Goal: Task Accomplishment & Management: Complete application form

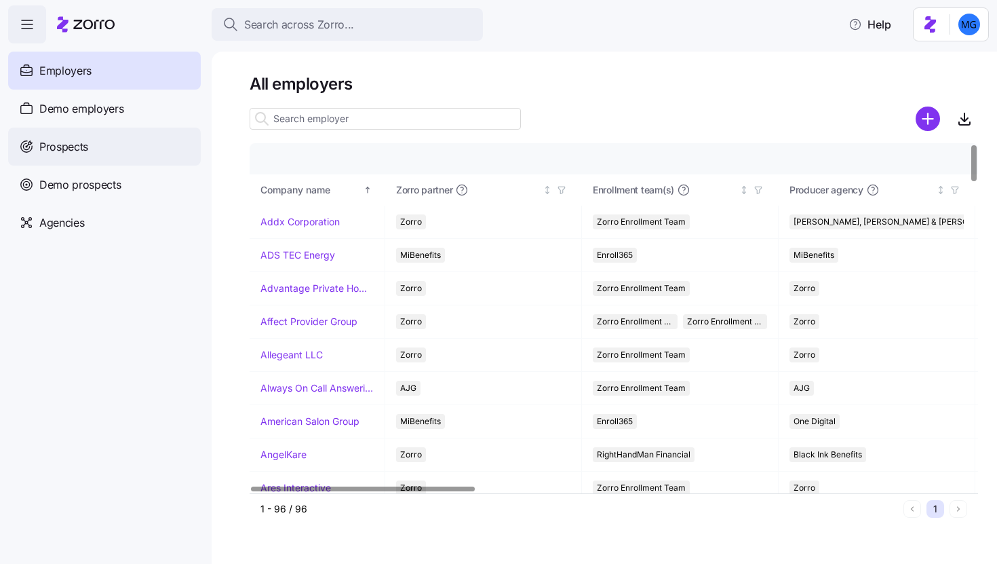
click at [117, 140] on div "Prospects" at bounding box center [104, 147] width 193 height 38
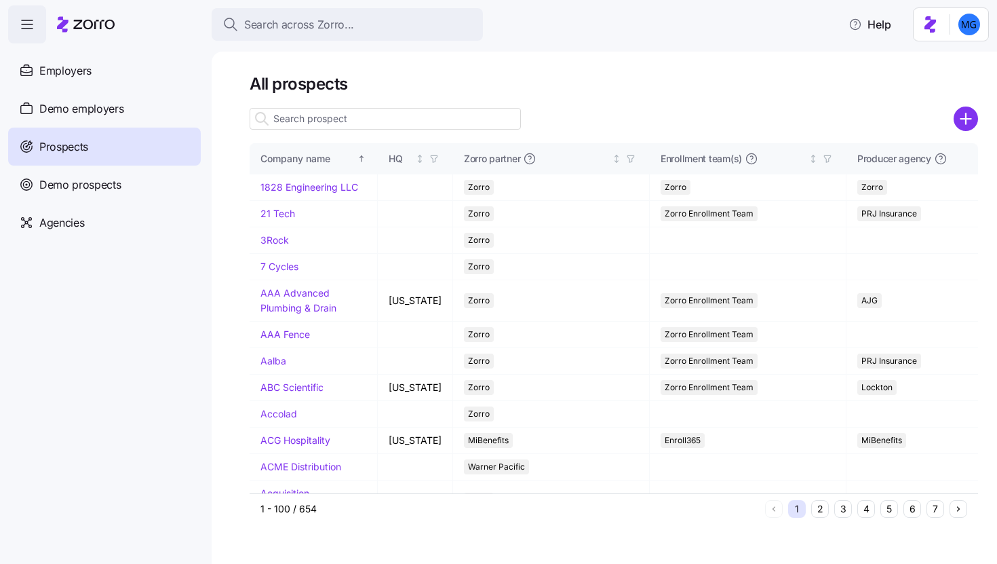
click at [966, 121] on icon "add icon" at bounding box center [966, 119] width 0 height 10
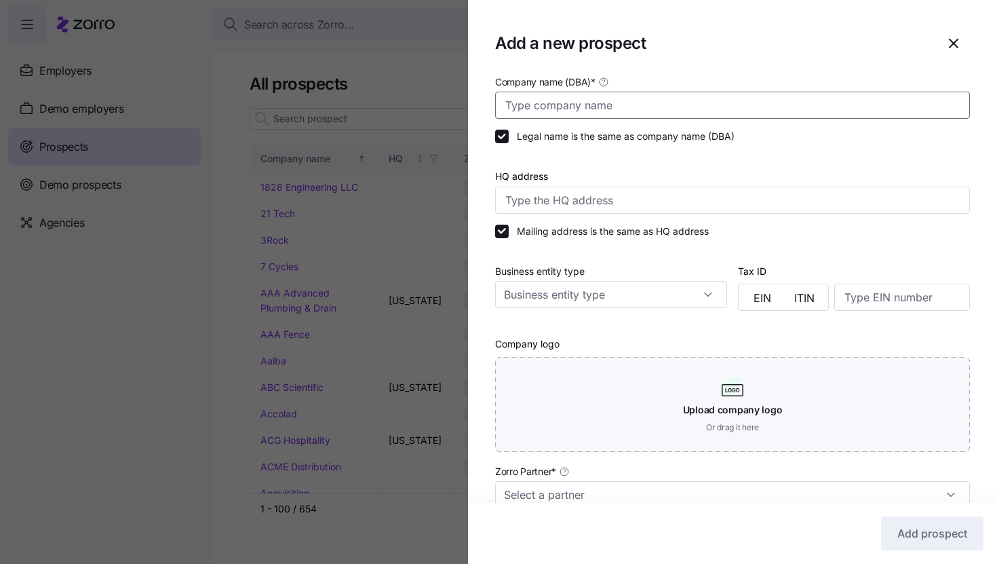
click at [615, 115] on input "Company name (DBA) *" at bounding box center [732, 105] width 475 height 27
type input "Boston Proper"
click at [694, 303] on input "Business entity type" at bounding box center [611, 294] width 232 height 27
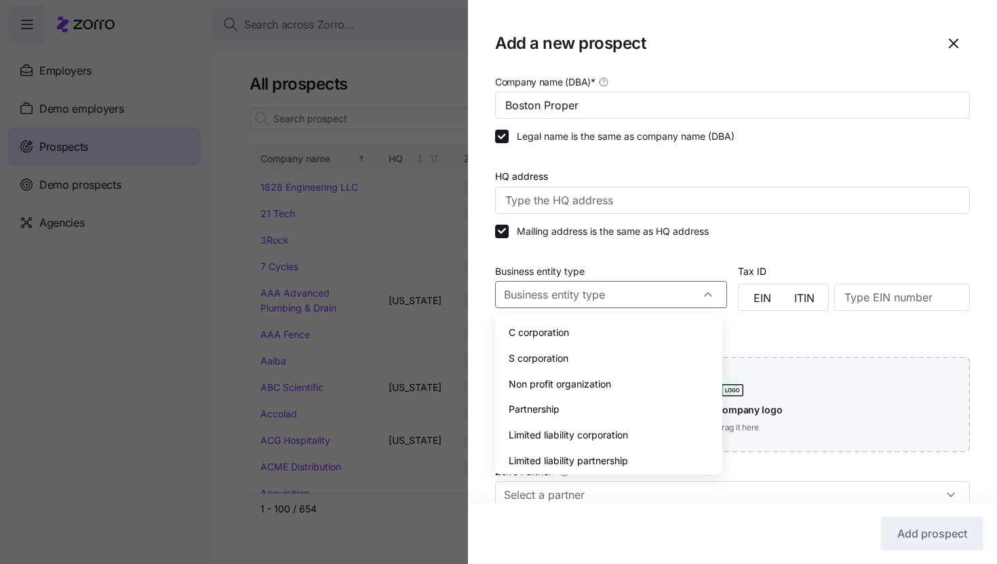
click at [653, 426] on div "Limited liability corporation" at bounding box center [609, 435] width 216 height 26
type input "Limited liability corporation"
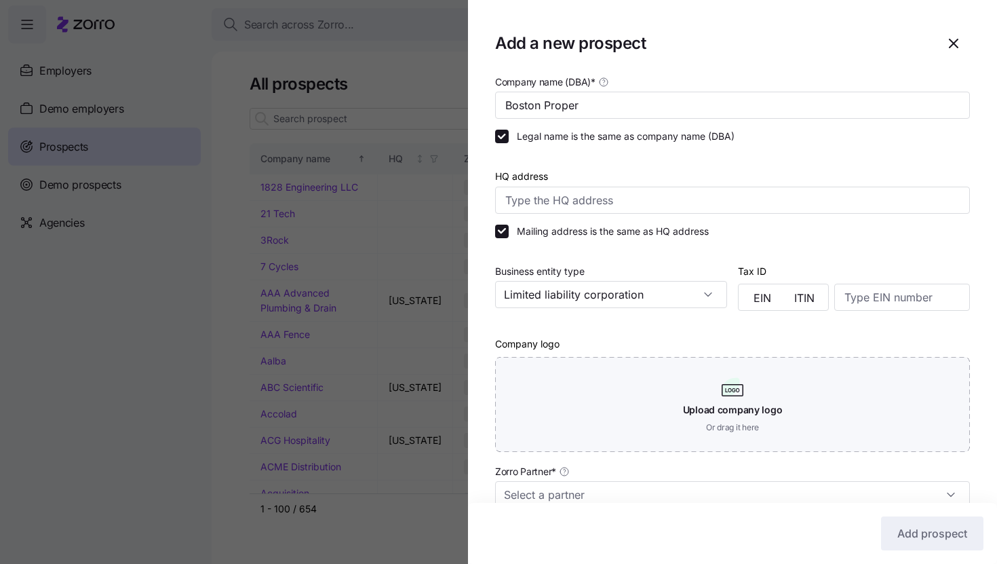
click at [695, 344] on div "Company logo Upload company logo Or drag it here" at bounding box center [732, 393] width 475 height 117
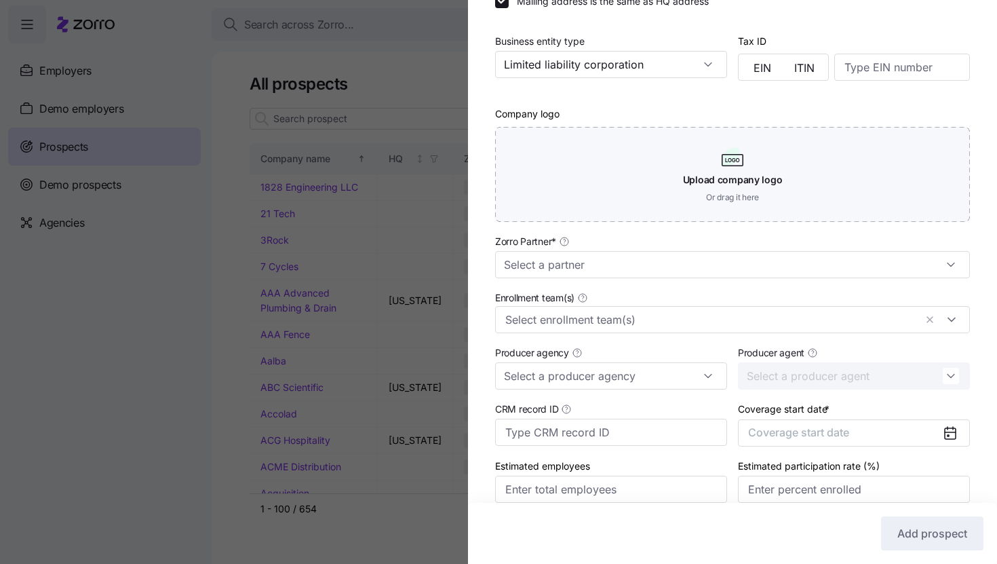
scroll to position [241, 0]
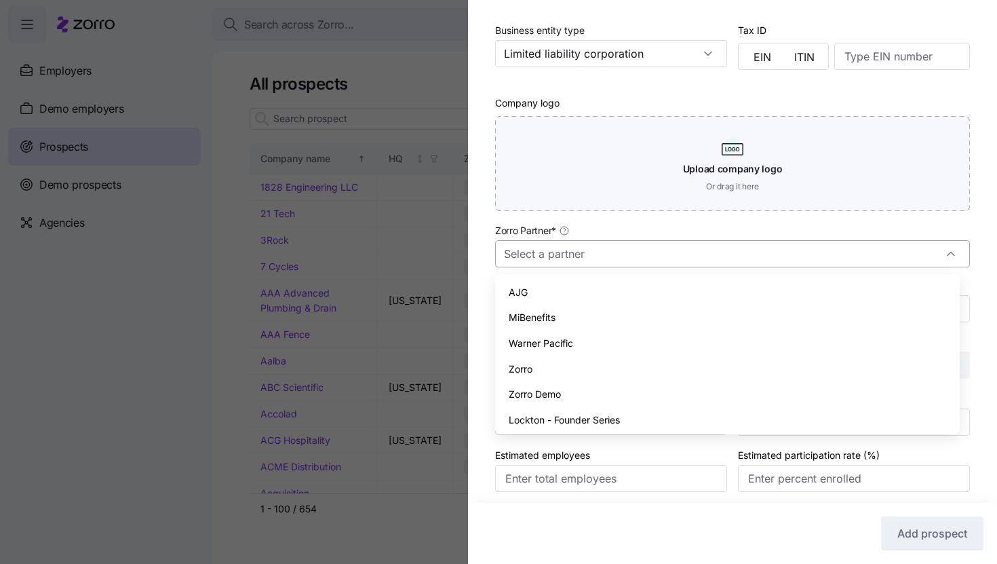
click at [676, 256] on input "Zorro Partner *" at bounding box center [732, 253] width 475 height 27
click at [664, 367] on div "Zorro" at bounding box center [728, 369] width 454 height 26
type input "Zorro"
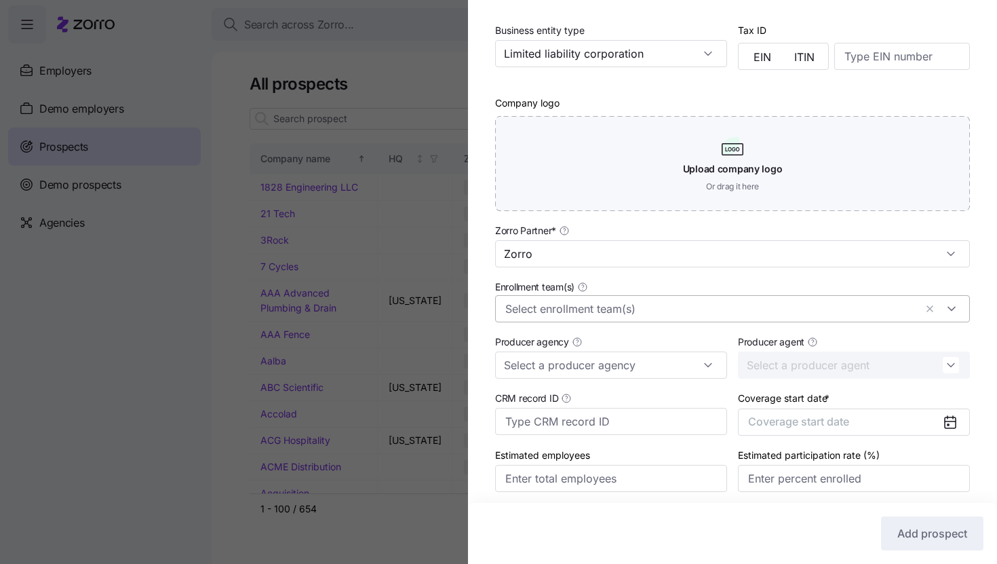
click at [660, 315] on input "Enrollment team(s)" at bounding box center [710, 309] width 410 height 18
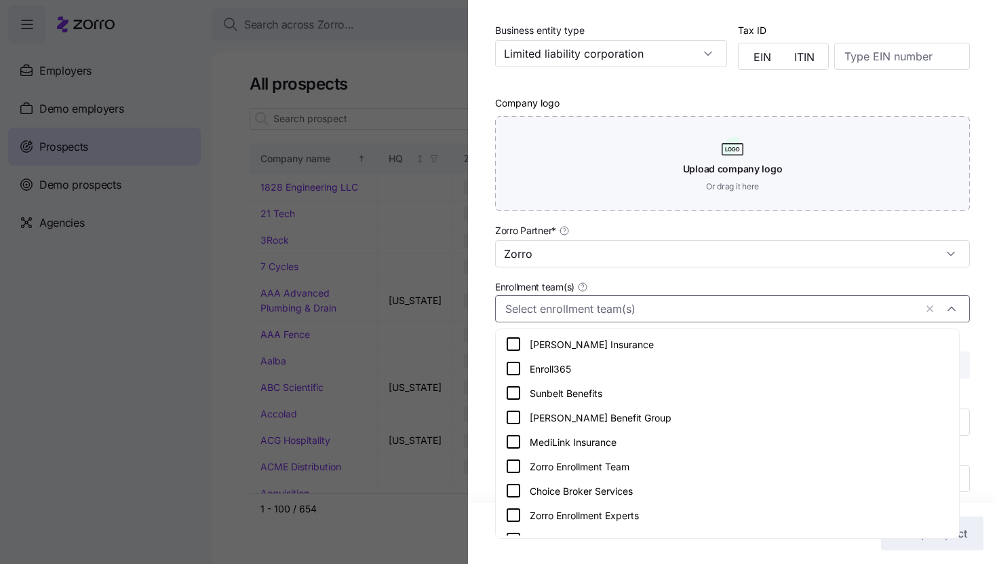
click at [693, 471] on div "Zorro Enrollment Team" at bounding box center [727, 466] width 444 height 16
click at [961, 336] on div "Company name (DBA) * Boston Proper Legal name is the same as company name (DBA)…" at bounding box center [732, 175] width 529 height 687
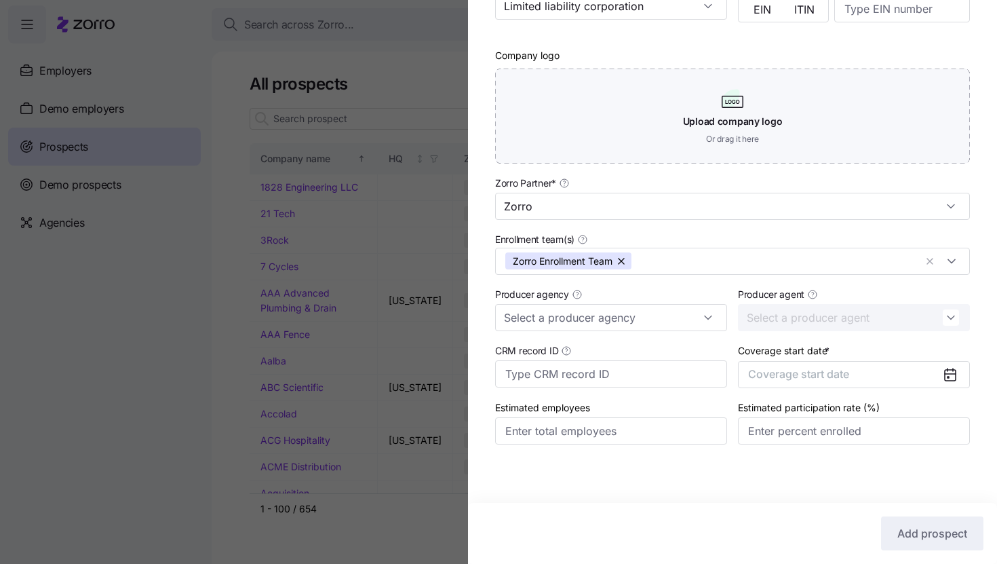
scroll to position [292, 0]
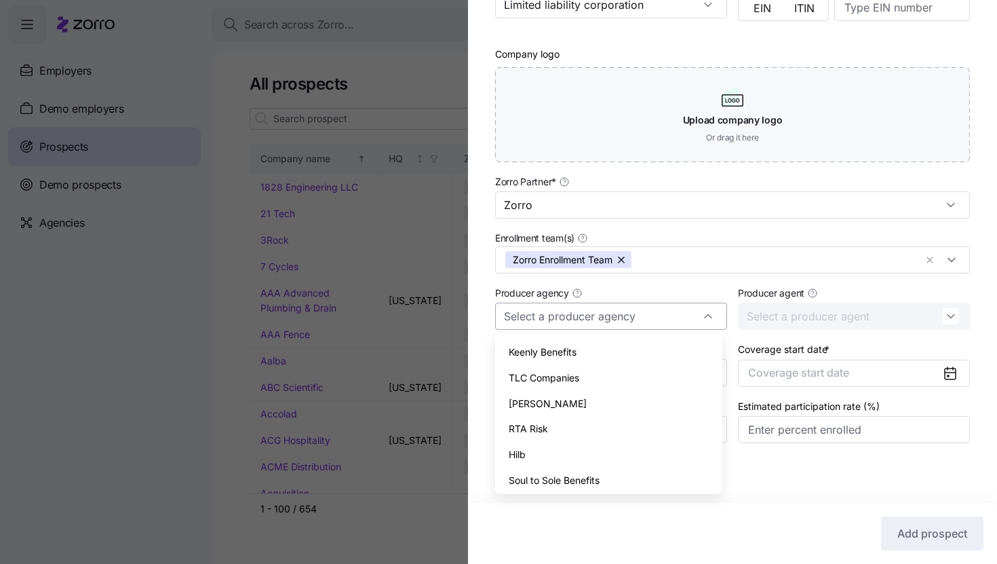
click at [709, 315] on div at bounding box center [611, 316] width 232 height 27
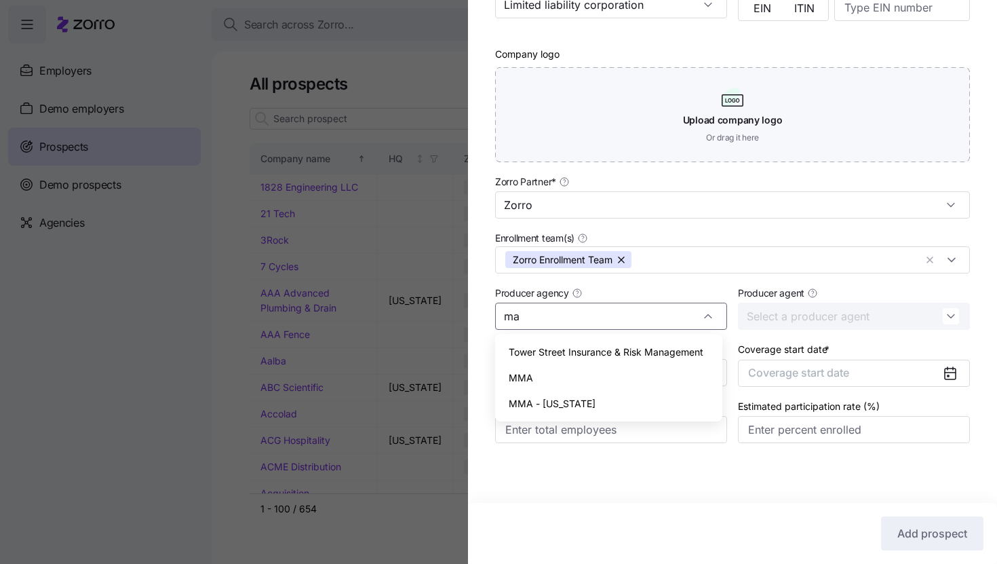
click at [649, 372] on div "MMA" at bounding box center [609, 378] width 216 height 26
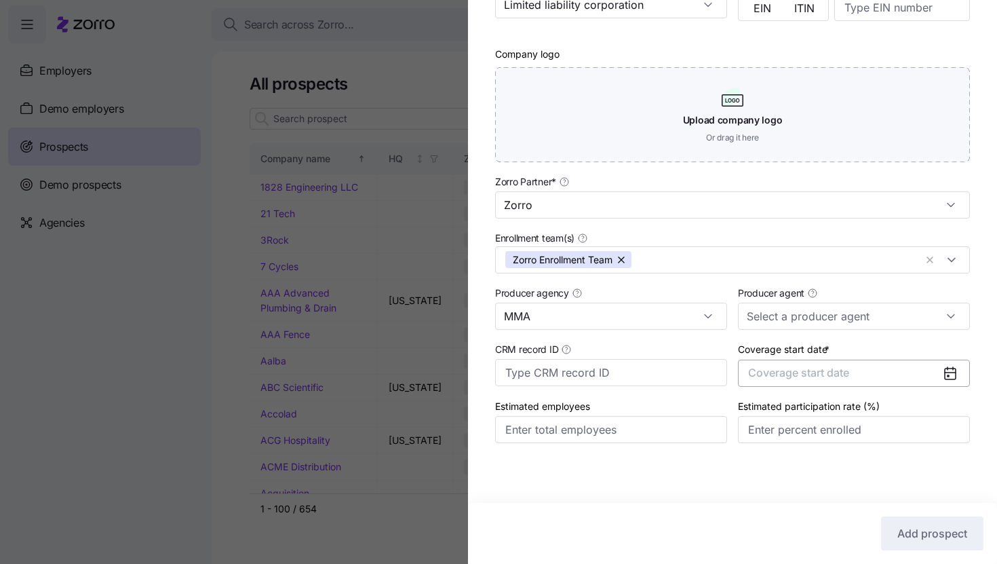
type input "MMA"
click at [931, 377] on button "Coverage start date" at bounding box center [854, 373] width 232 height 27
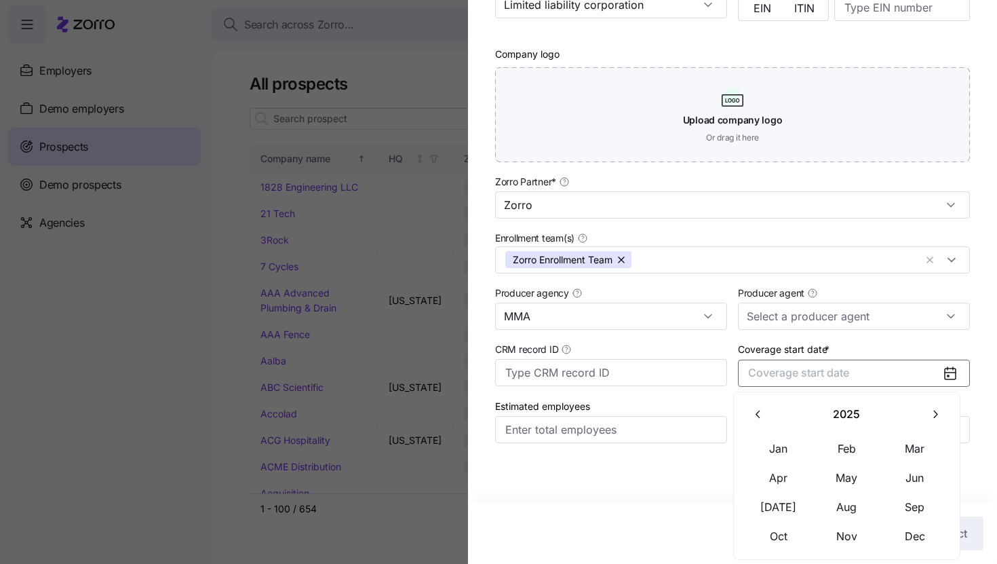
click at [929, 420] on icon "button" at bounding box center [935, 414] width 13 height 13
click at [801, 452] on button "Jan" at bounding box center [779, 448] width 68 height 28
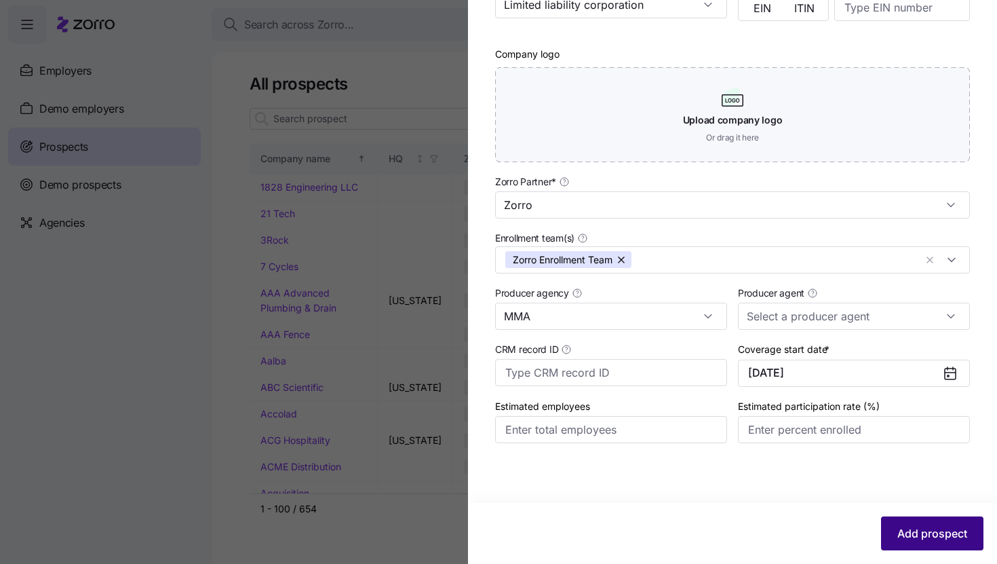
click at [922, 537] on span "Add prospect" at bounding box center [933, 533] width 70 height 16
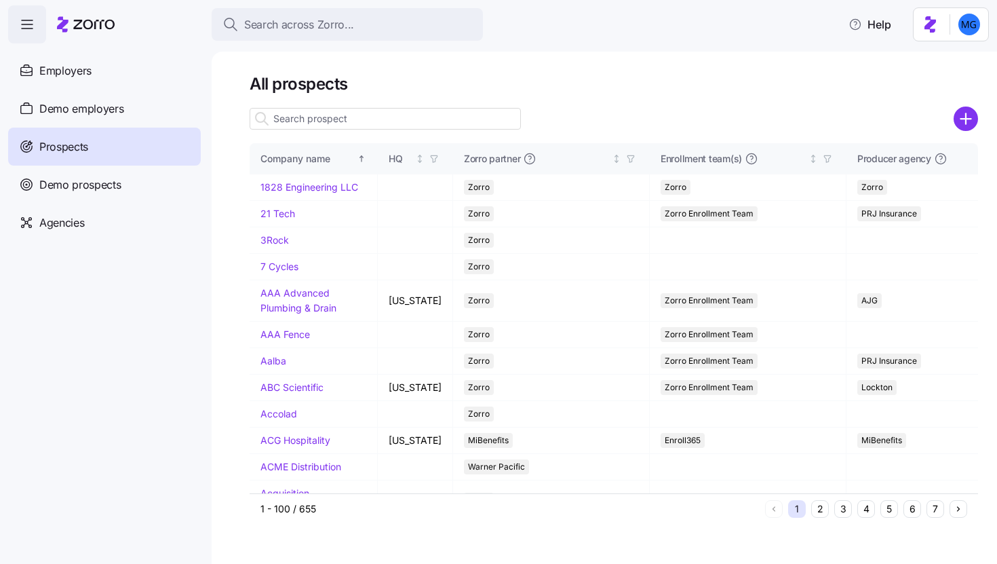
click at [505, 117] on input at bounding box center [385, 119] width 271 height 22
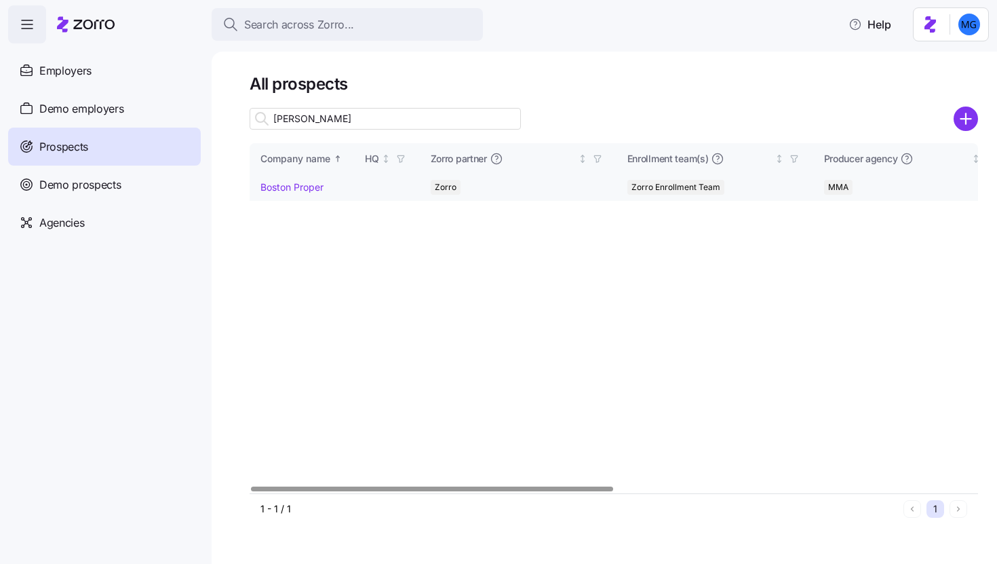
type input "bost"
click at [303, 189] on link "Boston Proper" at bounding box center [292, 187] width 63 height 12
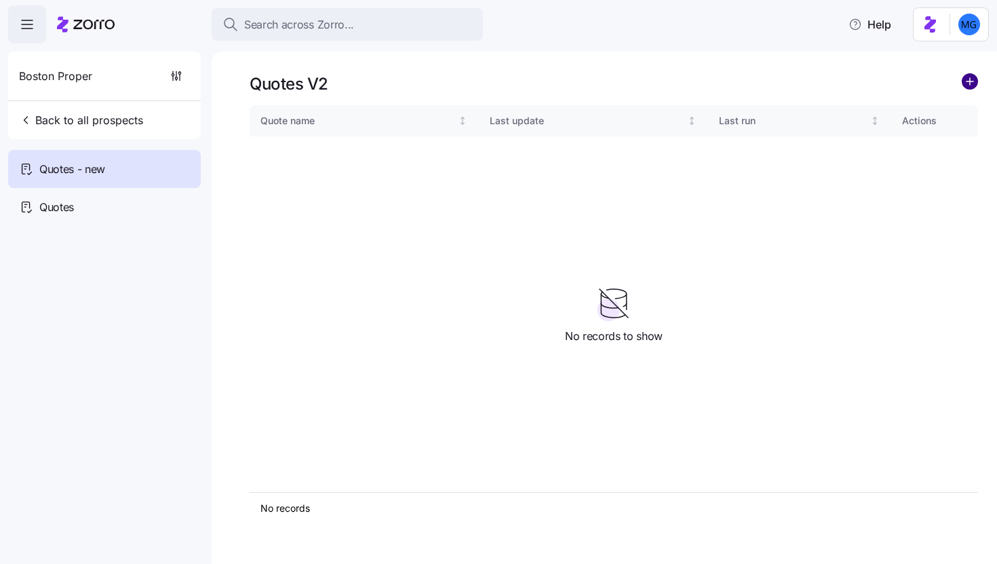
click at [977, 85] on circle "add icon" at bounding box center [970, 81] width 15 height 15
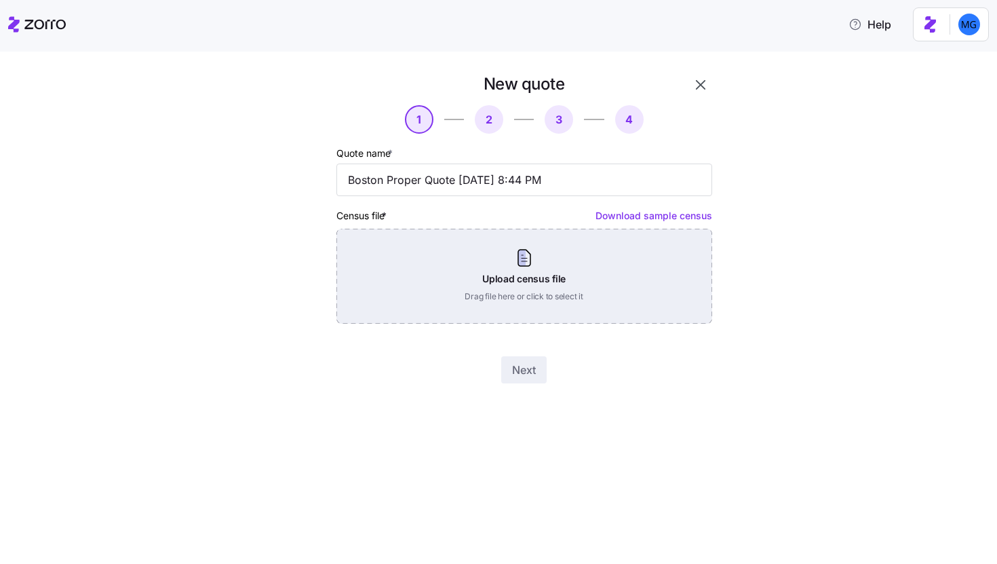
click at [571, 271] on div "Upload census file Drag file here or click to select it" at bounding box center [525, 276] width 376 height 95
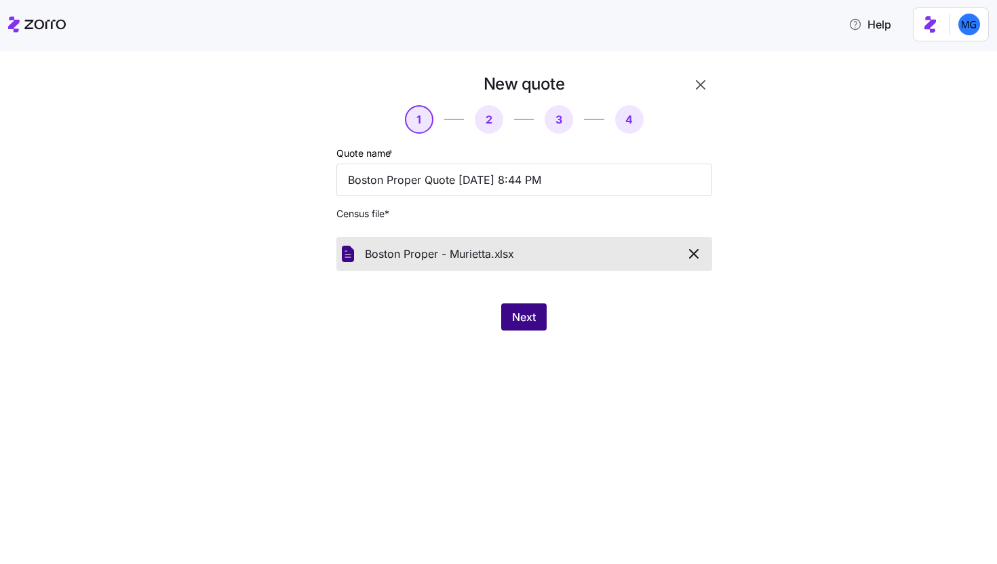
click at [511, 316] on button "Next" at bounding box center [523, 316] width 45 height 27
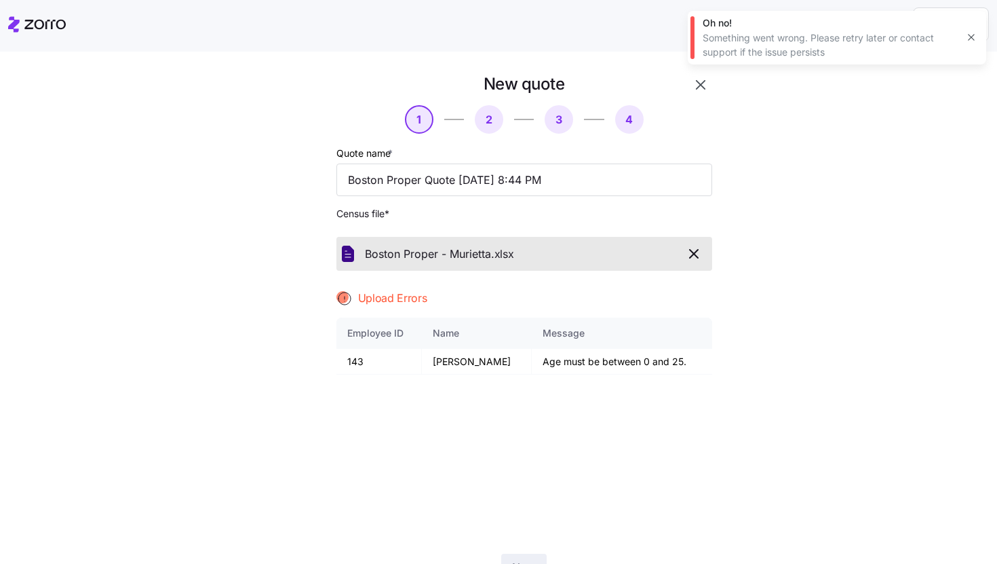
click at [972, 35] on icon "button" at bounding box center [971, 37] width 11 height 11
click at [704, 82] on button "button" at bounding box center [700, 84] width 23 height 23
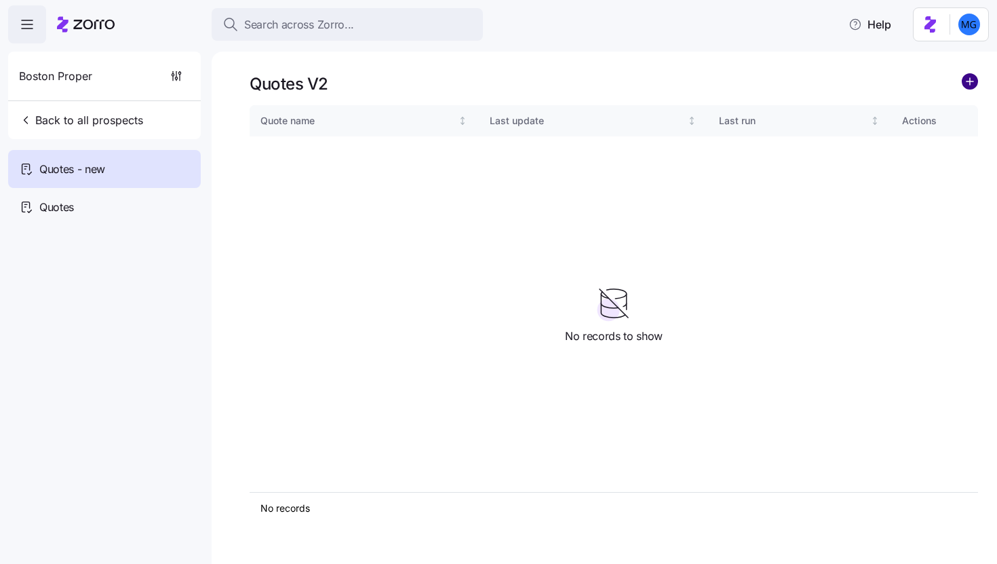
click at [973, 85] on circle "add icon" at bounding box center [970, 81] width 15 height 15
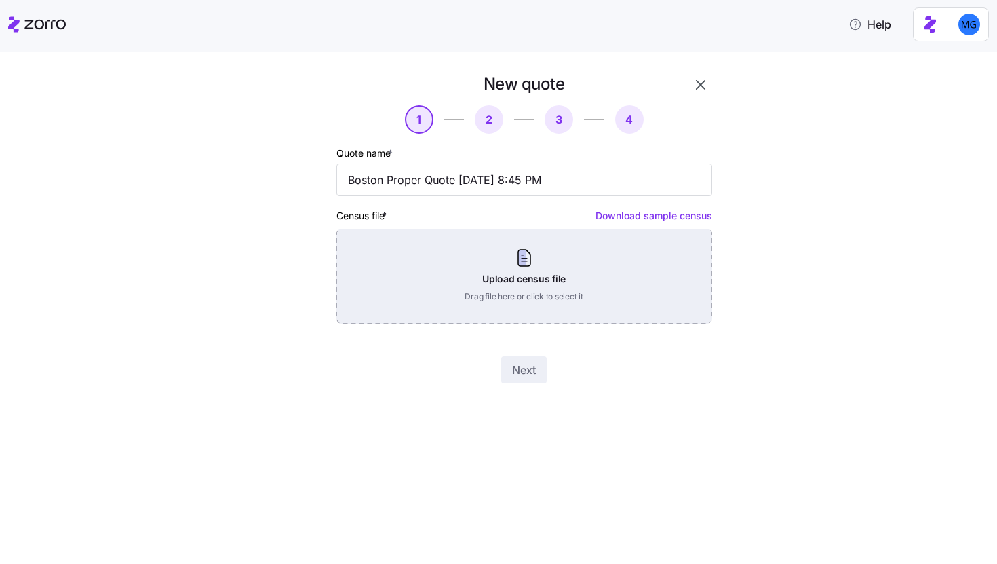
click at [553, 323] on div "Upload census file Drag file here or click to select it" at bounding box center [525, 276] width 376 height 95
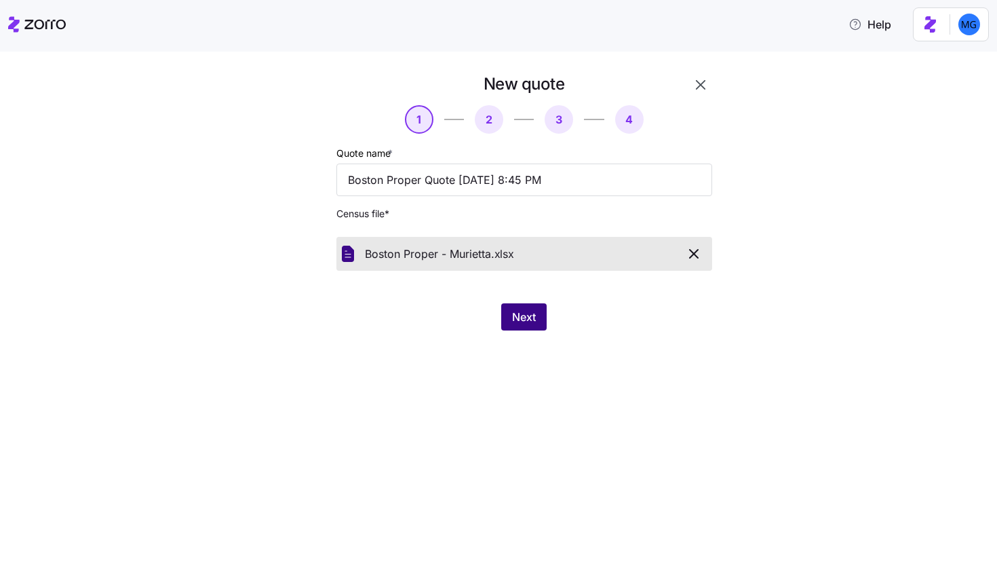
click at [536, 316] on button "Next" at bounding box center [523, 316] width 45 height 27
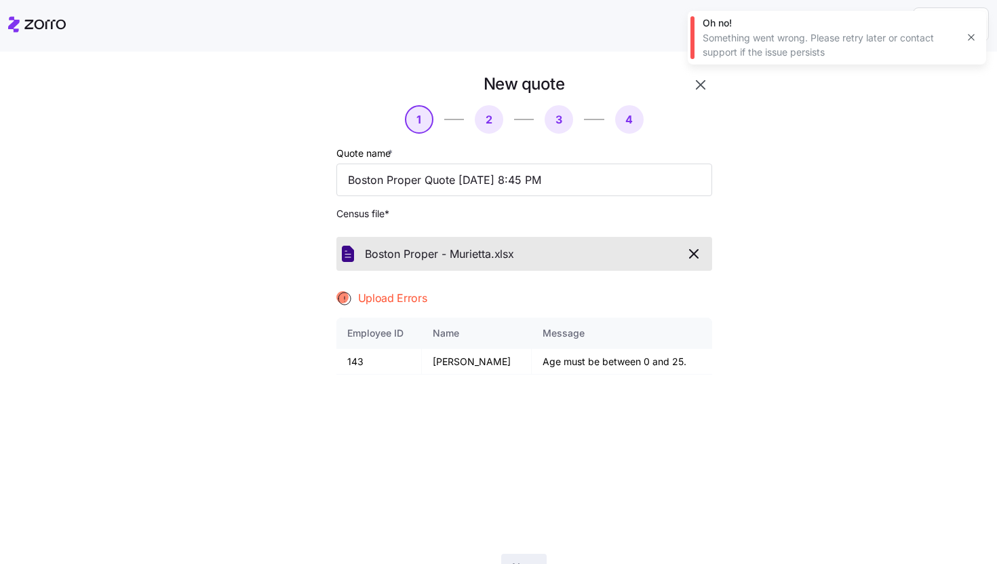
click at [966, 39] on icon "button" at bounding box center [971, 37] width 11 height 11
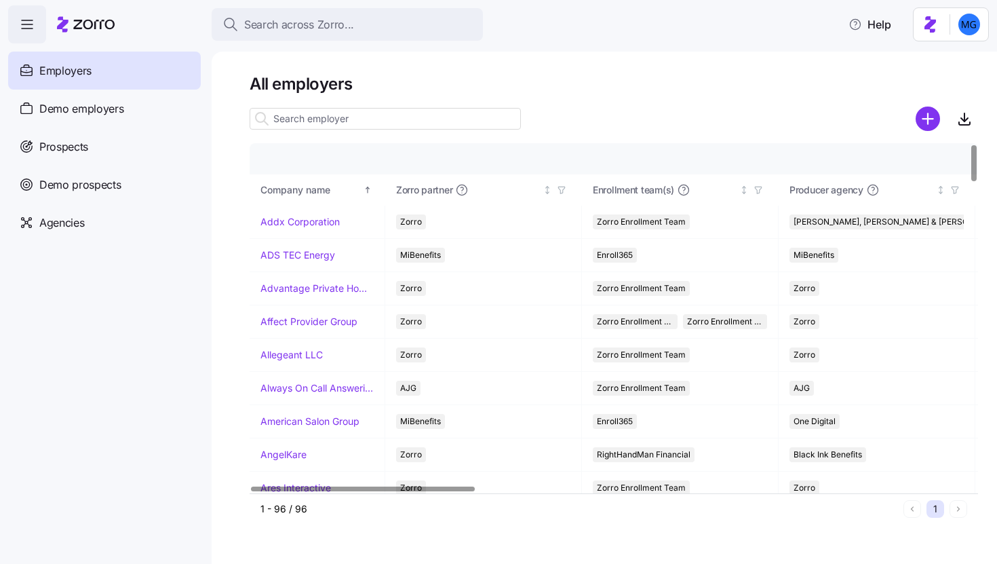
click at [491, 115] on input at bounding box center [385, 119] width 271 height 22
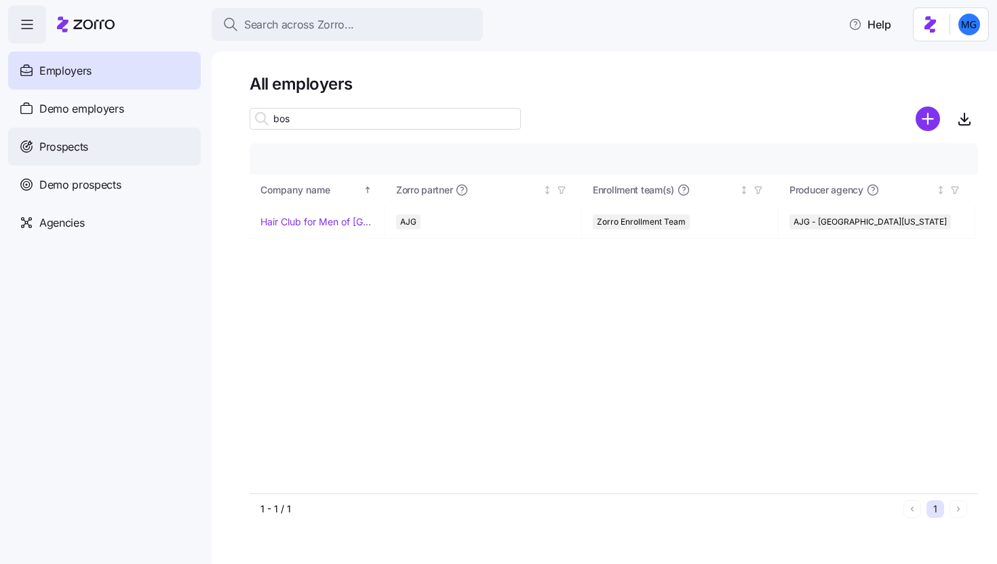
type input "bos"
click at [170, 138] on div "Prospects" at bounding box center [104, 147] width 193 height 38
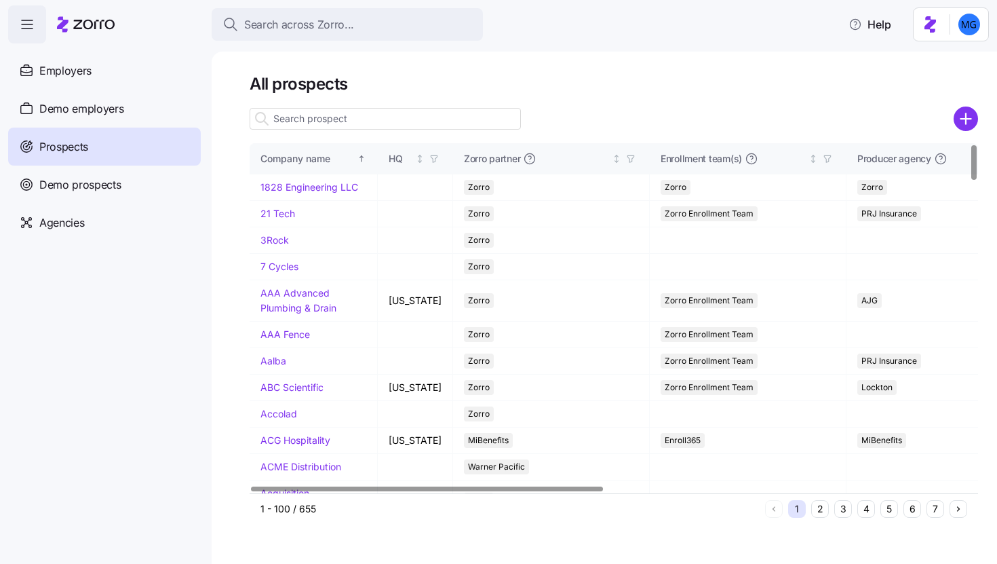
click at [373, 117] on input at bounding box center [385, 119] width 271 height 22
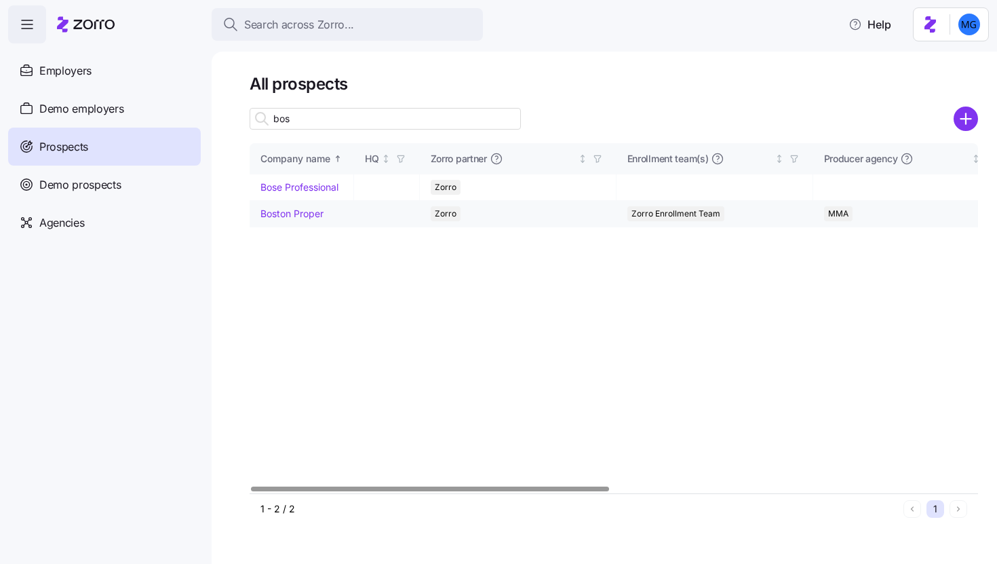
type input "bos"
click at [294, 216] on link "Boston Proper" at bounding box center [292, 214] width 63 height 12
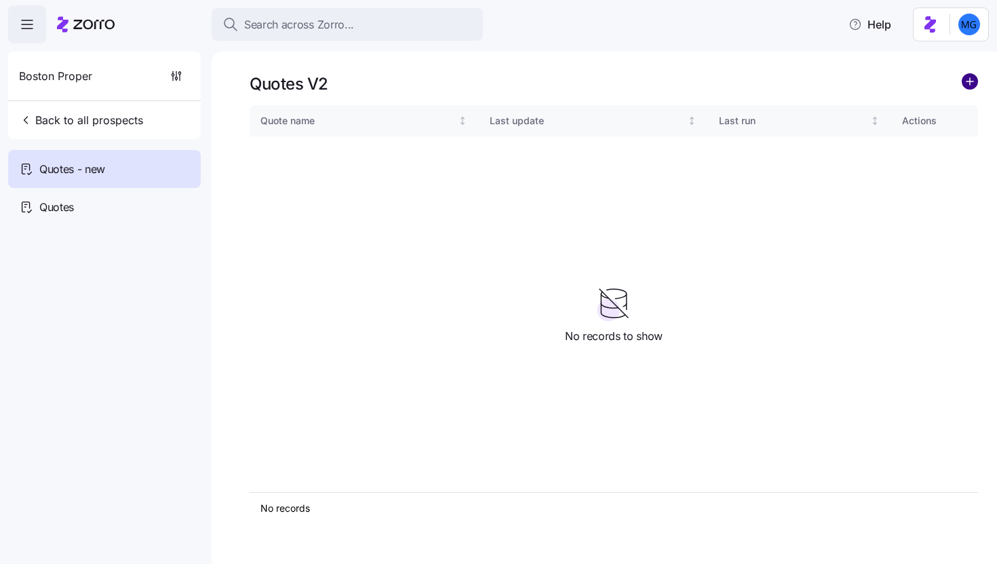
click at [971, 88] on circle "add icon" at bounding box center [970, 81] width 15 height 15
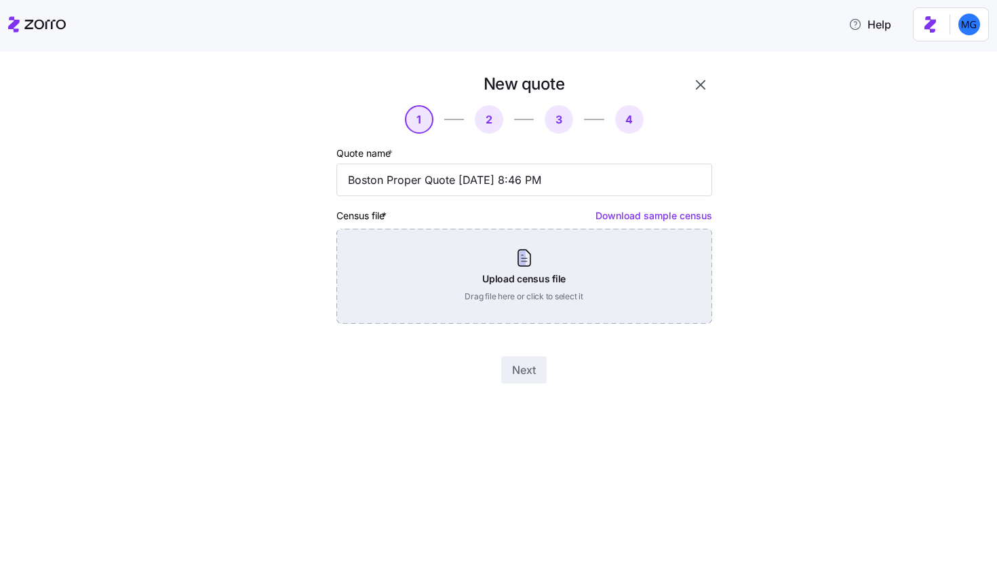
click at [534, 292] on div "Upload census file Drag file here or click to select it" at bounding box center [525, 276] width 376 height 95
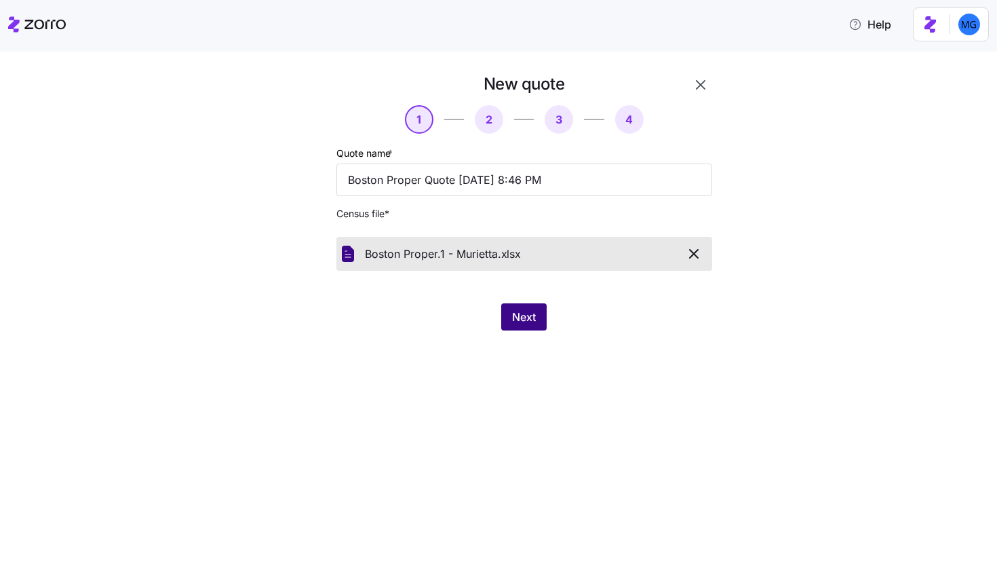
click at [521, 324] on span "Next" at bounding box center [524, 317] width 24 height 16
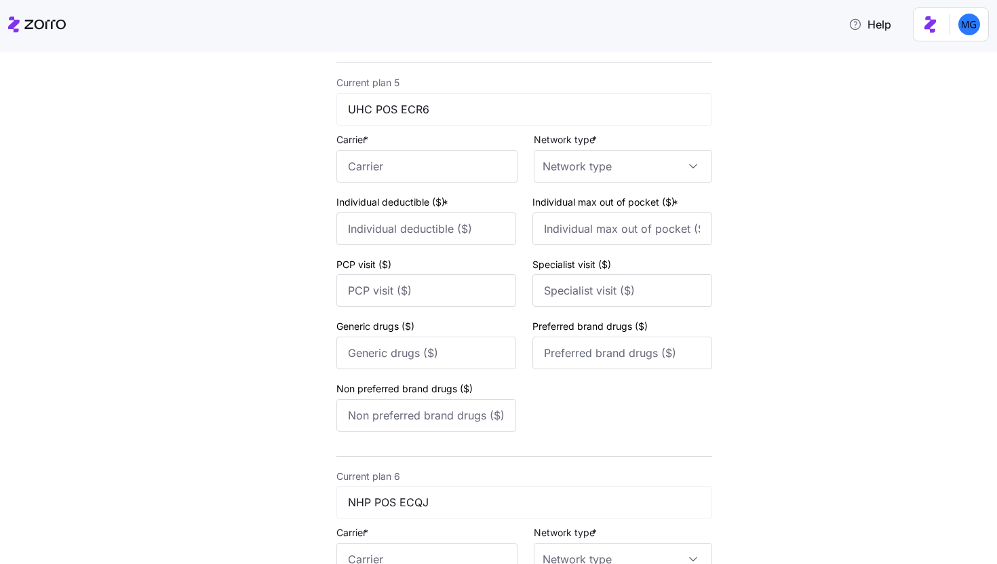
scroll to position [2117, 0]
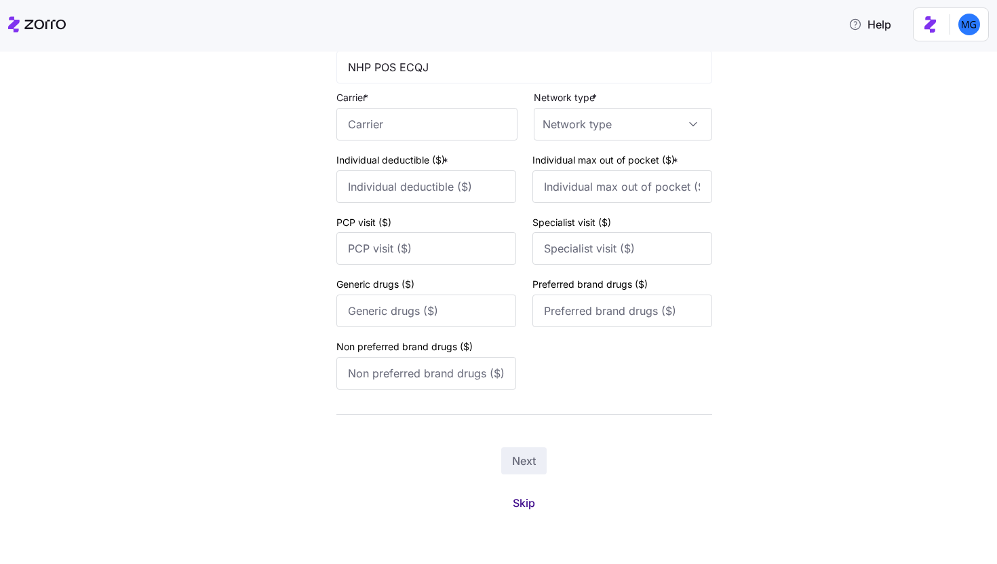
click at [516, 511] on button "Skip" at bounding box center [524, 503] width 44 height 24
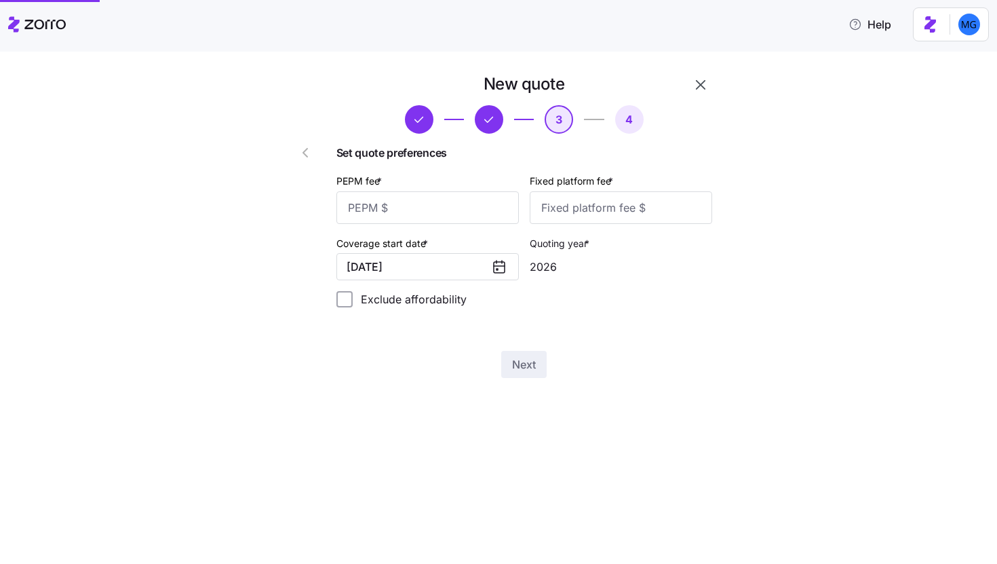
scroll to position [0, 0]
click at [507, 217] on input "PEPM fee *" at bounding box center [428, 207] width 183 height 33
type input "50"
type input "100"
click at [531, 370] on span "Next" at bounding box center [524, 364] width 24 height 16
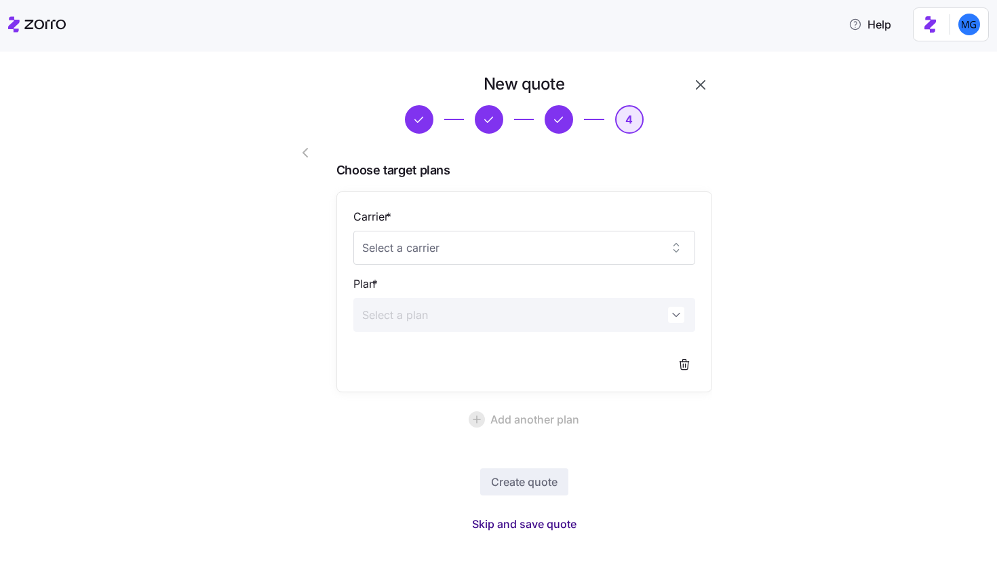
click at [556, 529] on span "Skip and save quote" at bounding box center [524, 524] width 104 height 16
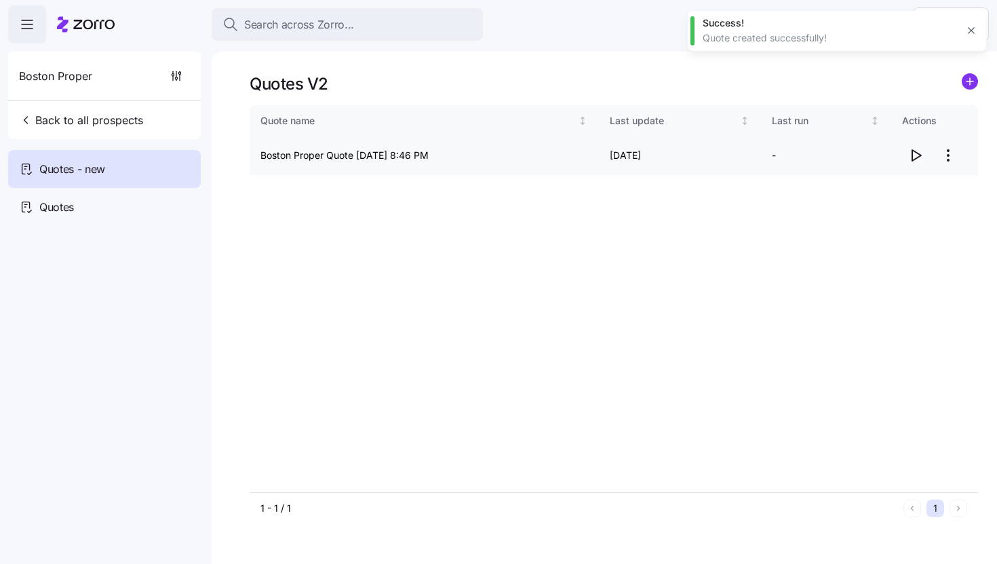
click at [916, 159] on icon "button" at bounding box center [917, 155] width 9 height 11
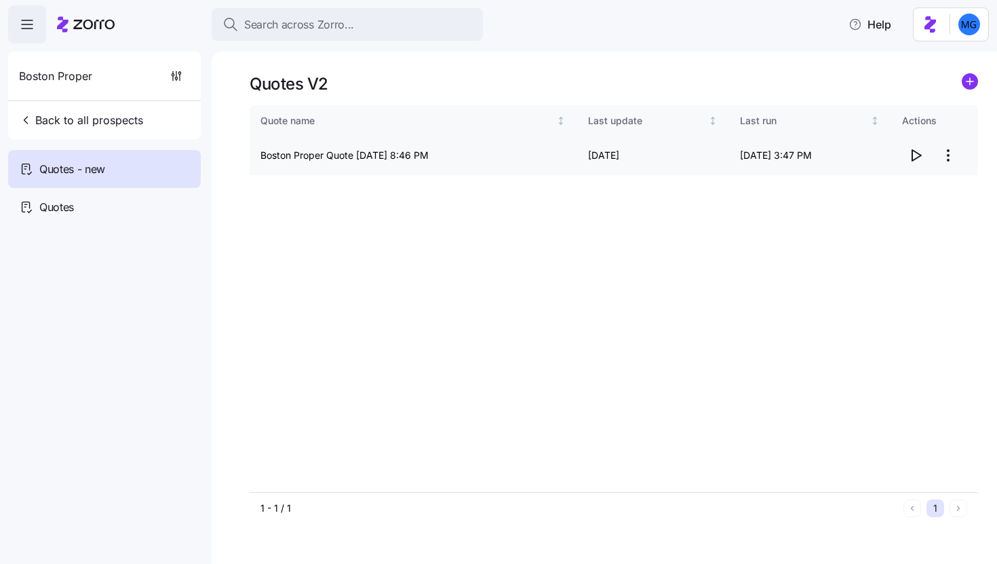
click at [946, 159] on html "Search across Zorro... Help Boston Proper Back to all prospects Quotes - new Qu…" at bounding box center [498, 278] width 997 height 556
click at [901, 188] on div "Edit quote" at bounding box center [894, 189] width 125 height 22
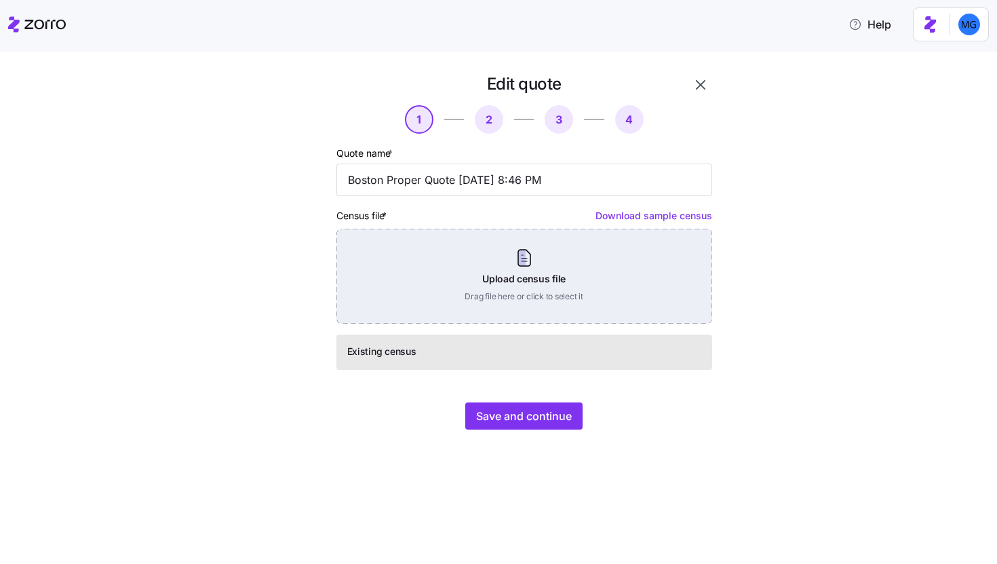
click at [558, 271] on div "Upload census file Drag file here or click to select it" at bounding box center [525, 276] width 376 height 95
click at [558, 270] on div "Upload census file Drag file here or click to select it" at bounding box center [525, 276] width 376 height 95
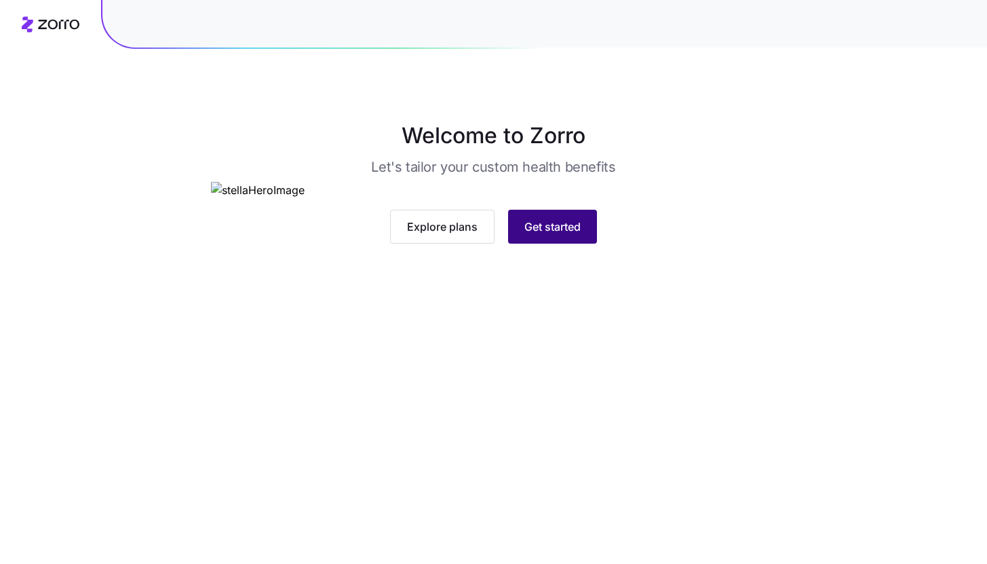
click at [588, 244] on button "Get started" at bounding box center [552, 227] width 89 height 34
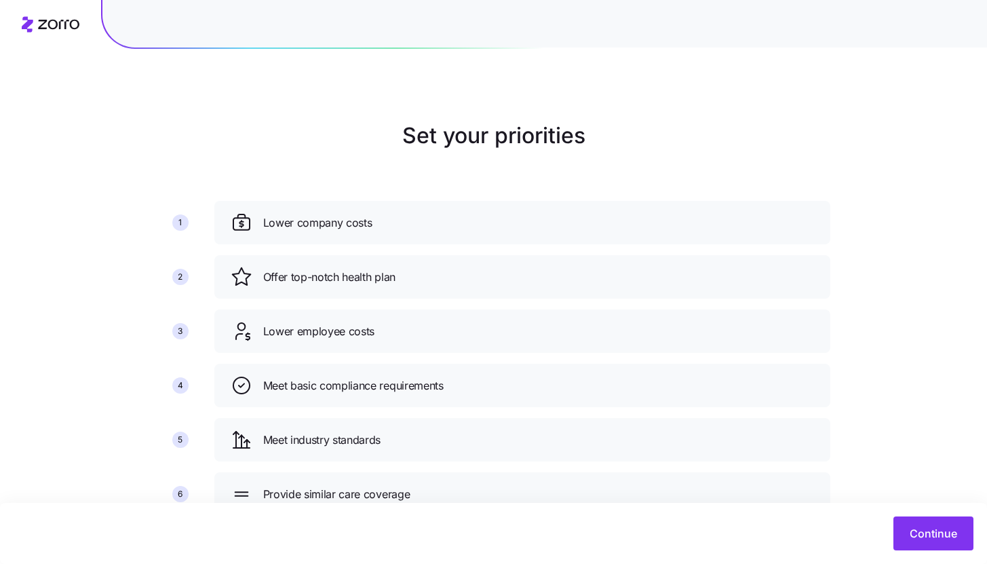
click at [957, 552] on div "Continue" at bounding box center [493, 533] width 987 height 61
click at [948, 543] on button "Continue" at bounding box center [934, 533] width 80 height 34
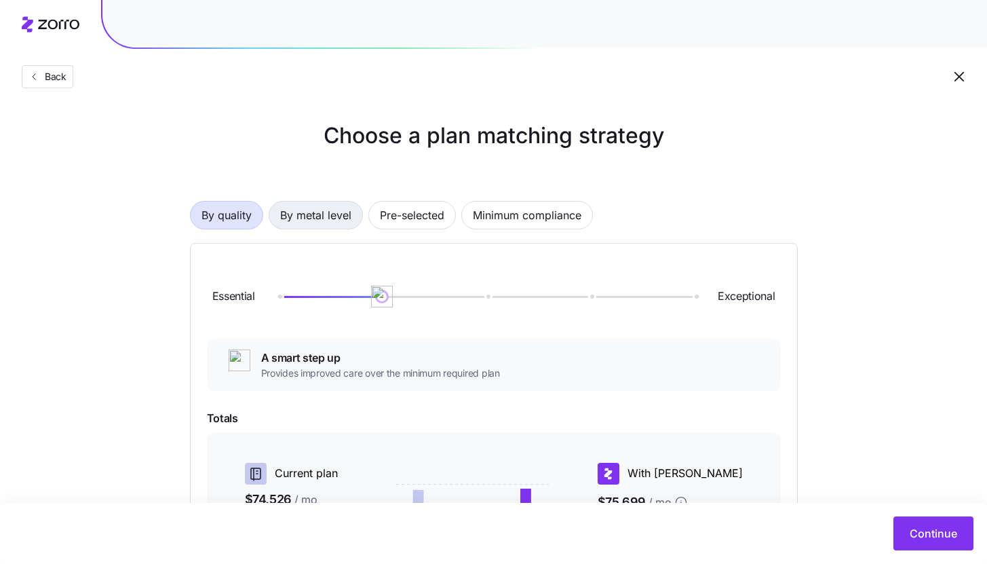
click at [338, 218] on span "By metal level" at bounding box center [315, 215] width 71 height 27
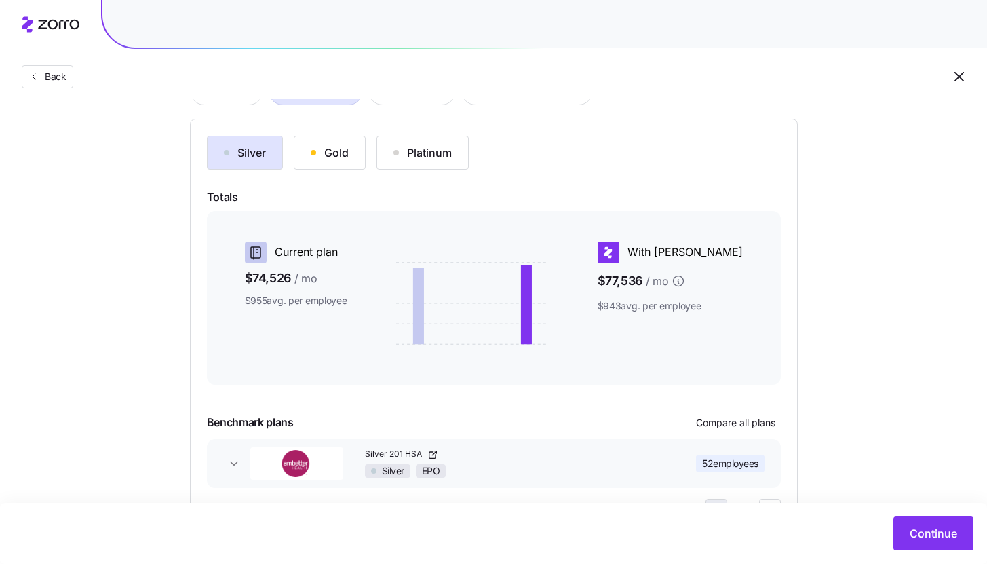
scroll to position [66, 0]
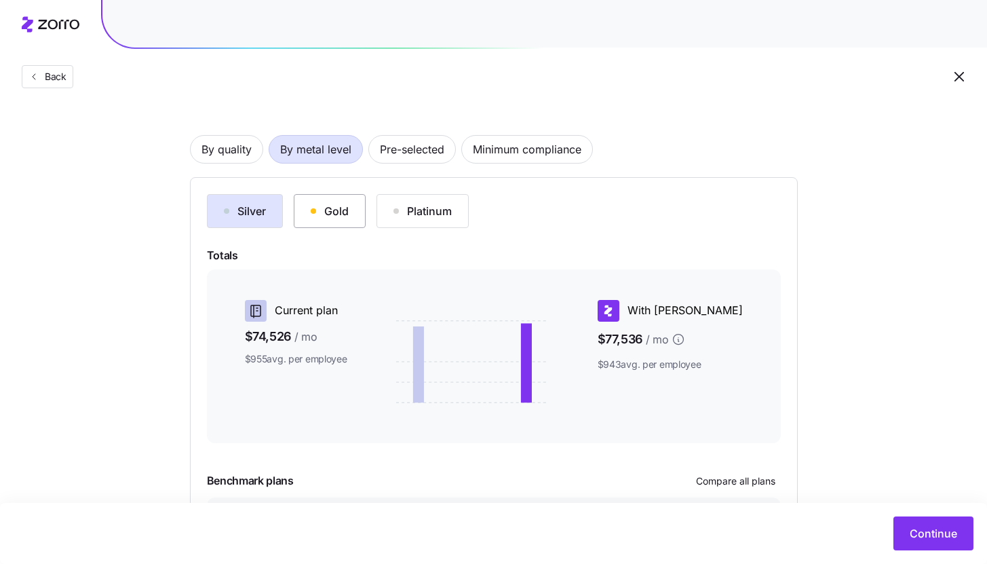
click at [358, 219] on button "Gold" at bounding box center [330, 211] width 72 height 34
click at [263, 214] on div "Silver" at bounding box center [245, 211] width 42 height 16
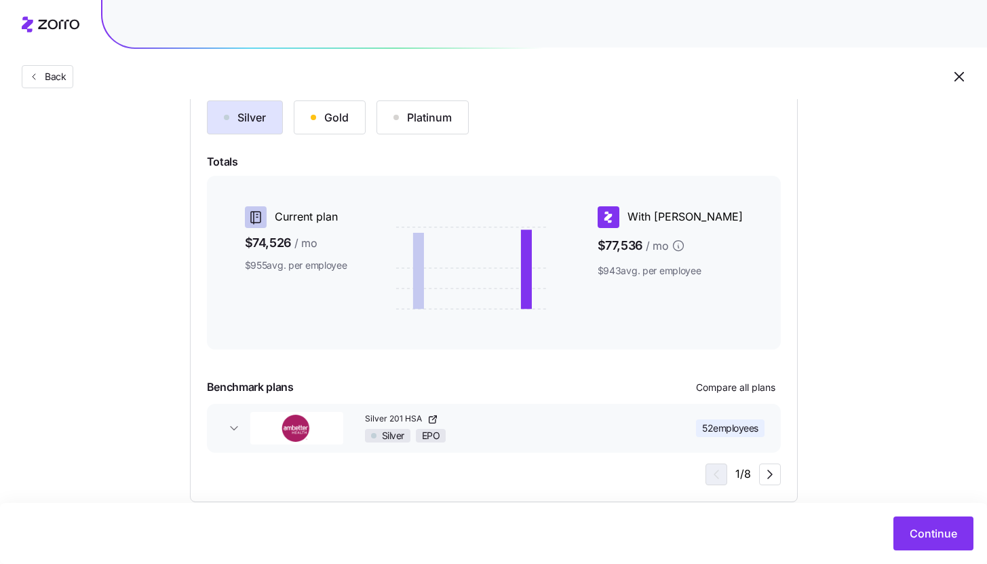
scroll to position [185, 0]
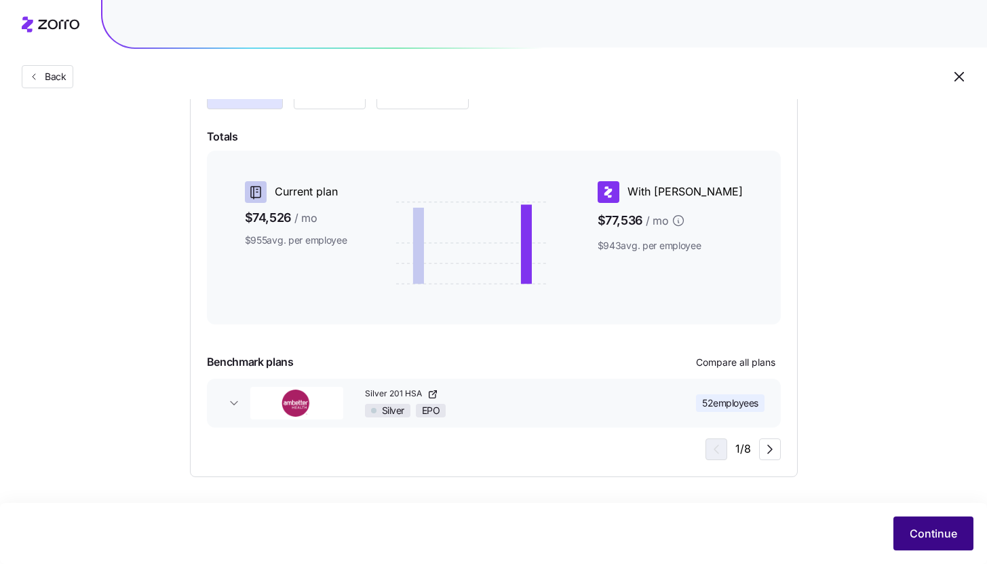
click at [906, 524] on button "Continue" at bounding box center [934, 533] width 80 height 34
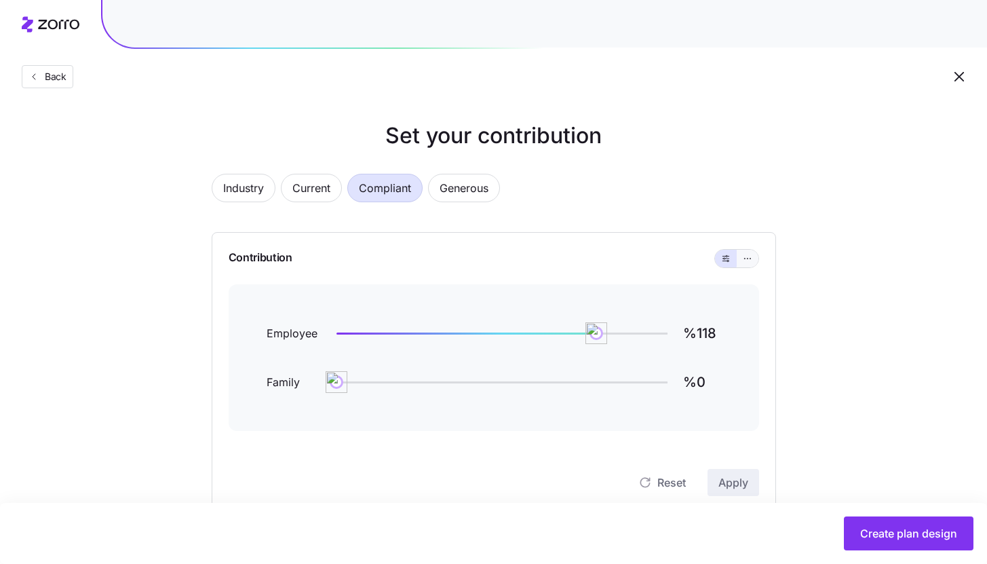
click at [756, 259] on button "button" at bounding box center [748, 259] width 22 height 18
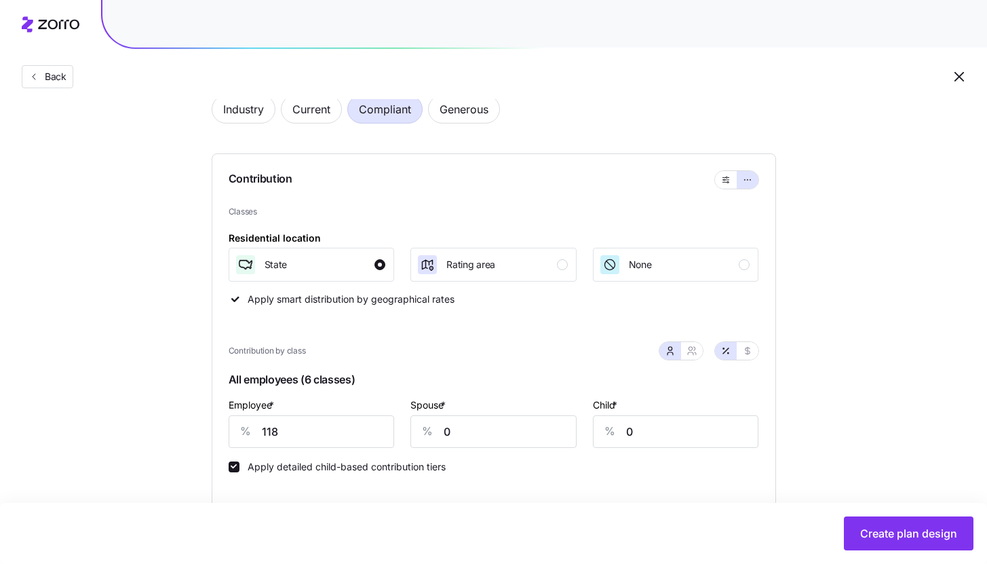
scroll to position [254, 0]
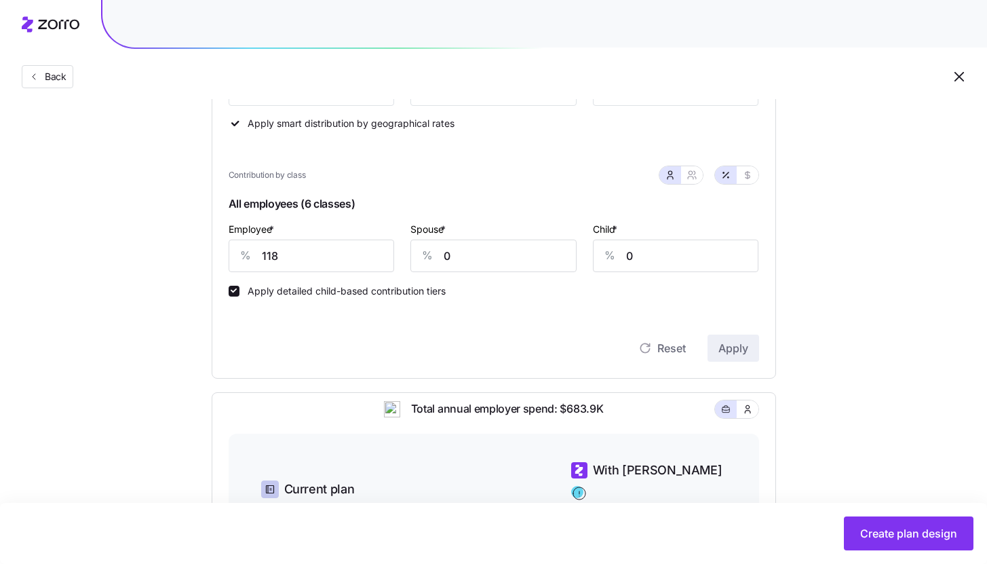
click at [960, 75] on icon "button" at bounding box center [959, 77] width 16 height 16
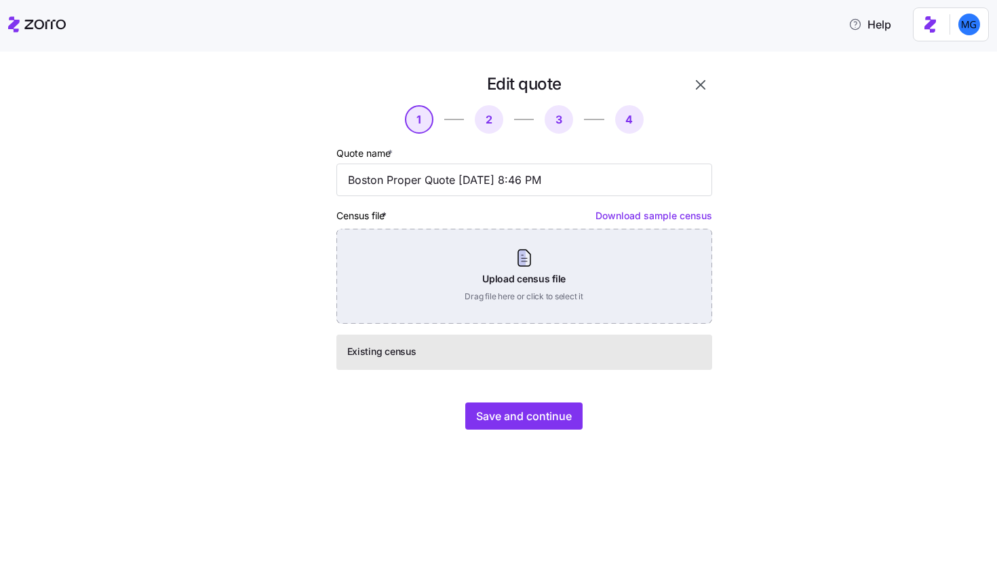
click at [560, 262] on div "Upload census file Drag file here or click to select it" at bounding box center [525, 276] width 376 height 95
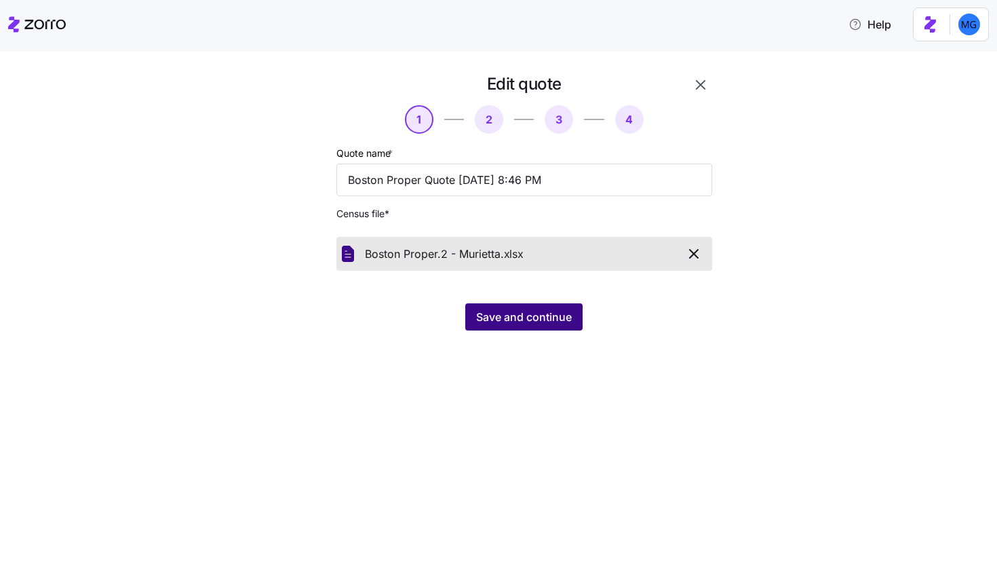
click at [539, 322] on span "Save and continue" at bounding box center [524, 317] width 96 height 16
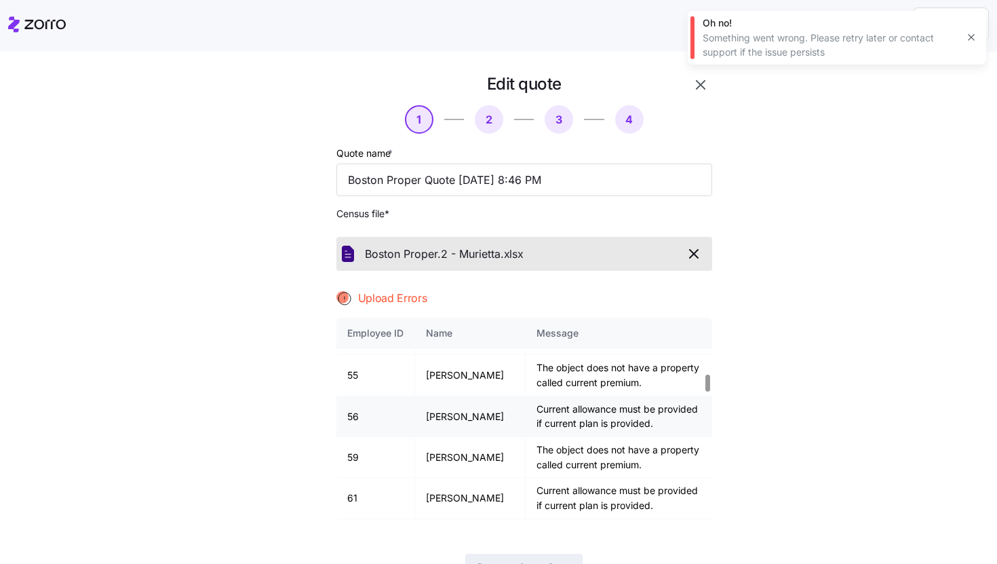
scroll to position [1299, 0]
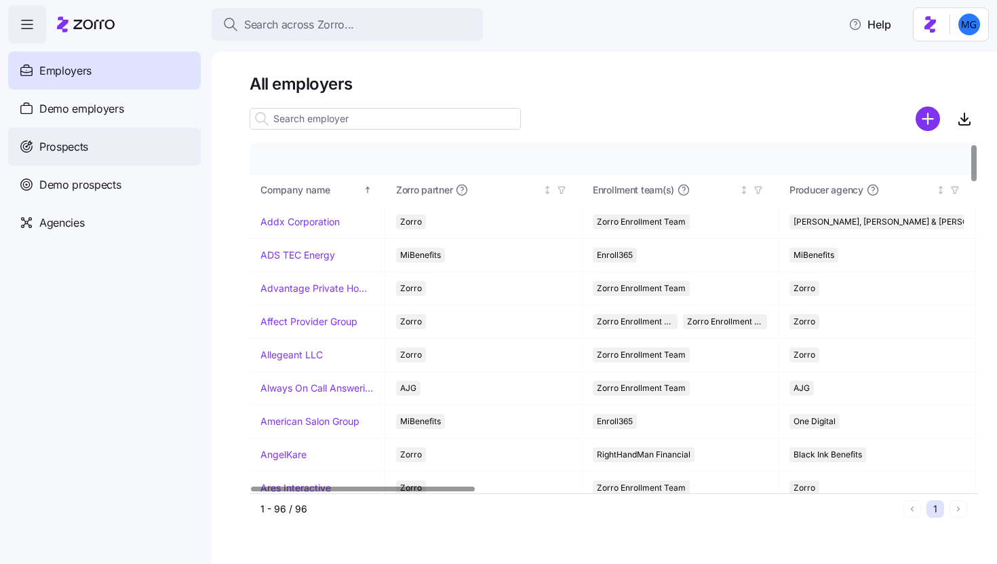
click at [96, 158] on div "Prospects" at bounding box center [104, 147] width 193 height 38
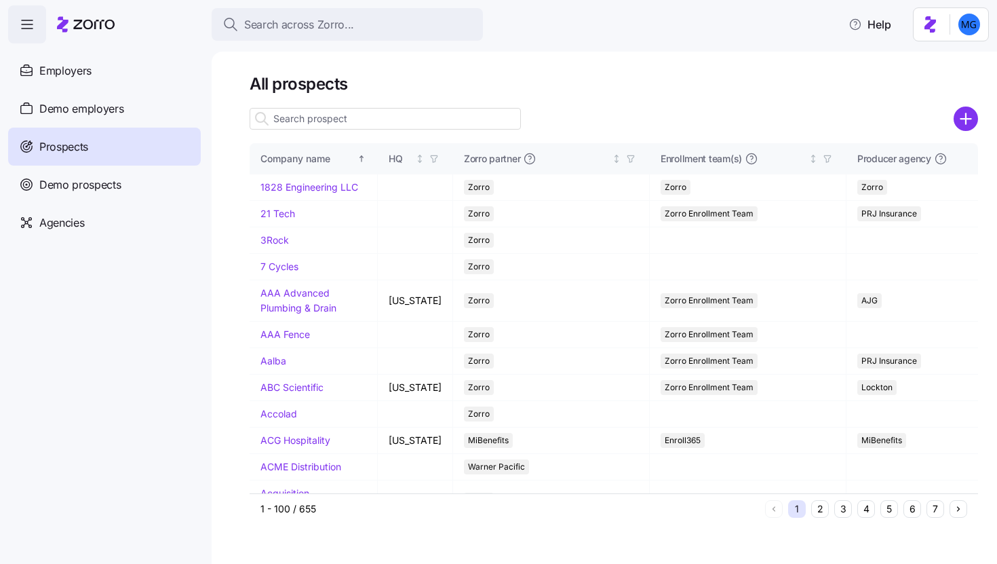
click at [290, 123] on input at bounding box center [385, 119] width 271 height 22
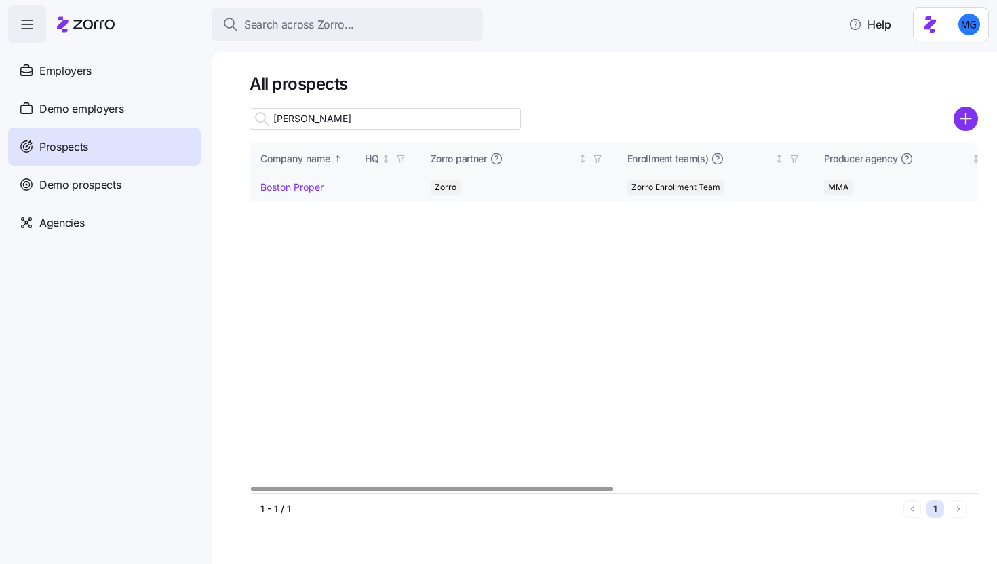
type input "[PERSON_NAME]"
click at [301, 189] on link "Boston Proper" at bounding box center [292, 187] width 63 height 12
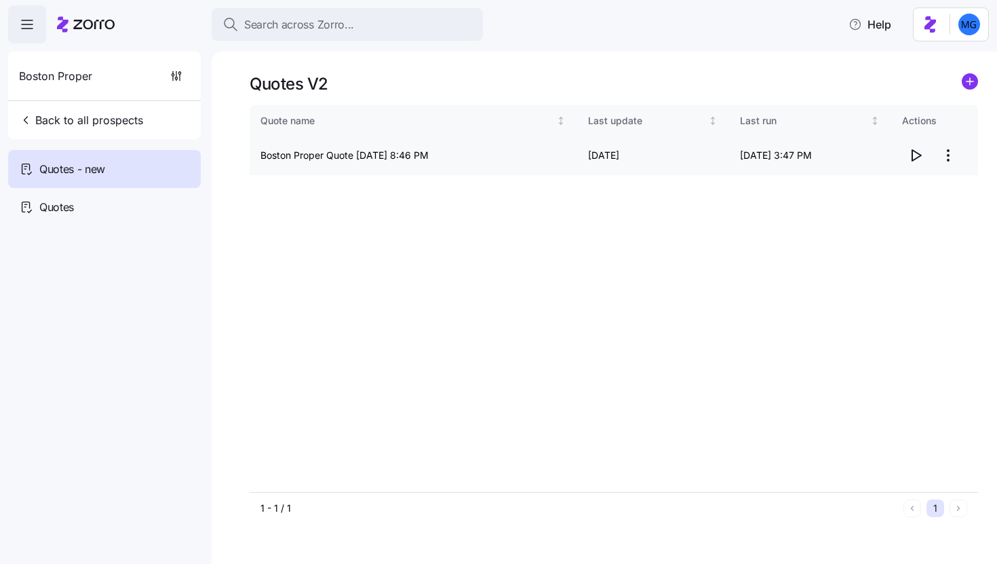
click at [950, 157] on html "Search across Zorro... Help Boston Proper Back to all prospects Quotes - new Qu…" at bounding box center [498, 278] width 997 height 556
click at [909, 179] on div "Edit quote" at bounding box center [894, 189] width 125 height 22
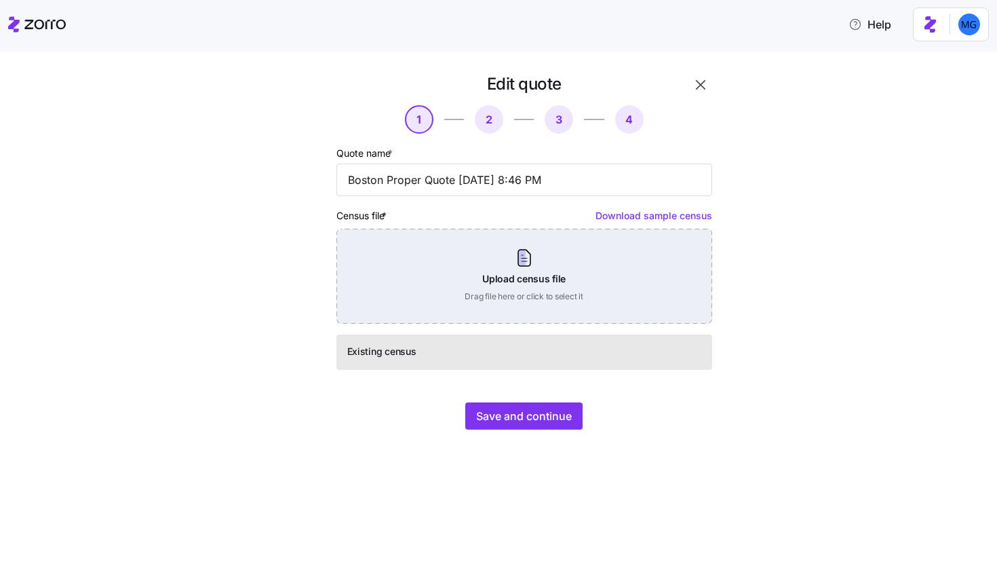
click at [579, 285] on div "Upload census file Drag file here or click to select it" at bounding box center [525, 276] width 376 height 95
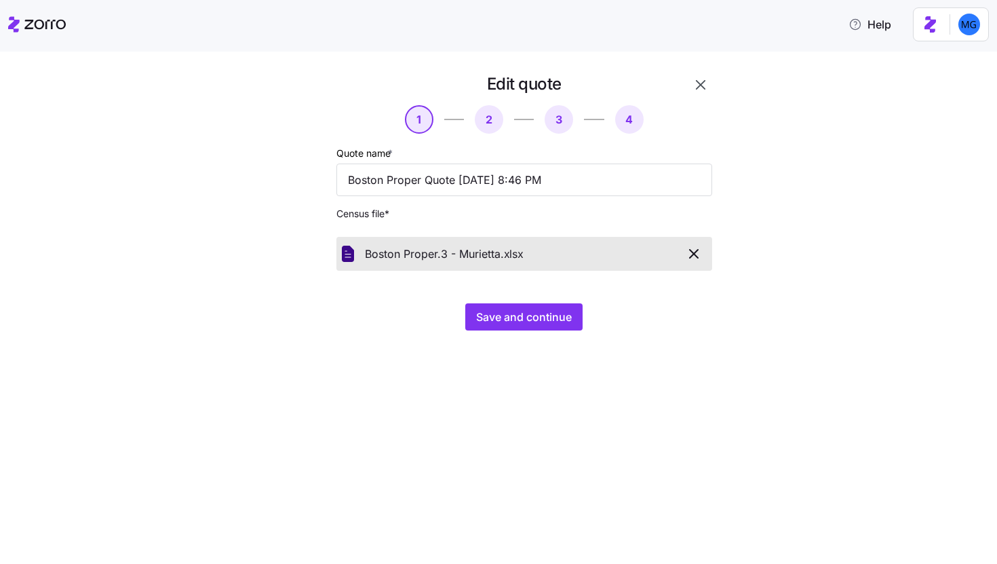
click at [519, 339] on div "Edit quote 1 2 3 4 Quote name * Boston Proper Quote [DATE] 8:46 PM Census file …" at bounding box center [508, 209] width 475 height 273
click at [517, 332] on div "Edit quote 1 2 3 4 Quote name * Boston Proper Quote [DATE] 8:46 PM Census file …" at bounding box center [508, 209] width 475 height 273
click at [514, 320] on span "Save and continue" at bounding box center [524, 317] width 96 height 16
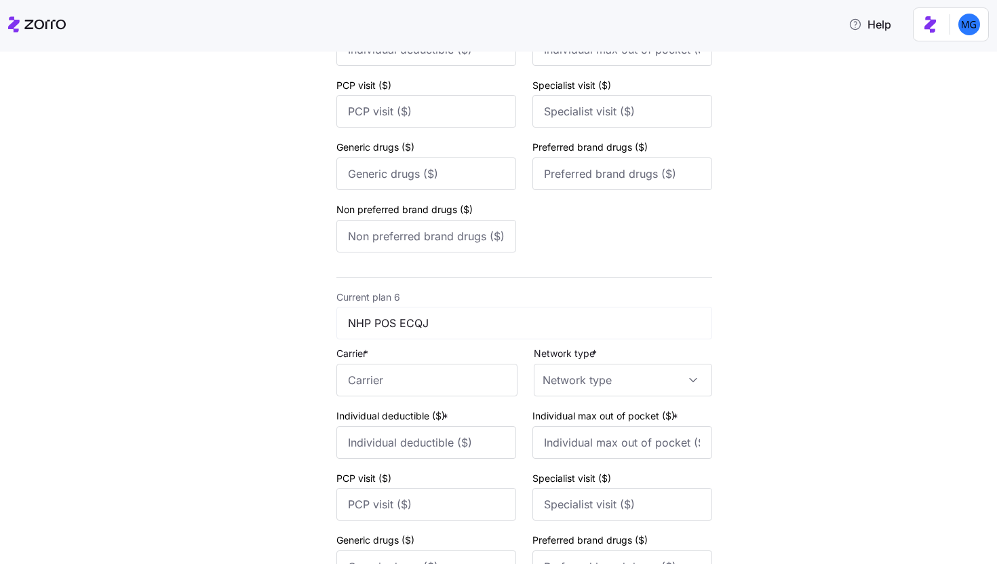
scroll to position [2117, 0]
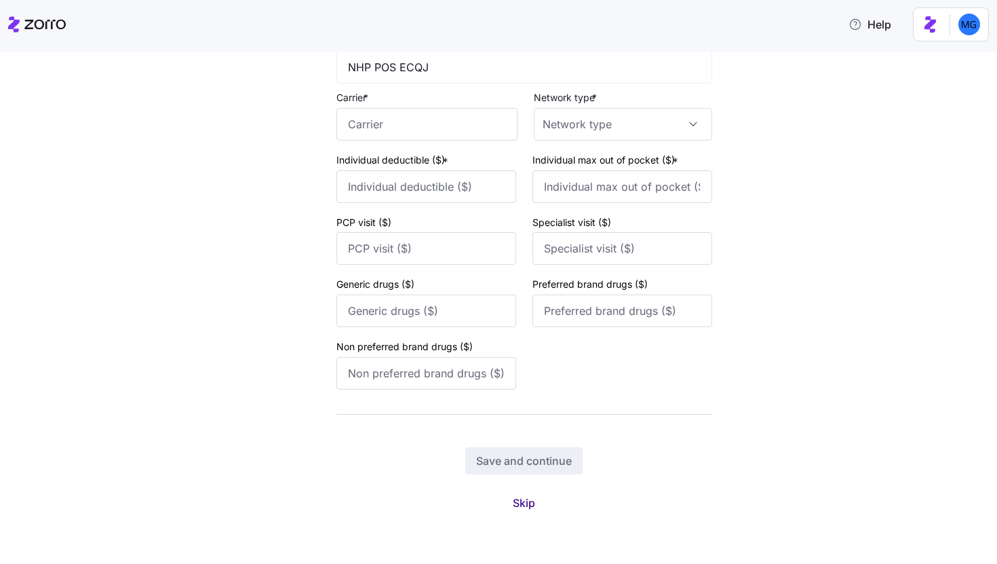
click at [518, 499] on span "Skip" at bounding box center [524, 503] width 22 height 16
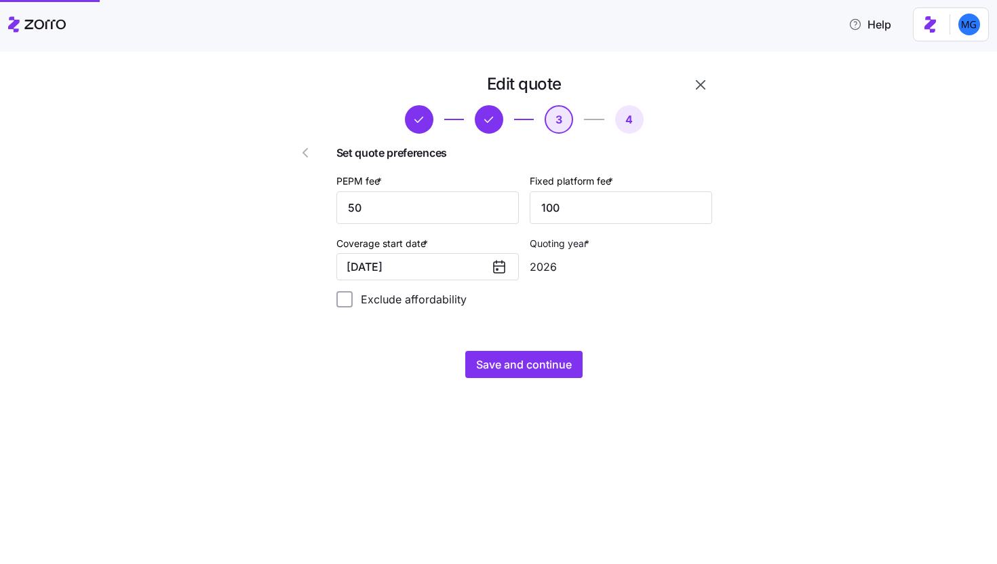
scroll to position [0, 0]
click at [567, 362] on span "Save and continue" at bounding box center [524, 364] width 96 height 16
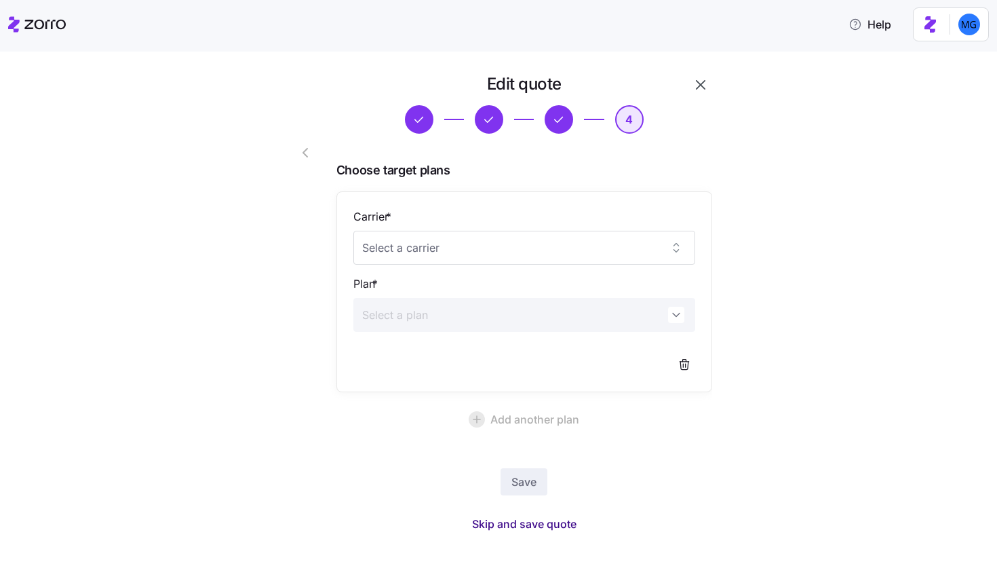
click at [523, 520] on span "Skip and save quote" at bounding box center [524, 524] width 104 height 16
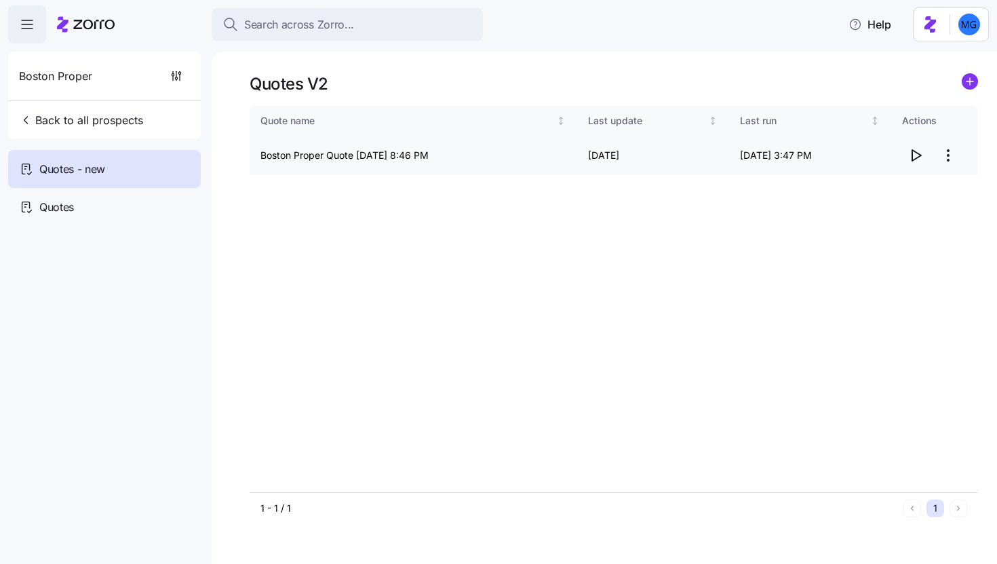
click at [915, 157] on icon "button" at bounding box center [916, 155] width 16 height 16
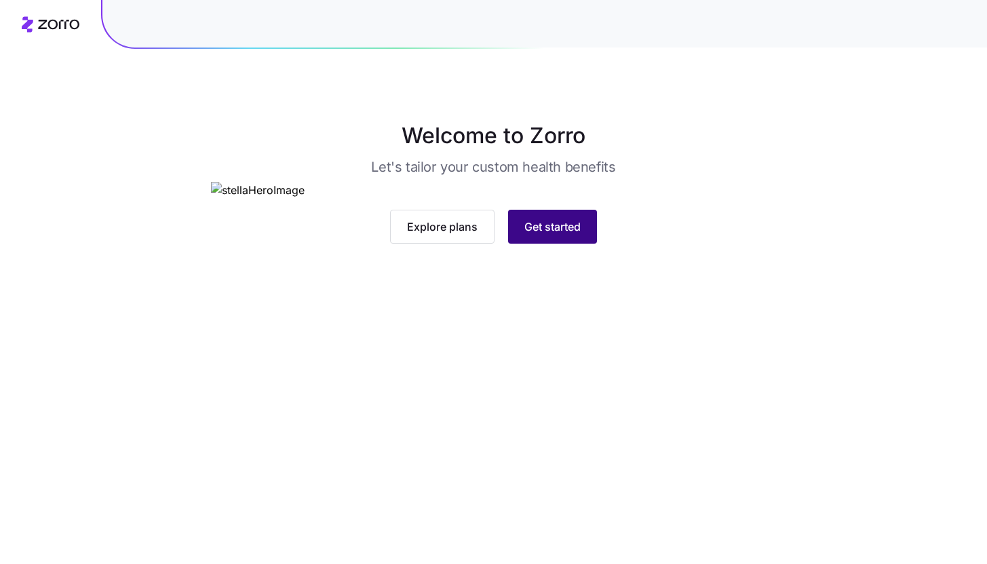
click at [552, 244] on button "Get started" at bounding box center [552, 227] width 89 height 34
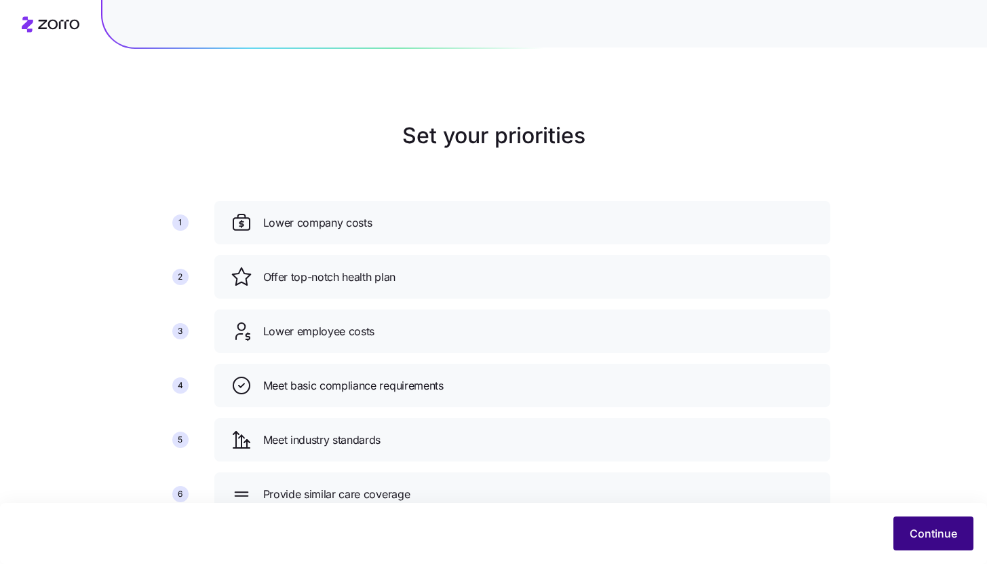
click at [942, 546] on button "Continue" at bounding box center [934, 533] width 80 height 34
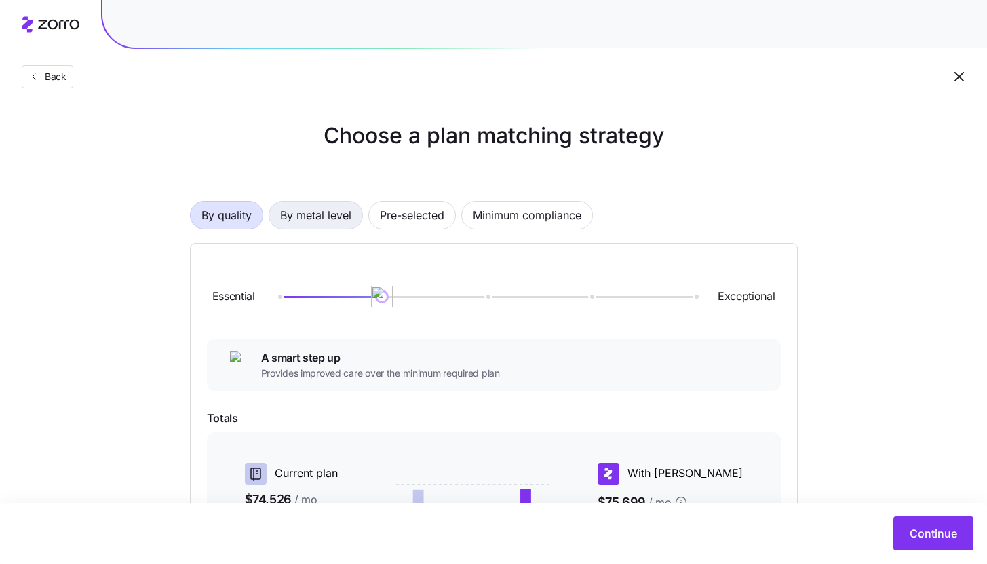
click at [314, 222] on span "By metal level" at bounding box center [315, 215] width 71 height 27
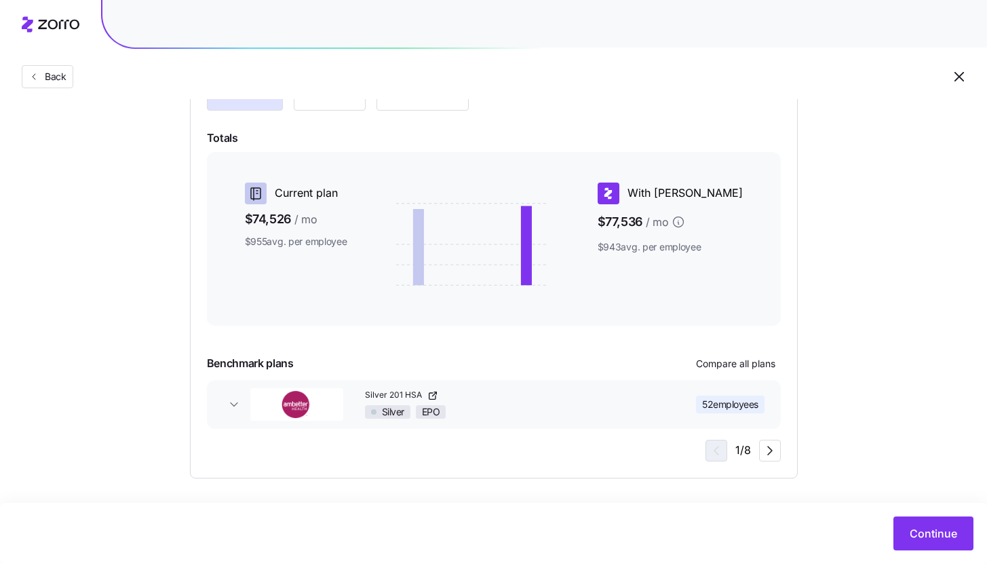
scroll to position [185, 0]
click at [921, 530] on span "Continue" at bounding box center [933, 533] width 47 height 16
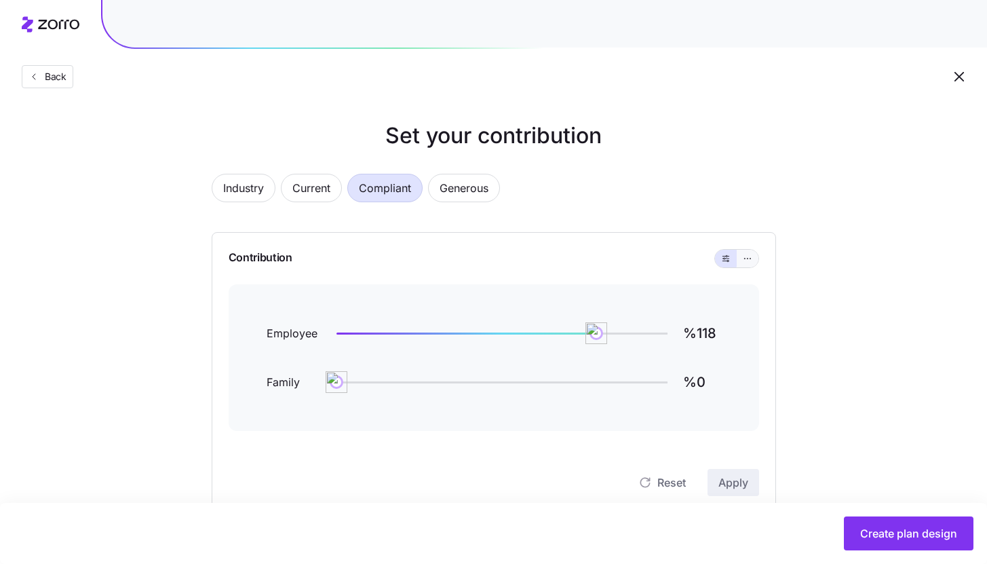
click at [743, 265] on button "button" at bounding box center [748, 259] width 22 height 18
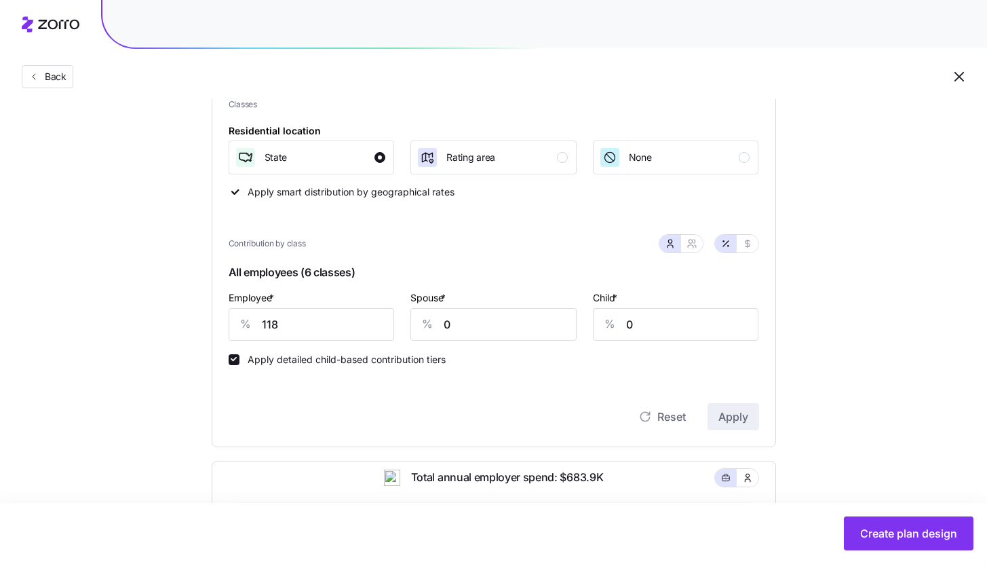
scroll to position [213, 0]
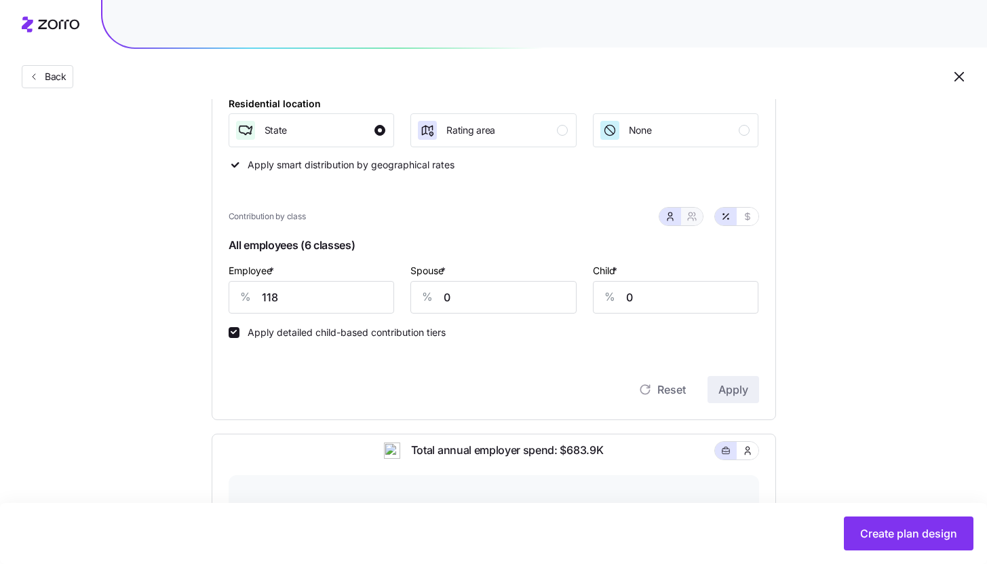
click at [691, 220] on icon "button" at bounding box center [692, 216] width 11 height 11
type input "59"
type input "70"
click at [328, 303] on input "118" at bounding box center [289, 297] width 121 height 33
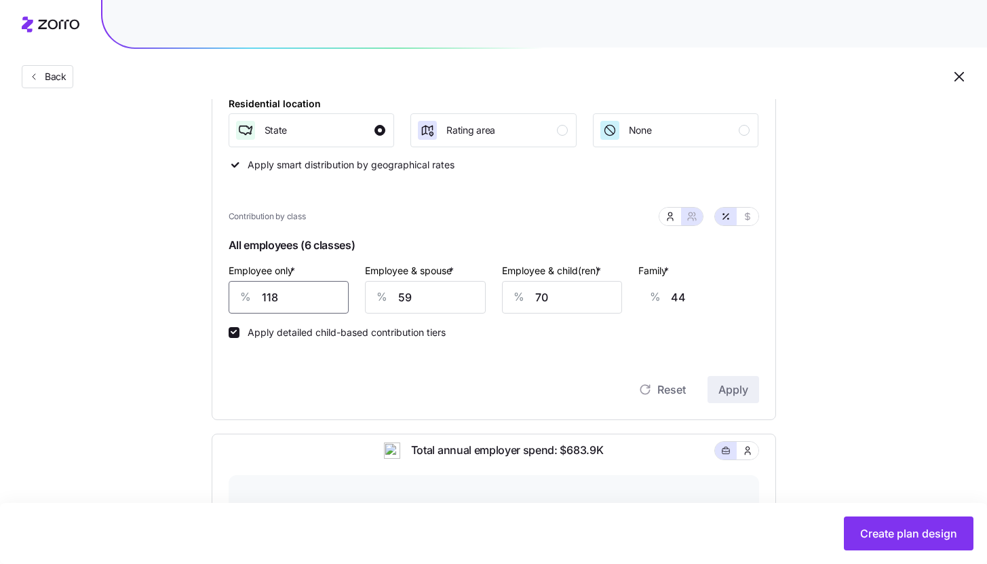
type input "9"
type input "84"
type input "95"
type input "52"
type input "95"
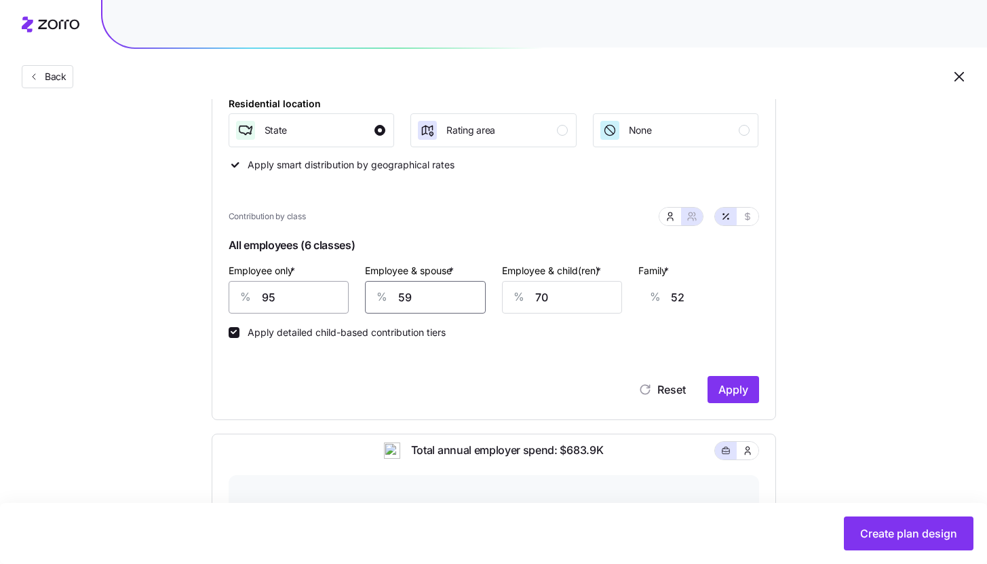
type input "5"
type input "12"
type input "50"
type input "46"
type input "50"
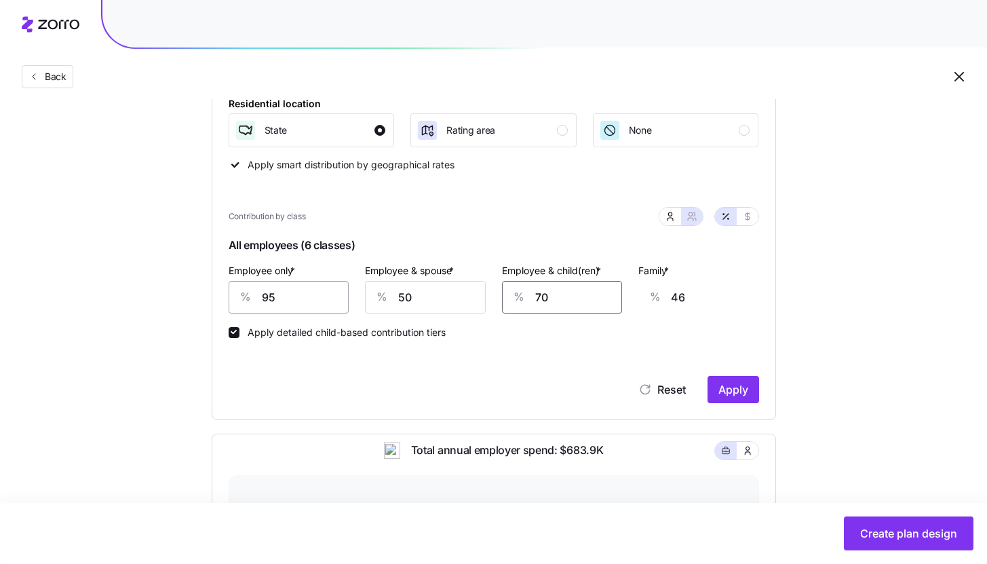
type input "5"
type input "50"
type input "33"
click at [742, 386] on span "Apply" at bounding box center [733, 389] width 30 height 16
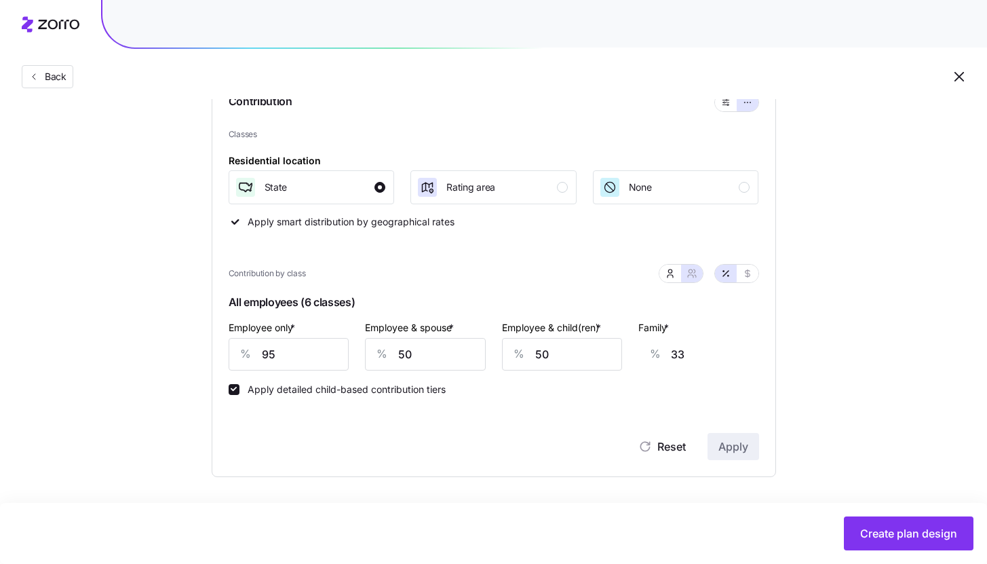
type input "56"
type input "37"
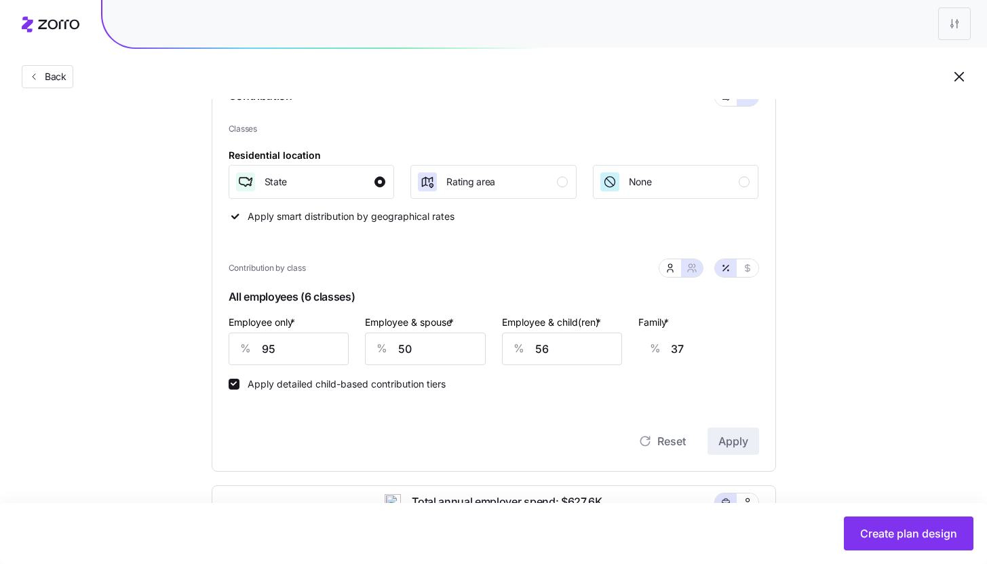
scroll to position [220, 0]
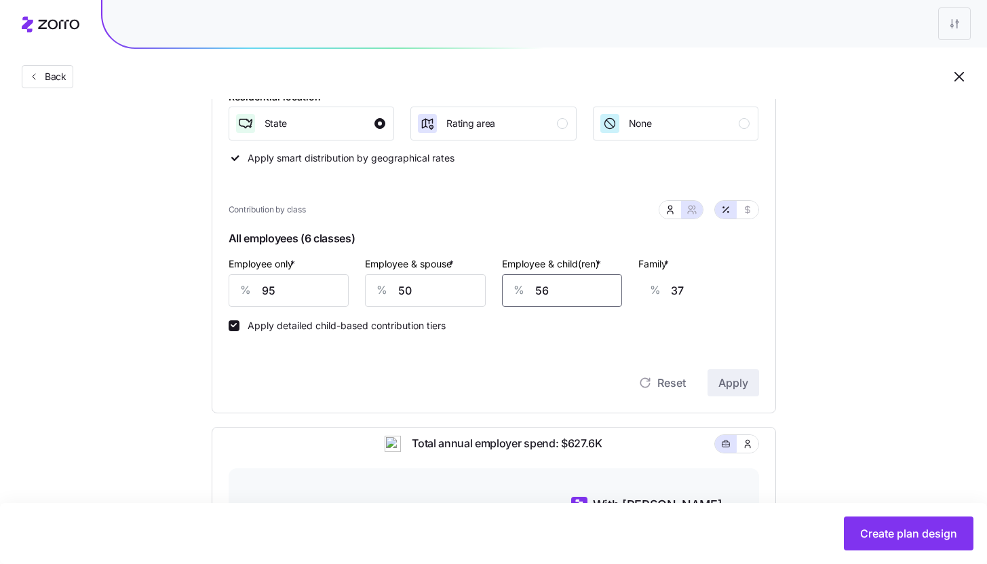
click at [583, 290] on input "56" at bounding box center [562, 290] width 121 height 33
type input "5"
type input "50"
type input "33"
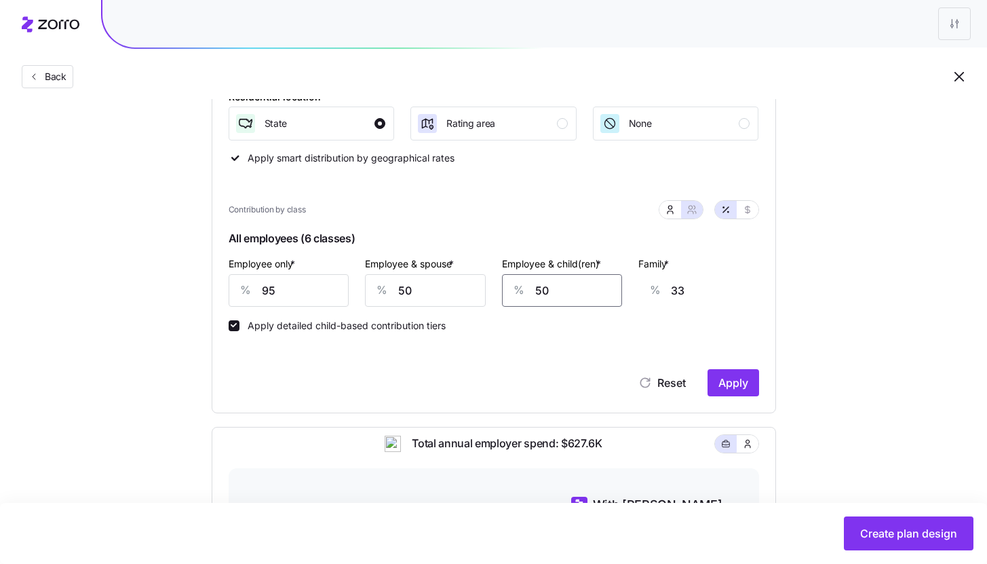
type input "50"
click at [865, 344] on div "Set your contribution Industry Current Compliant Generous Contribution Classes …" at bounding box center [493, 363] width 987 height 926
click at [748, 385] on span "Apply" at bounding box center [733, 383] width 30 height 16
click at [672, 217] on button "button" at bounding box center [670, 210] width 22 height 18
type input "5"
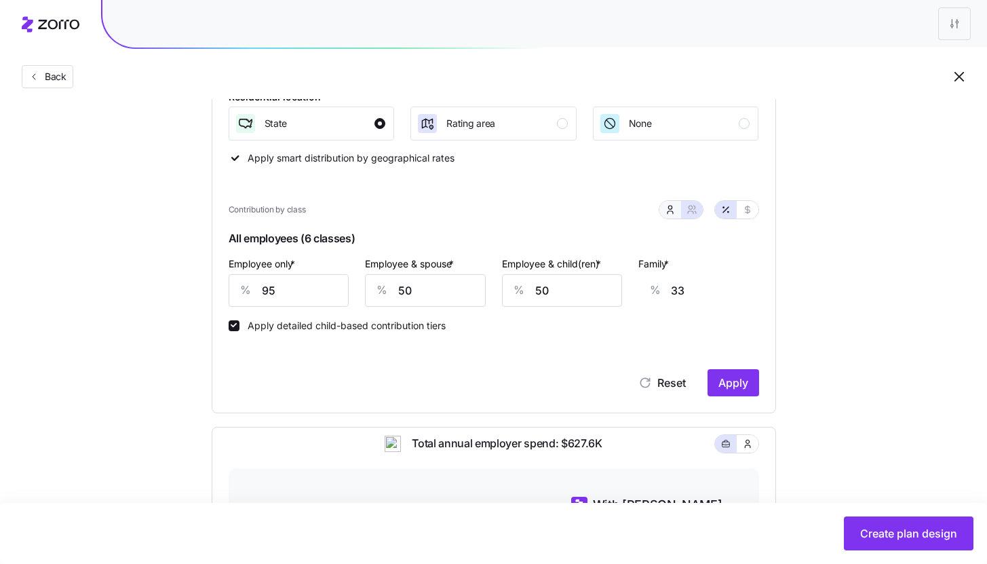
type input "0"
click at [688, 212] on icon "button" at bounding box center [690, 212] width 5 height 3
type input "50"
click at [564, 297] on input "56" at bounding box center [562, 290] width 121 height 33
type input "5"
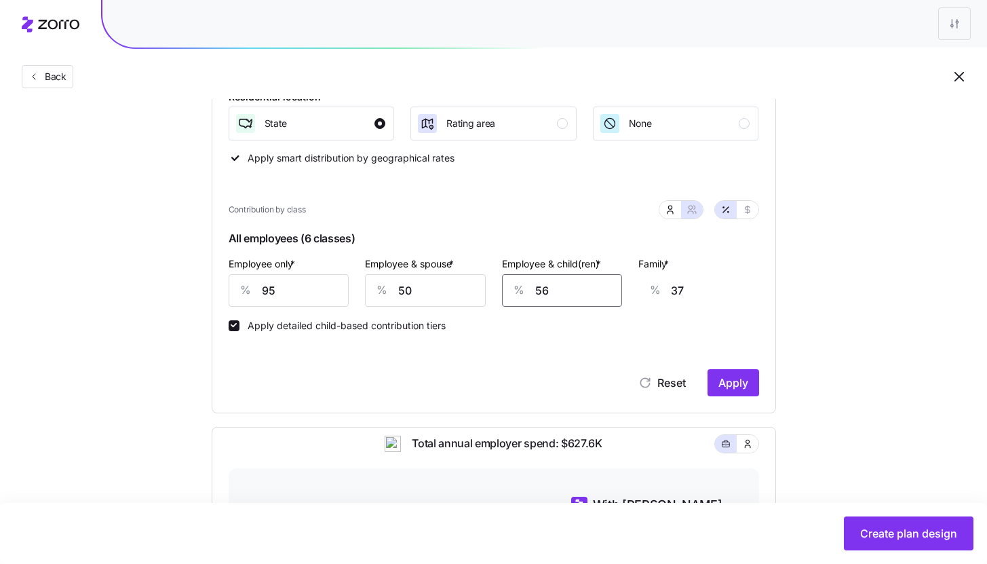
type input "5"
type input "50"
type input "33"
type input "50"
click at [645, 311] on div "Apply detailed child-based contribution tiers" at bounding box center [494, 319] width 531 height 24
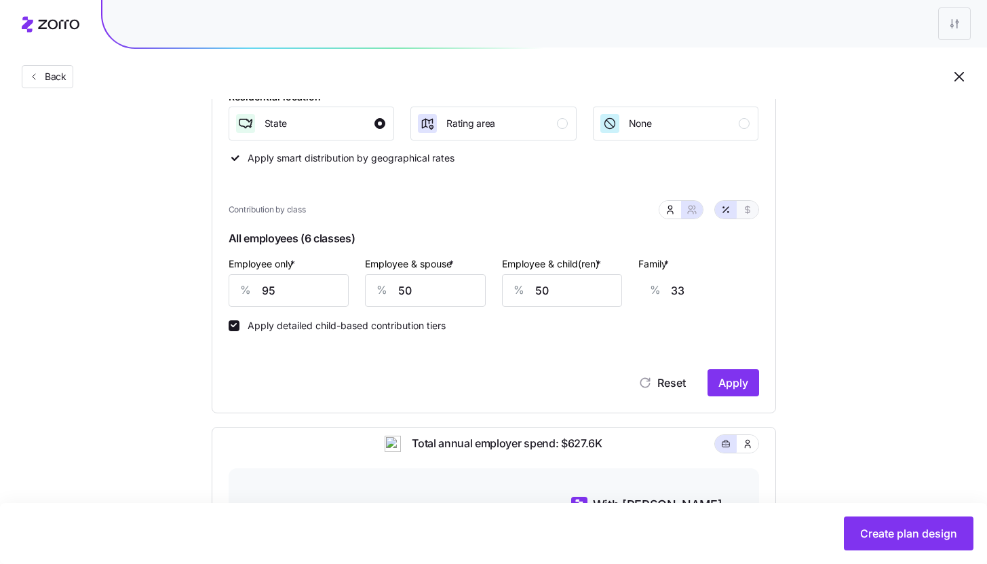
click at [749, 213] on icon "button" at bounding box center [747, 209] width 11 height 11
type input "673"
type input "708"
type input "599"
type input "634"
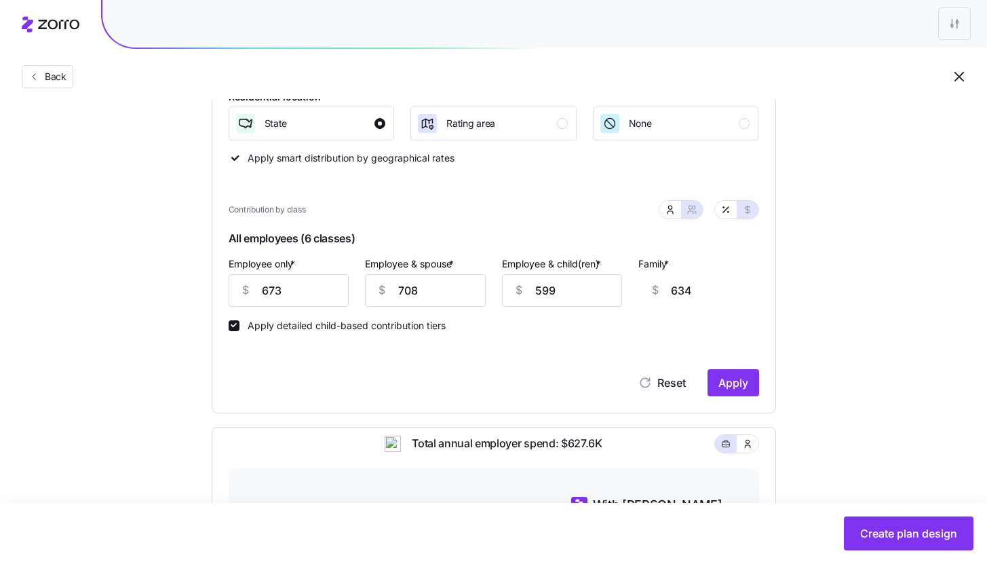
click at [672, 219] on div at bounding box center [681, 209] width 45 height 19
click at [671, 217] on button "button" at bounding box center [670, 210] width 22 height 18
type input "35"
type input "0"
click at [698, 214] on button "button" at bounding box center [692, 210] width 22 height 18
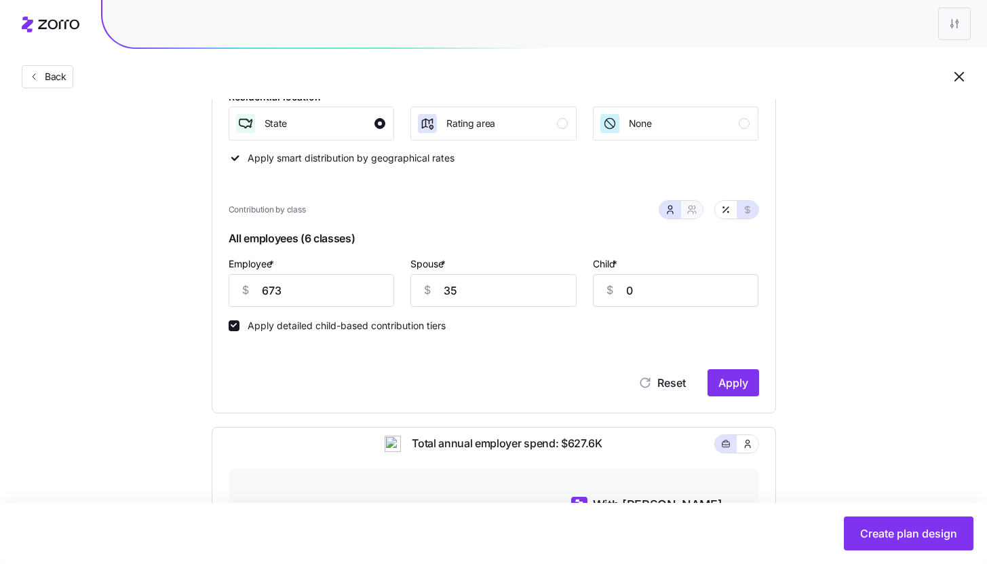
type input "708"
type input "673"
click at [716, 213] on button "button" at bounding box center [726, 210] width 22 height 18
type input "95"
type input "50"
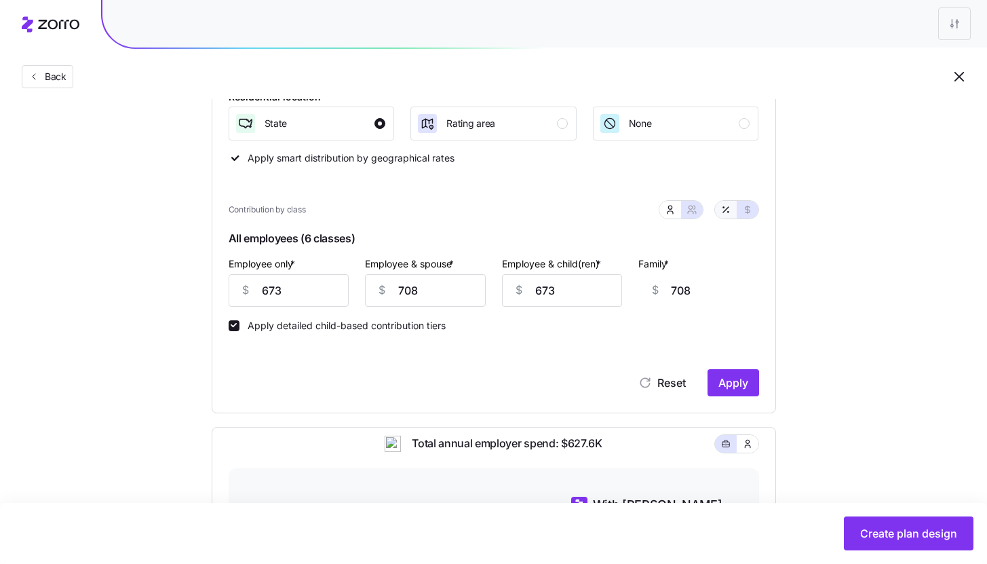
type input "56"
type input "37"
click at [533, 307] on div "Apply detailed child-based contribution tiers" at bounding box center [494, 319] width 531 height 24
click at [552, 299] on input "56" at bounding box center [562, 290] width 121 height 33
type input "560"
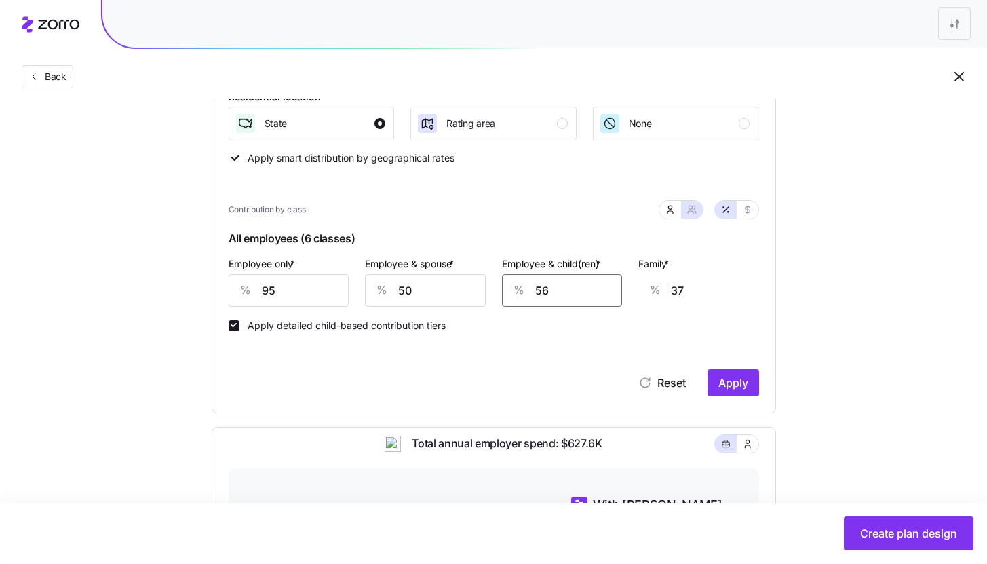
type input "354"
type input "56"
type input "37"
type input "5"
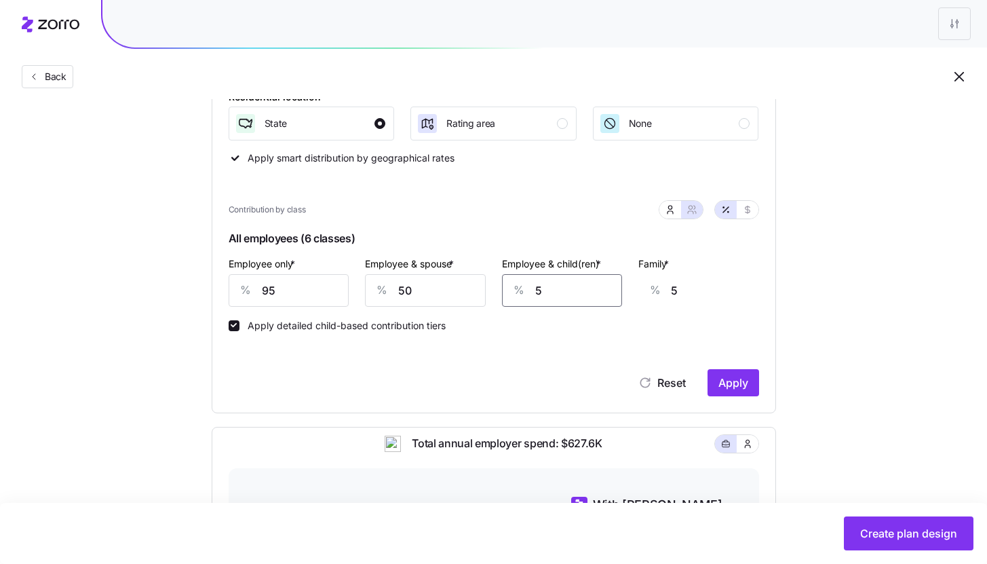
type input "50"
type input "33"
type input "50"
click at [747, 377] on span "Apply" at bounding box center [733, 383] width 30 height 16
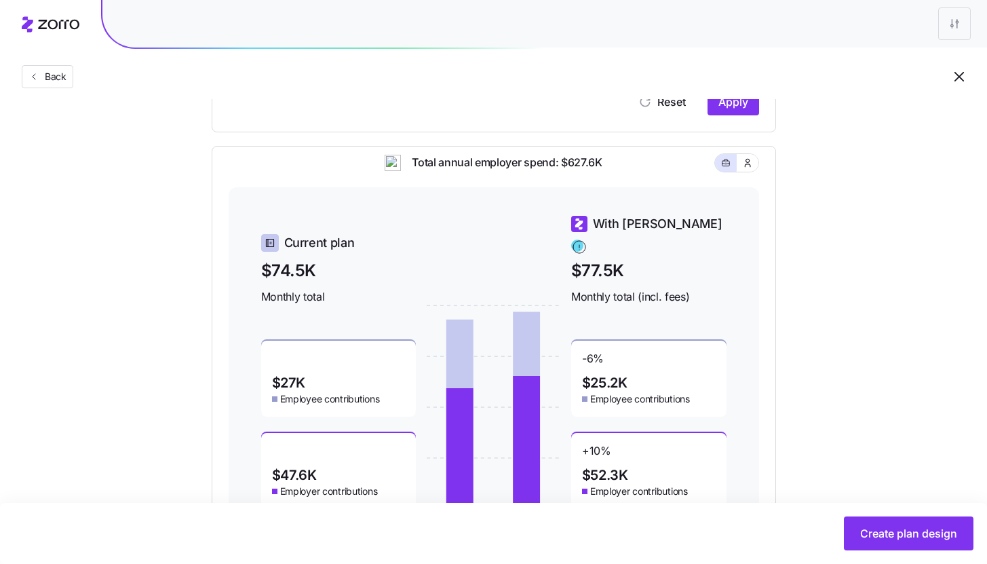
scroll to position [518, 0]
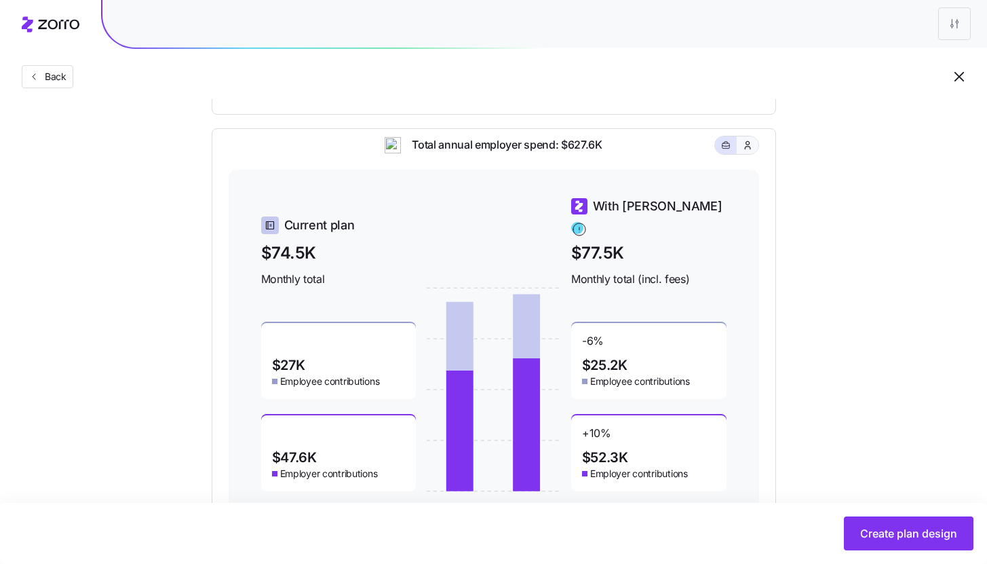
click at [753, 154] on button "button" at bounding box center [748, 145] width 22 height 18
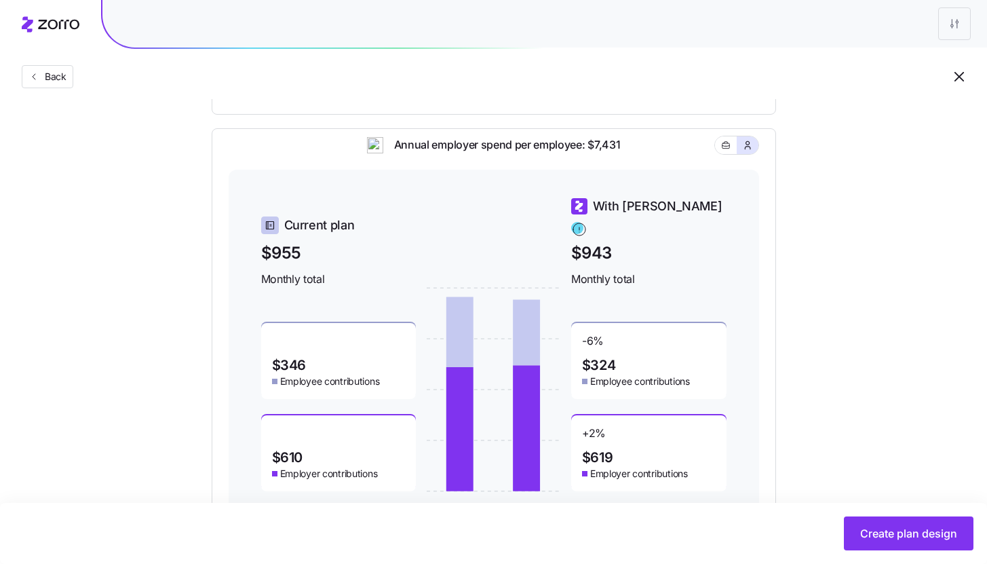
scroll to position [569, 0]
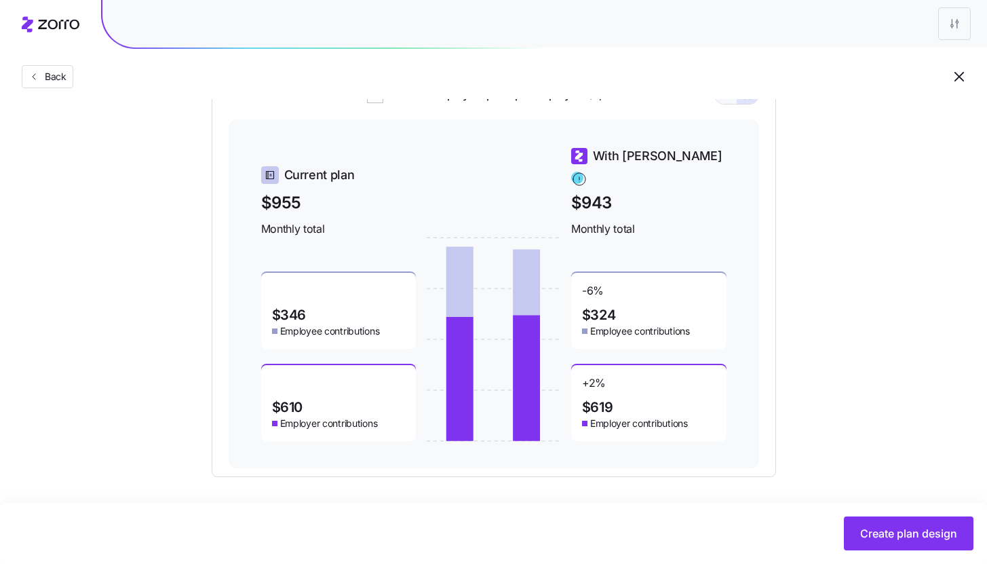
click at [728, 103] on icon "button" at bounding box center [725, 95] width 9 height 16
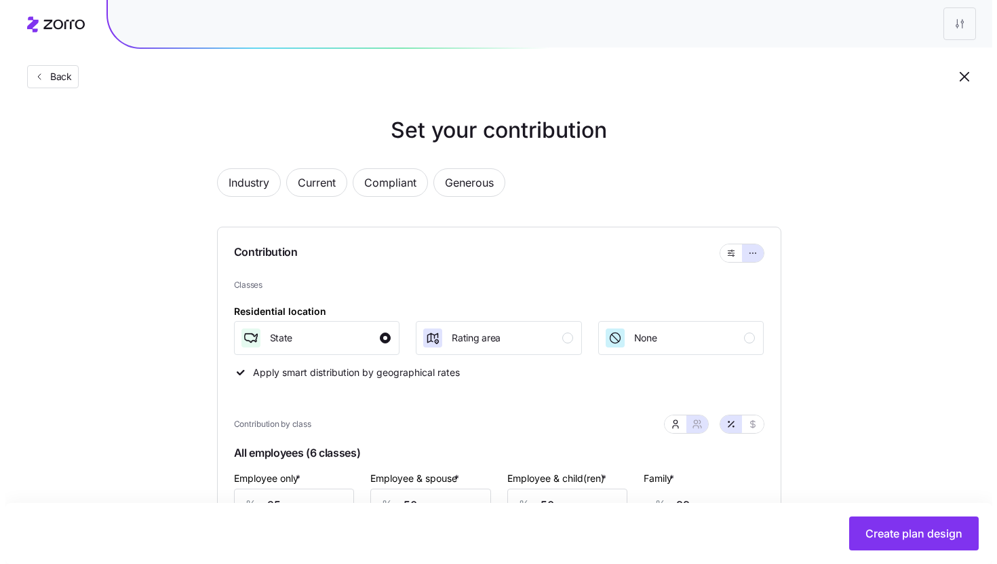
scroll to position [0, 0]
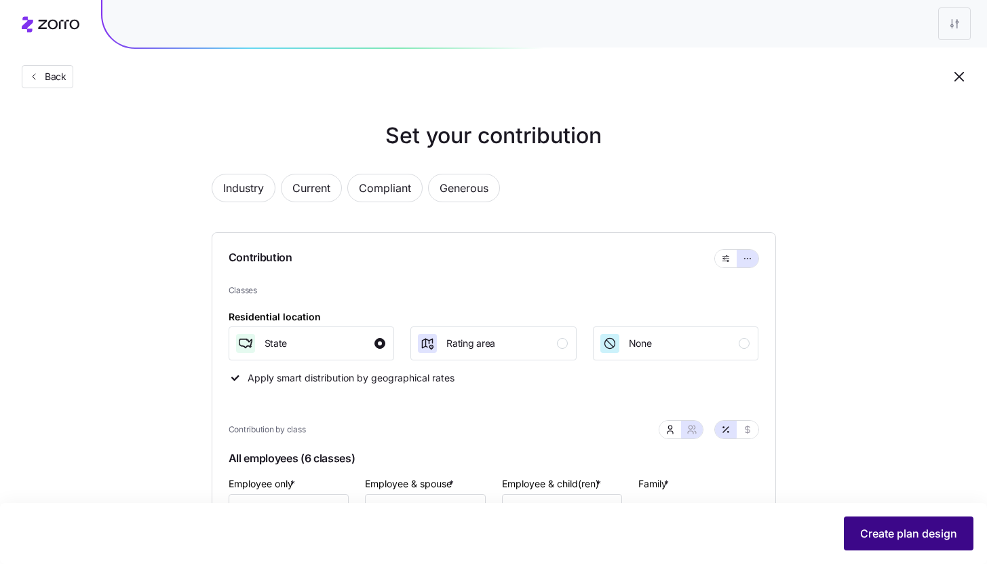
click at [918, 531] on span "Create plan design" at bounding box center [908, 533] width 97 height 16
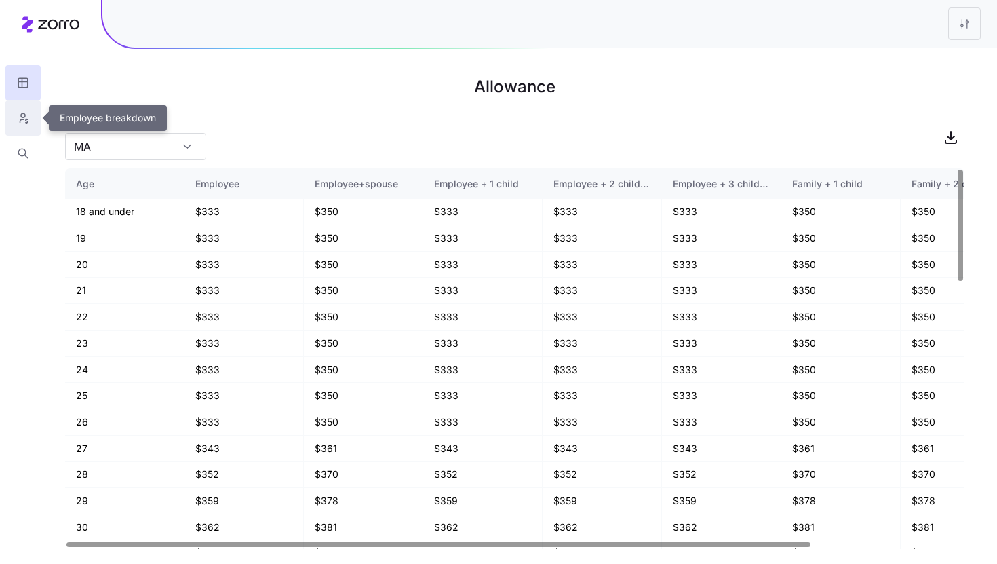
click at [30, 117] on button "button" at bounding box center [22, 117] width 35 height 35
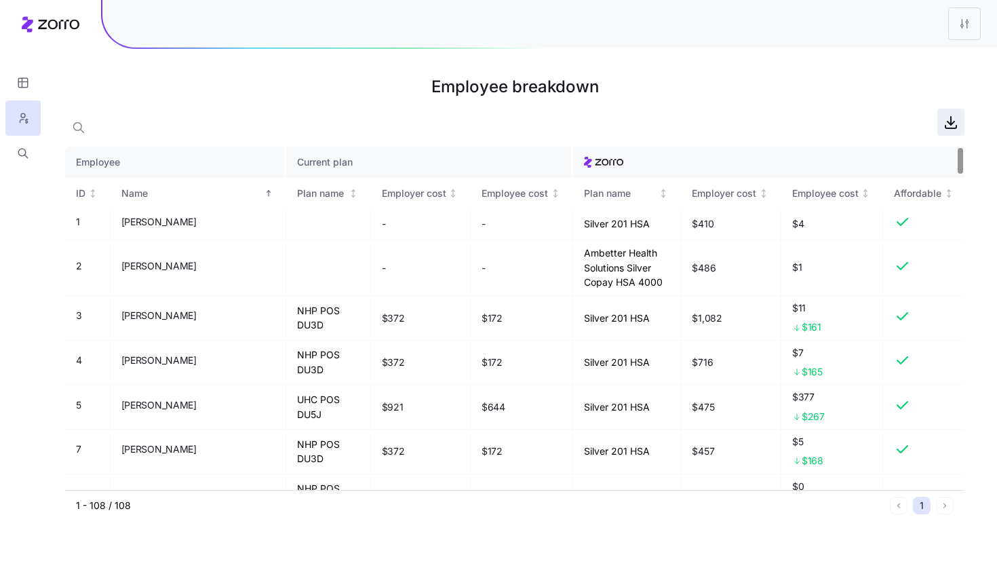
click at [953, 126] on icon "button" at bounding box center [951, 122] width 16 height 16
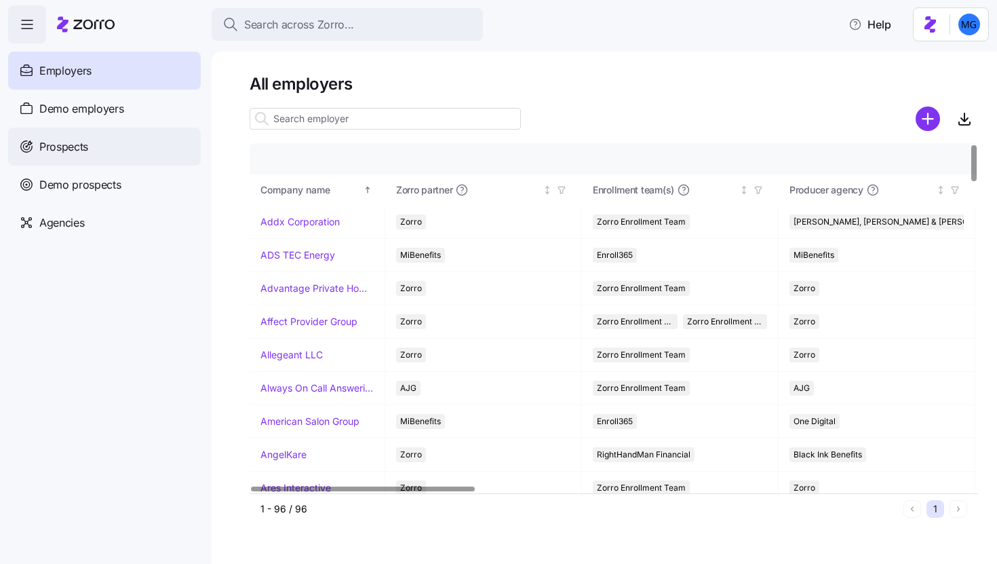
click at [81, 137] on div "Prospects" at bounding box center [104, 147] width 193 height 38
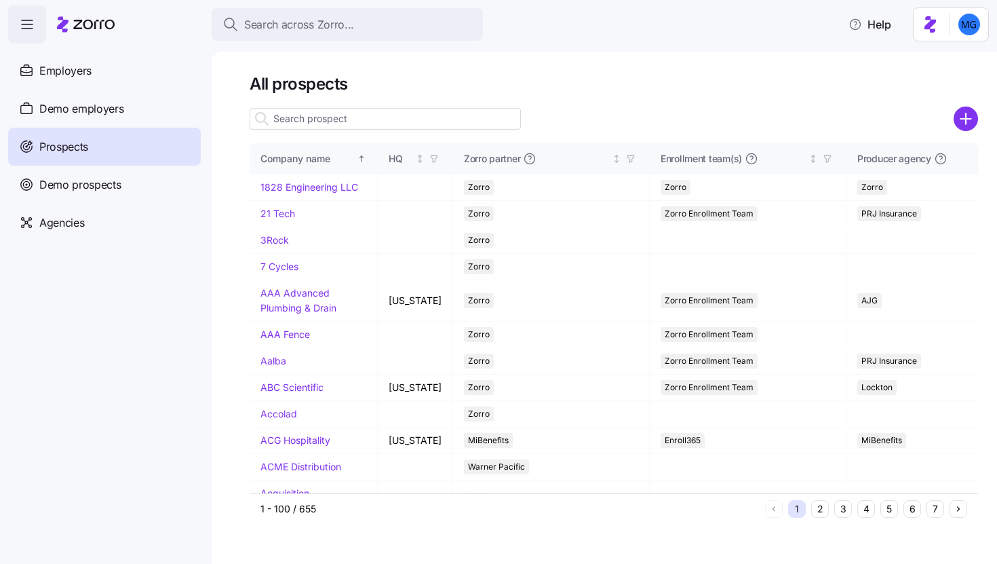
click at [428, 117] on input at bounding box center [385, 119] width 271 height 22
click at [970, 111] on circle "add icon" at bounding box center [966, 119] width 22 height 22
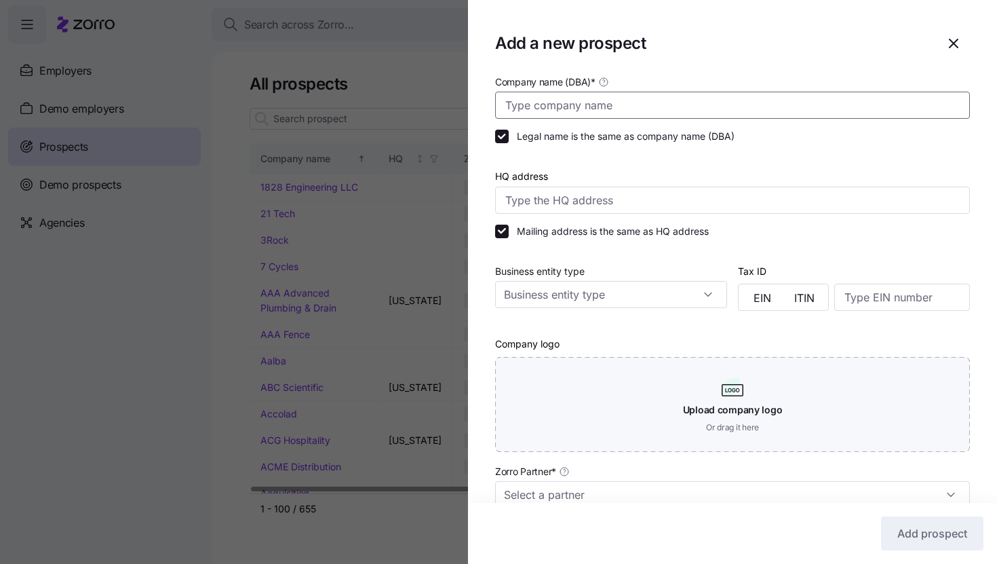
click at [747, 111] on input "Company name (DBA) *" at bounding box center [732, 105] width 475 height 27
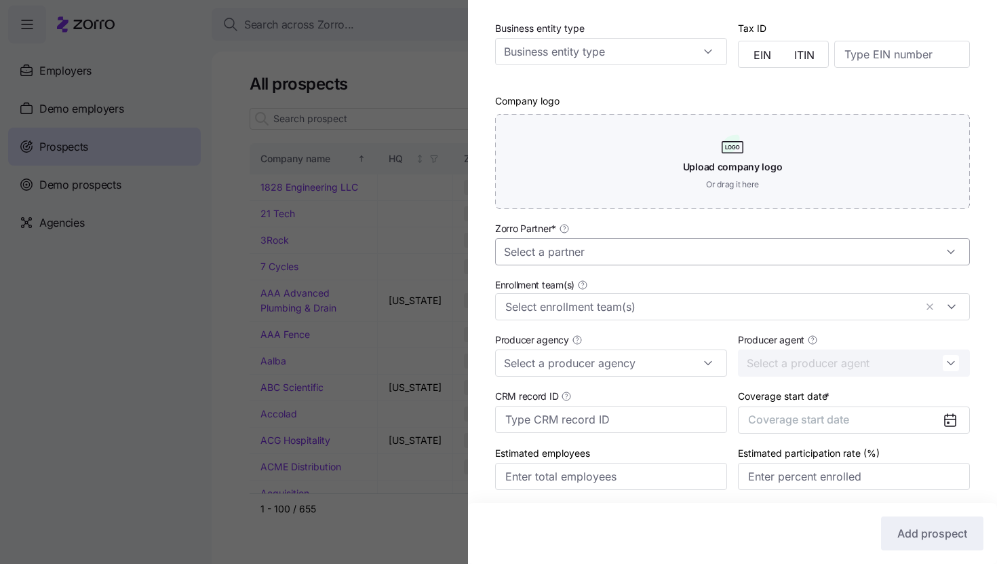
type input "Lotus Communications"
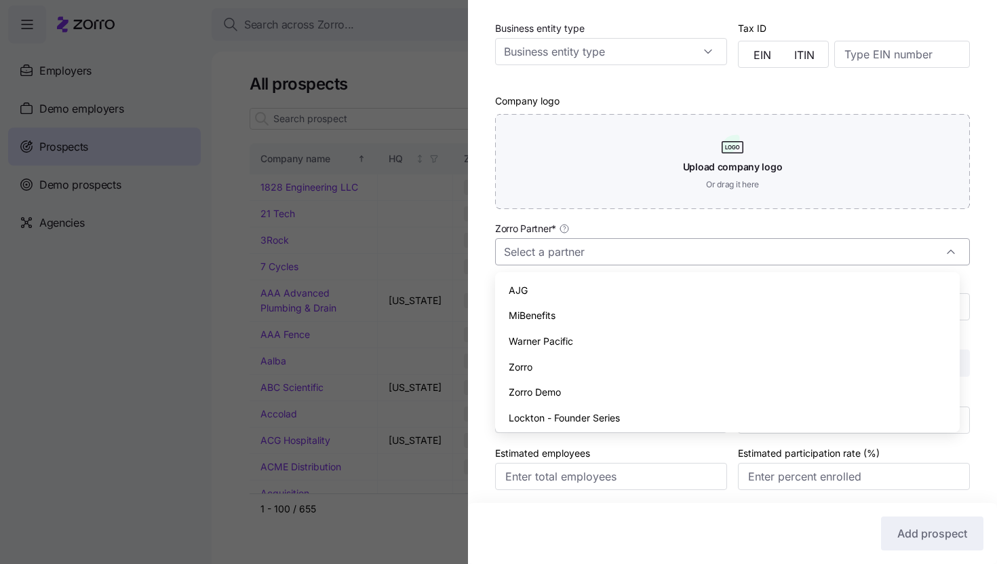
click at [744, 256] on input "Zorro Partner *" at bounding box center [732, 251] width 475 height 27
click at [715, 359] on div "Zorro" at bounding box center [728, 367] width 454 height 26
type input "Zorro"
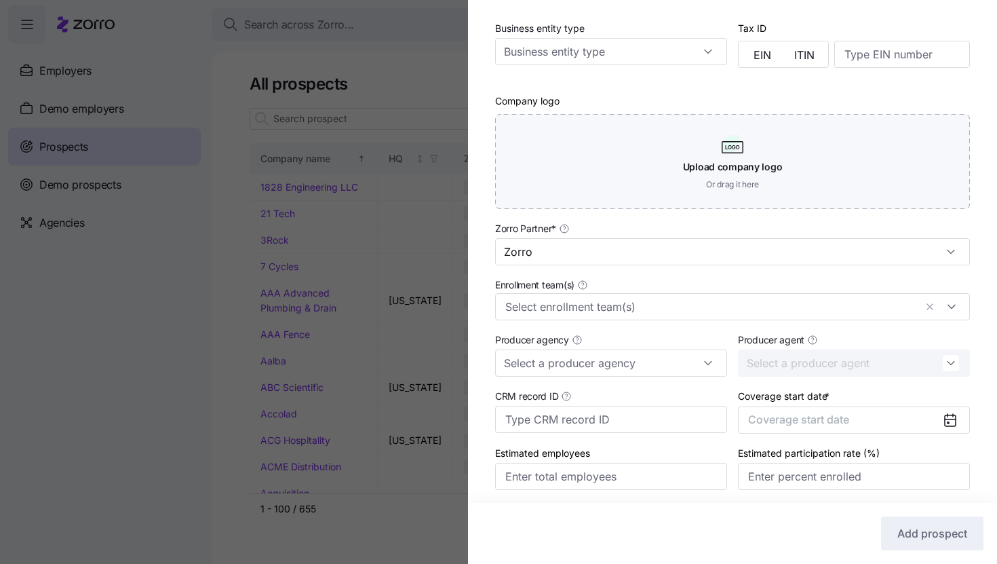
scroll to position [292, 0]
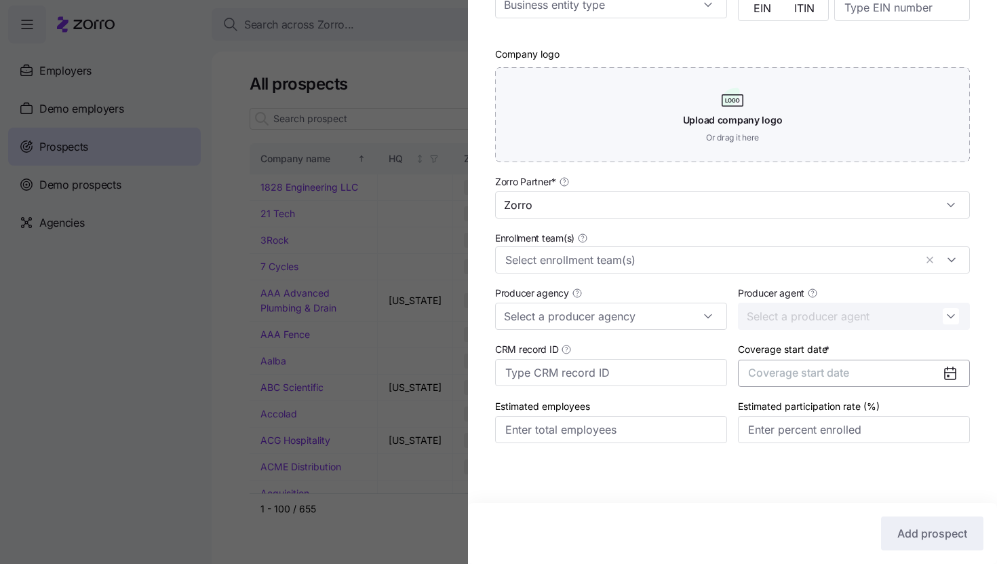
click at [801, 371] on span "Coverage start date" at bounding box center [798, 373] width 101 height 14
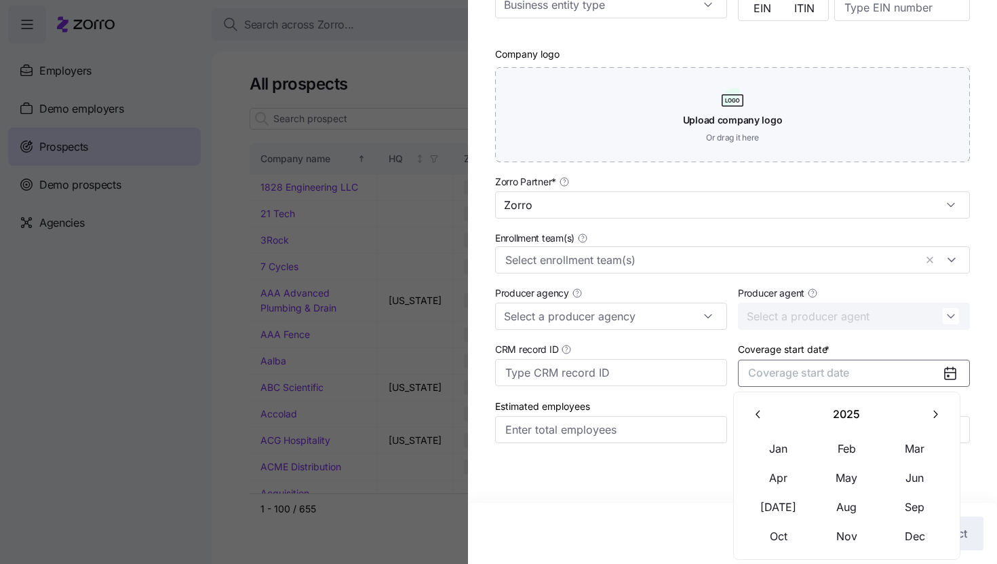
click at [932, 421] on button "button" at bounding box center [935, 414] width 28 height 28
click at [763, 446] on button "Jan" at bounding box center [779, 448] width 68 height 28
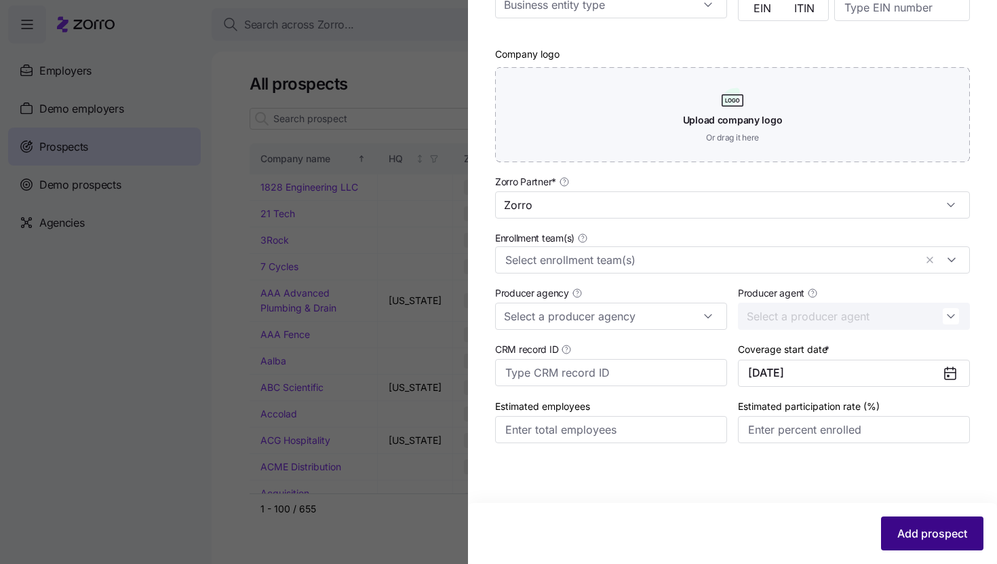
click at [924, 538] on span "Add prospect" at bounding box center [933, 533] width 70 height 16
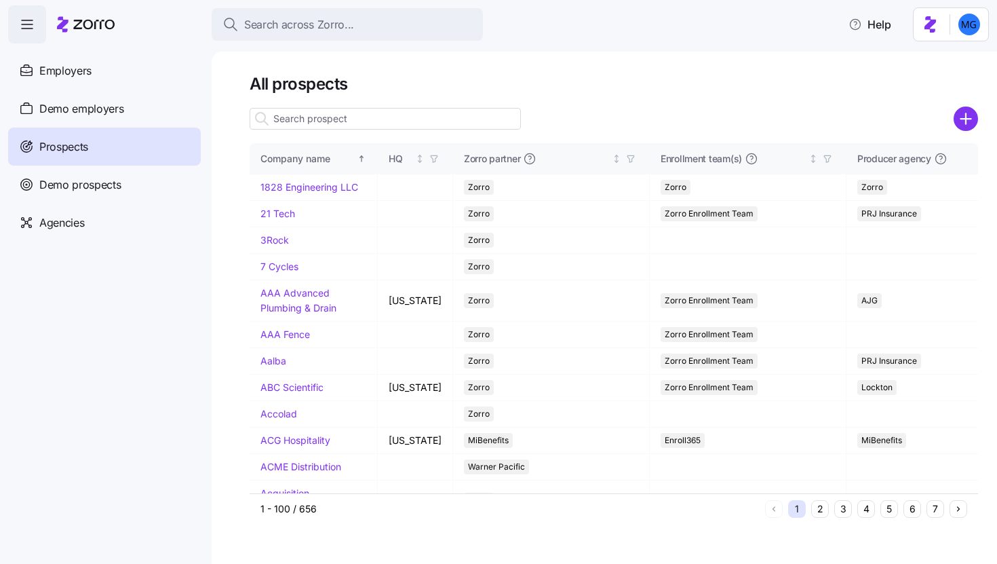
click at [436, 126] on input at bounding box center [385, 119] width 271 height 22
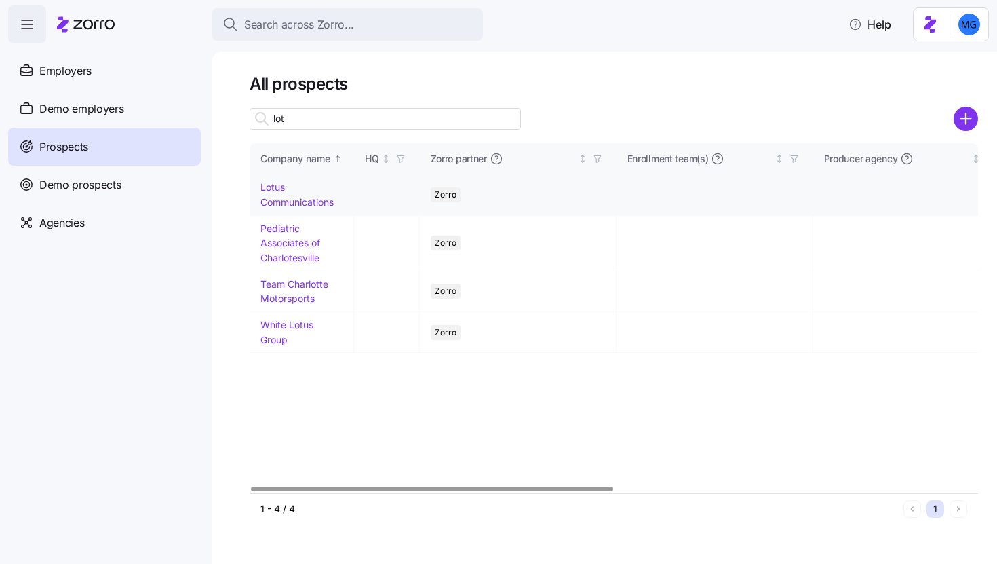
type input "lot"
click at [292, 204] on link "Lotus Communications" at bounding box center [297, 194] width 73 height 26
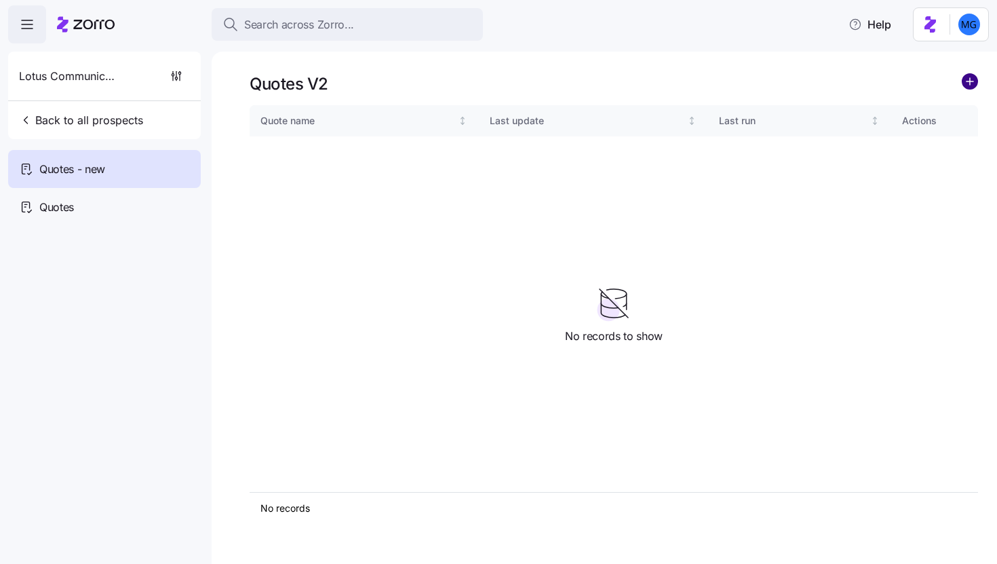
click at [972, 79] on circle "add icon" at bounding box center [970, 81] width 15 height 15
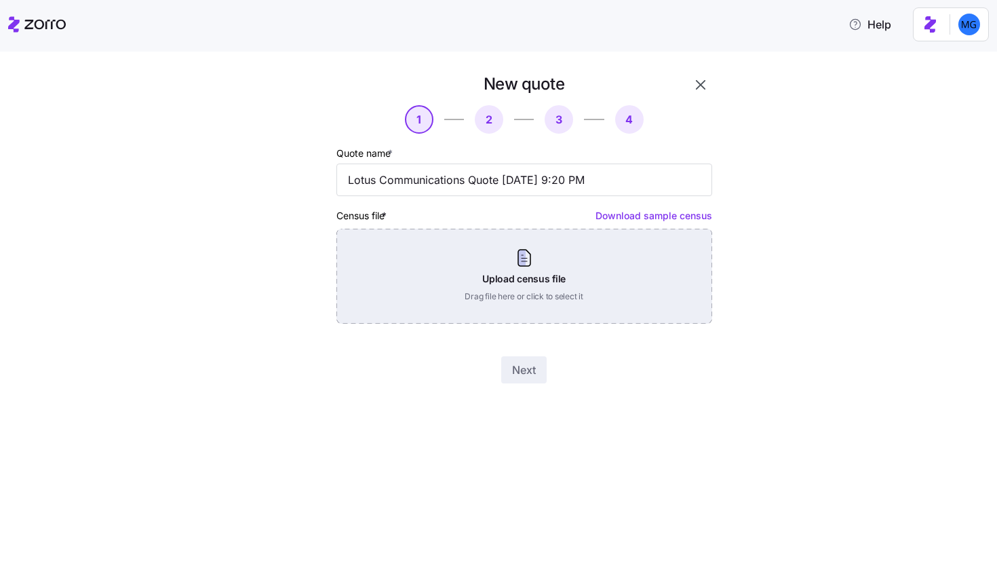
click at [499, 280] on div "Upload census file Drag file here or click to select it" at bounding box center [525, 276] width 376 height 95
click at [543, 264] on div "Upload census file Drag file here or click to select it" at bounding box center [525, 276] width 376 height 95
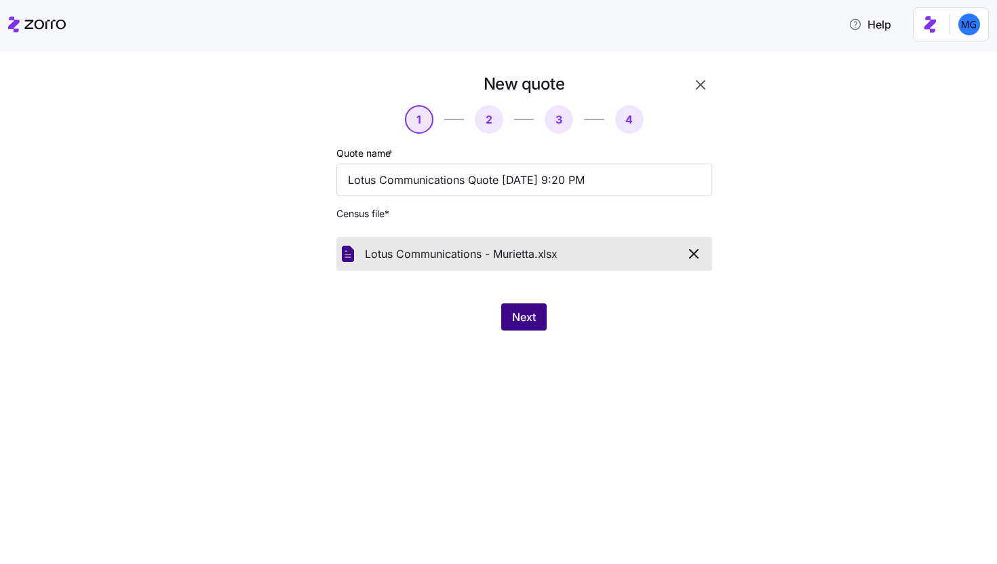
click at [541, 323] on button "Next" at bounding box center [523, 316] width 45 height 27
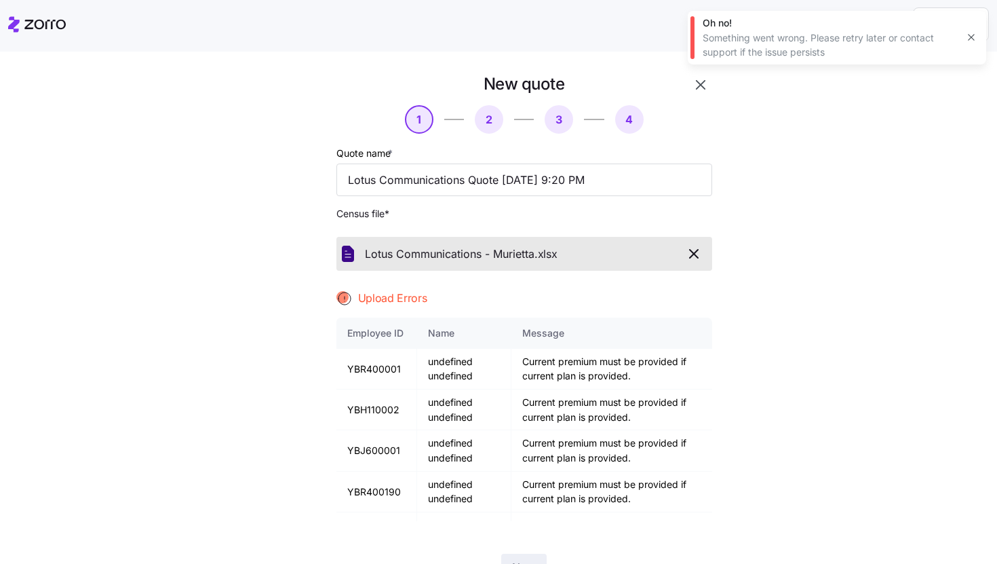
click at [970, 40] on icon "button" at bounding box center [971, 37] width 11 height 11
click at [693, 85] on icon "button" at bounding box center [701, 85] width 16 height 16
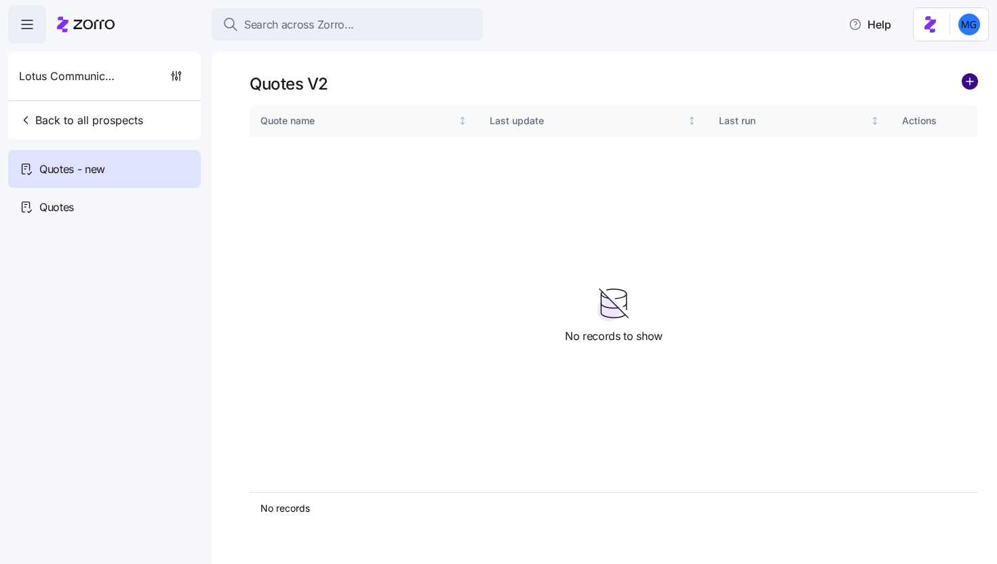
click at [974, 77] on circle "add icon" at bounding box center [970, 81] width 15 height 15
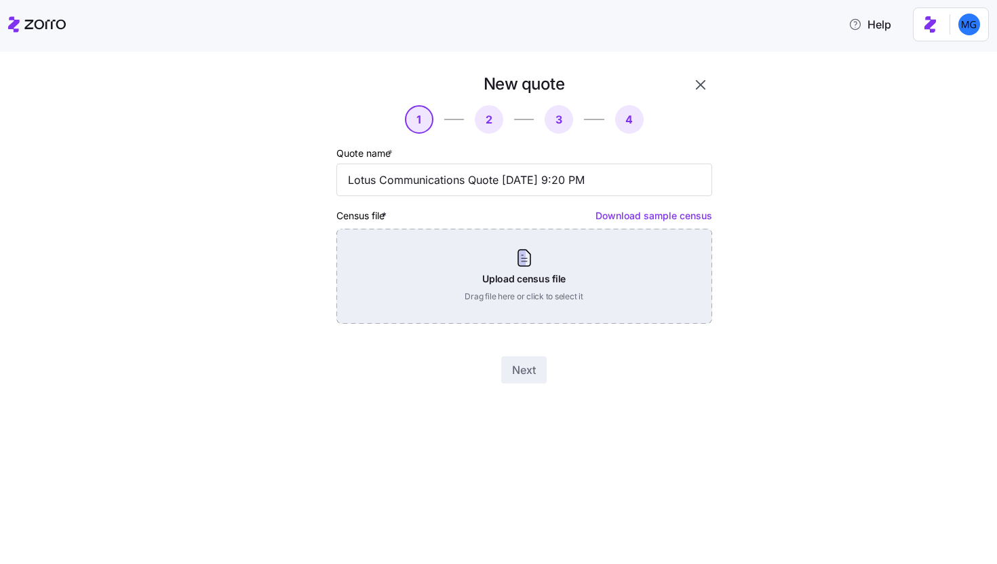
click at [573, 279] on div "Upload census file Drag file here or click to select it" at bounding box center [525, 276] width 376 height 95
click at [531, 290] on div "Upload census file Drag file here or click to select it" at bounding box center [525, 276] width 376 height 95
click at [480, 273] on div "Upload census file Drag file here or click to select it" at bounding box center [525, 276] width 376 height 95
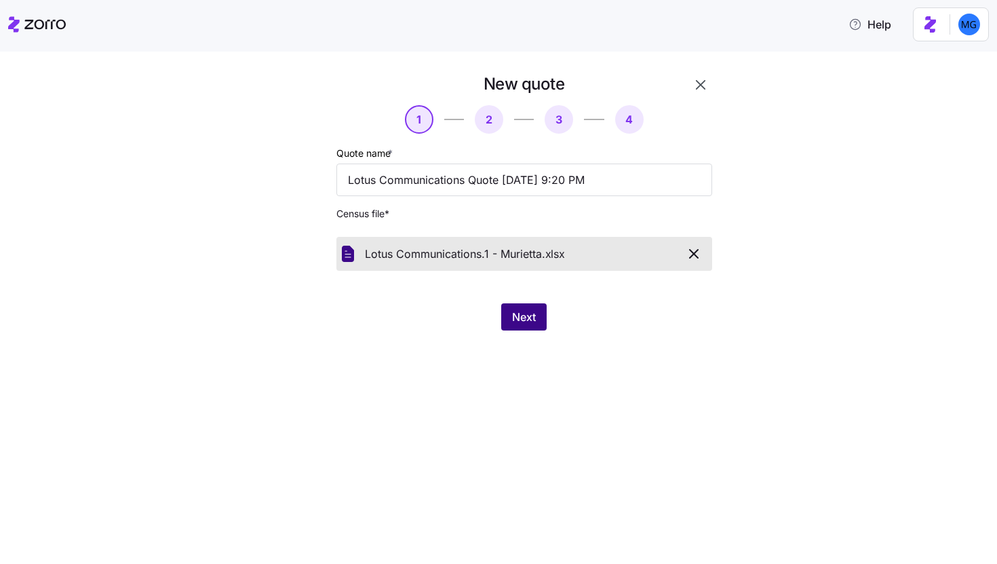
click at [533, 316] on span "Next" at bounding box center [524, 317] width 24 height 16
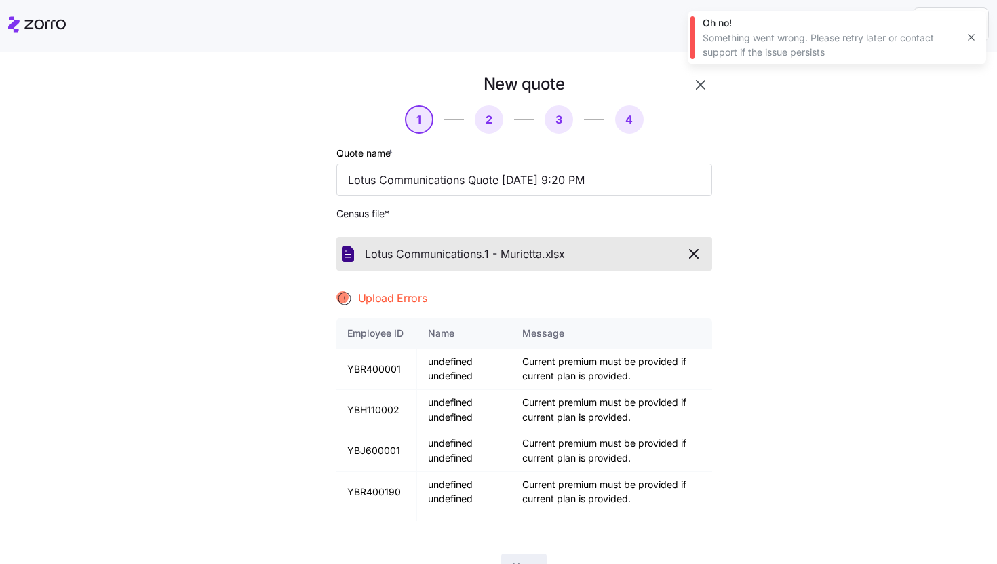
click at [965, 34] on button "button" at bounding box center [971, 37] width 19 height 19
click at [693, 89] on icon "button" at bounding box center [701, 85] width 16 height 16
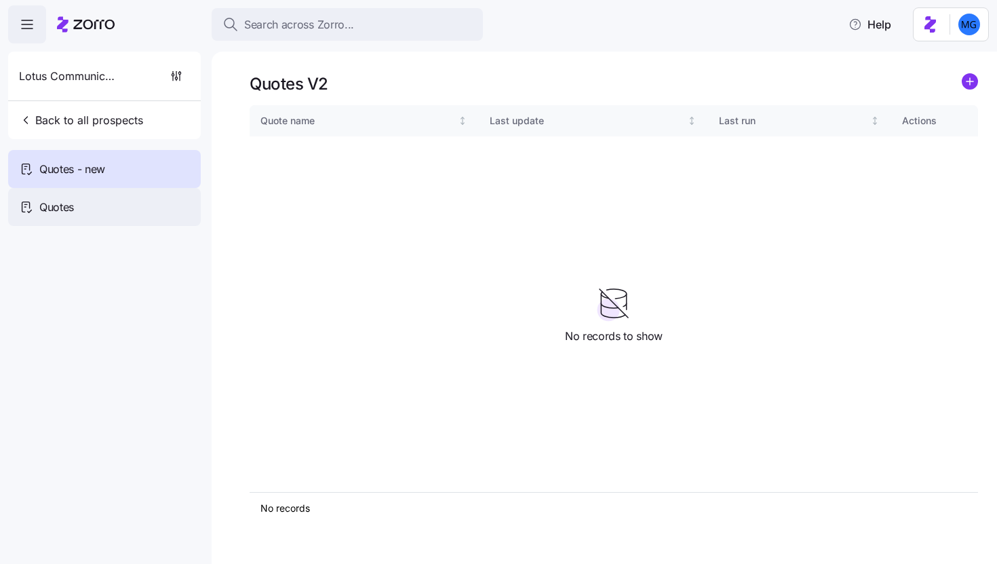
click at [122, 193] on div "Quotes" at bounding box center [104, 207] width 193 height 38
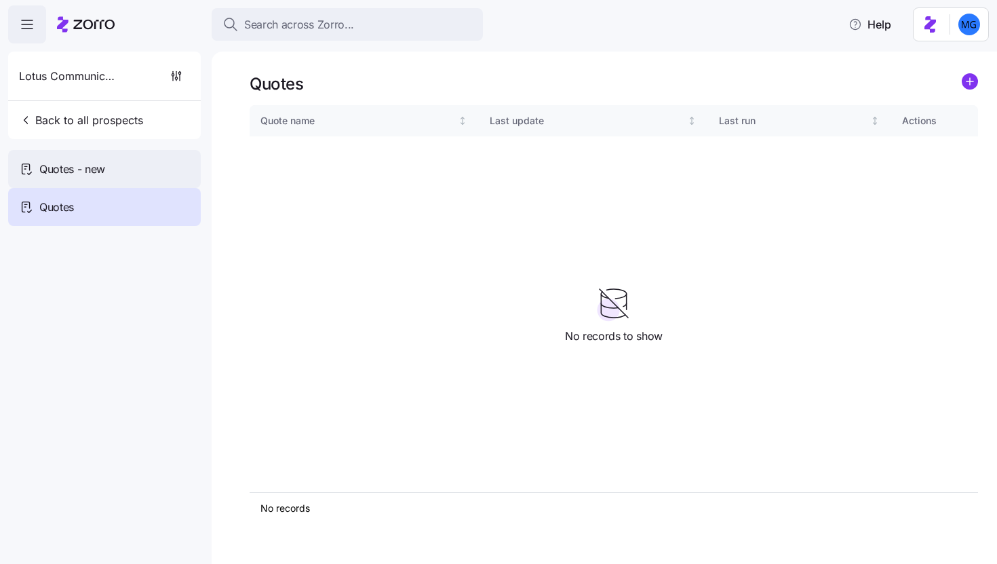
click at [134, 174] on div "Quotes - new" at bounding box center [104, 169] width 193 height 38
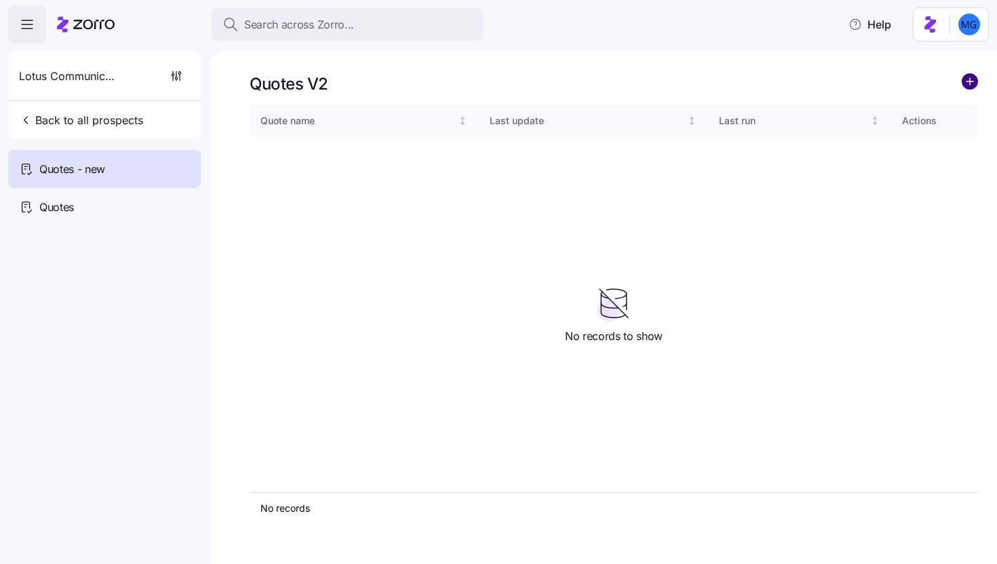
click at [973, 83] on circle "add icon" at bounding box center [970, 81] width 15 height 15
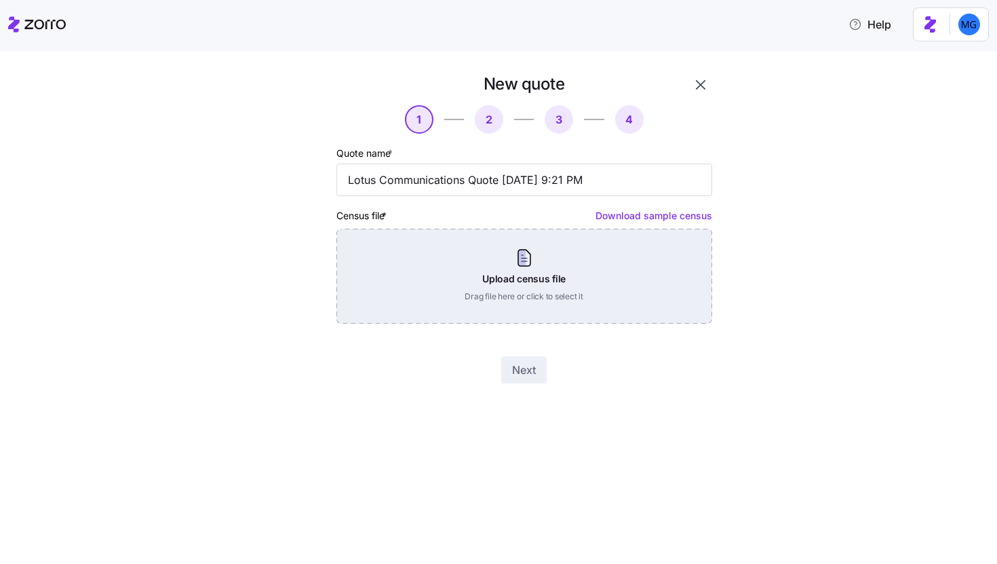
click at [543, 304] on div "Upload census file Drag file here or click to select it" at bounding box center [525, 276] width 376 height 95
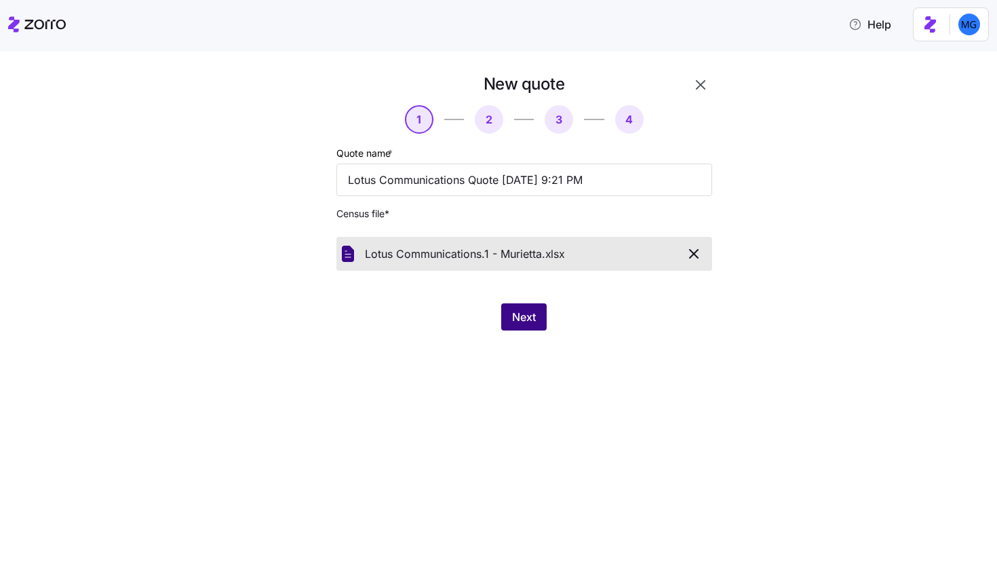
click at [518, 312] on span "Next" at bounding box center [524, 317] width 24 height 16
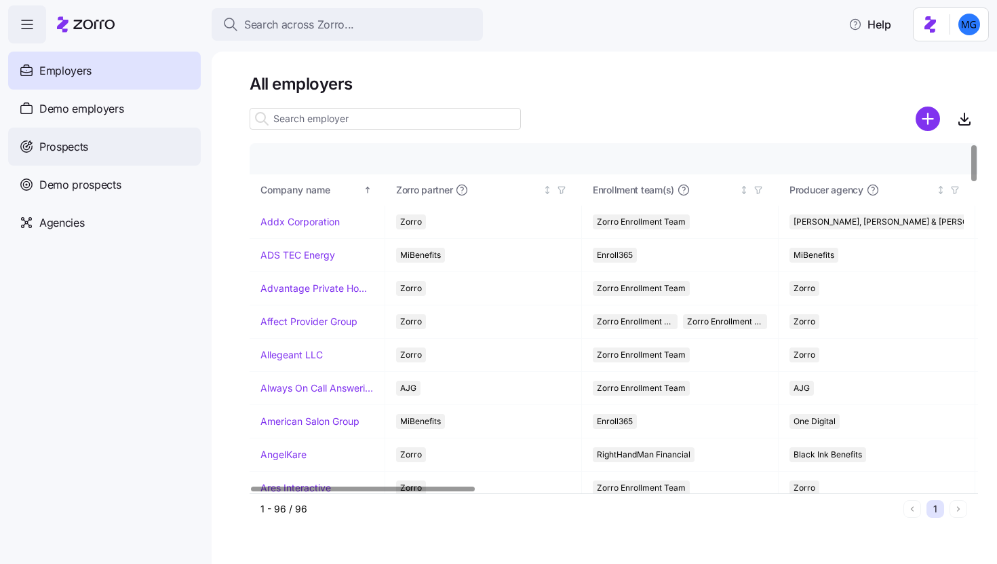
click at [138, 151] on div "Prospects" at bounding box center [104, 147] width 193 height 38
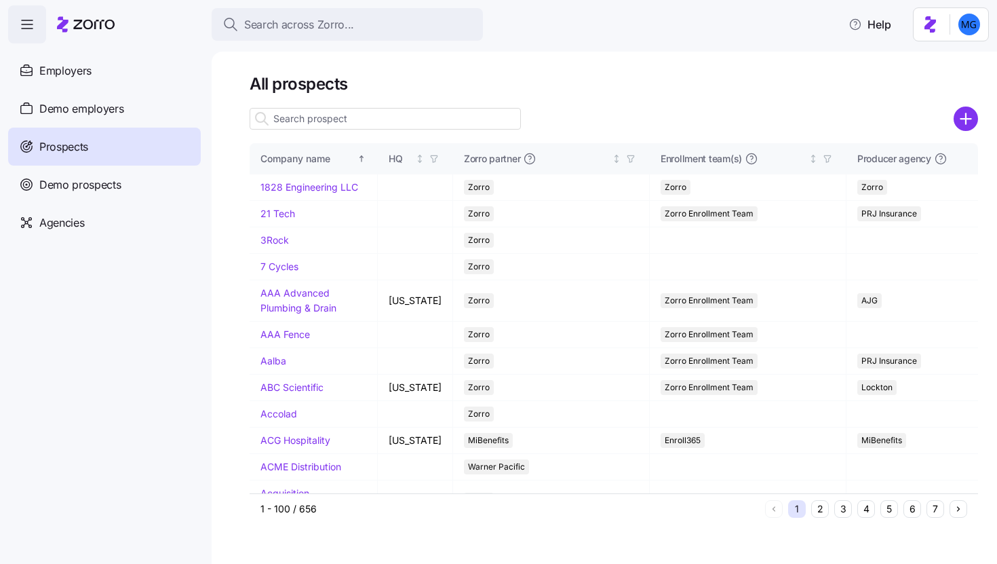
click at [469, 124] on input at bounding box center [385, 119] width 271 height 22
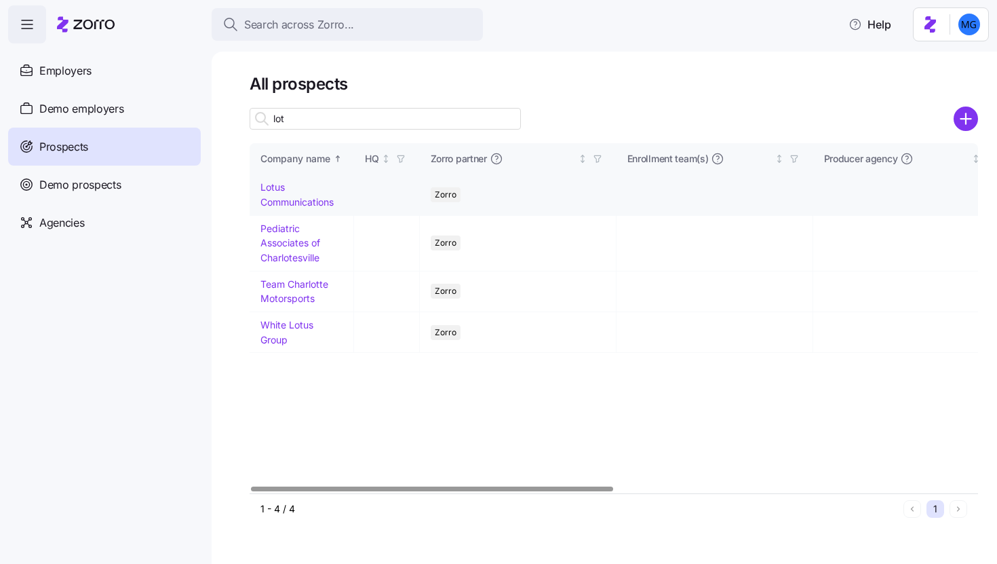
type input "lot"
click at [282, 202] on link "Lotus Communications" at bounding box center [297, 194] width 73 height 26
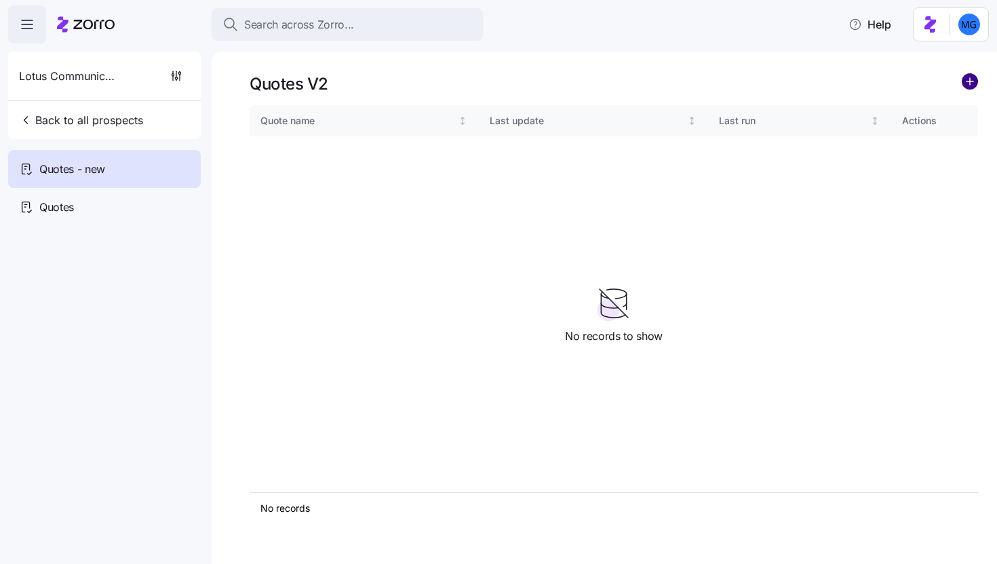
click at [968, 81] on circle "add icon" at bounding box center [970, 81] width 15 height 15
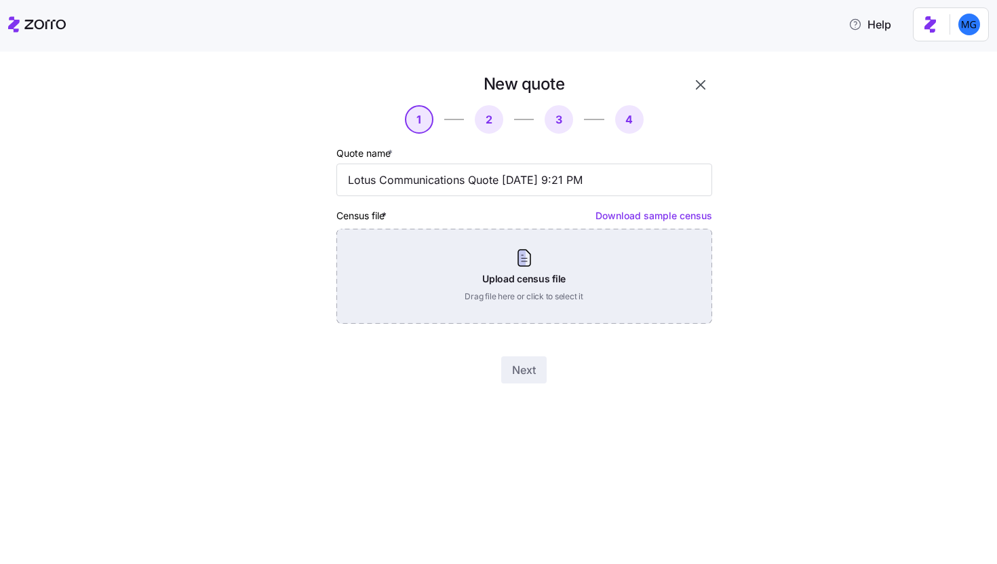
click at [531, 253] on div "Upload census file Drag file here or click to select it" at bounding box center [525, 276] width 376 height 95
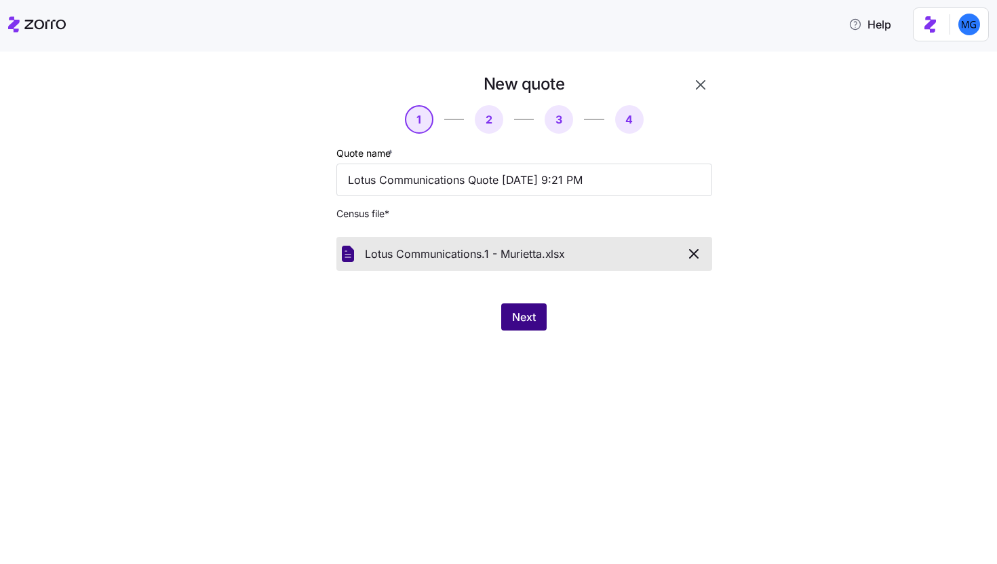
click at [516, 318] on span "Next" at bounding box center [524, 317] width 24 height 16
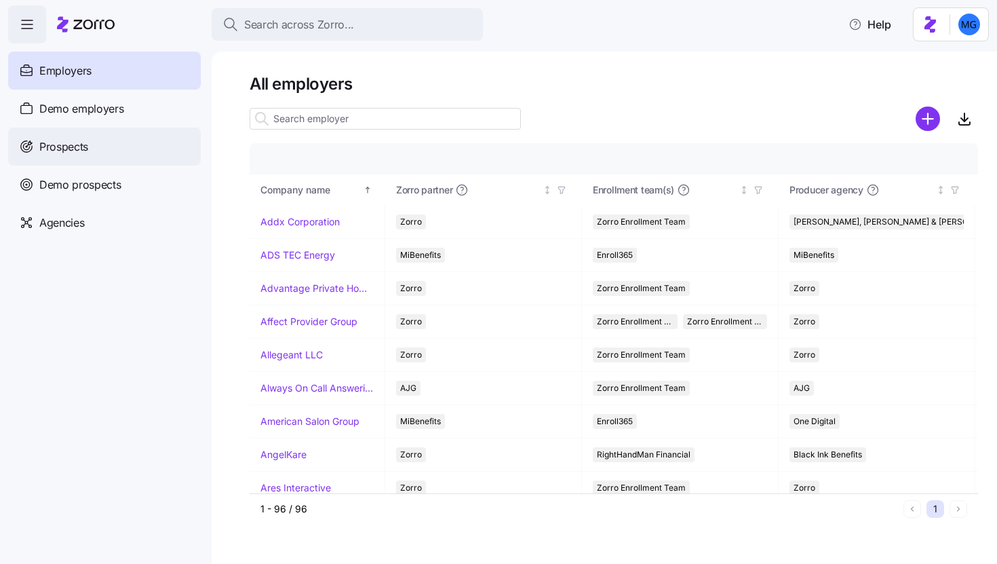
click at [115, 149] on div "Prospects" at bounding box center [104, 147] width 193 height 38
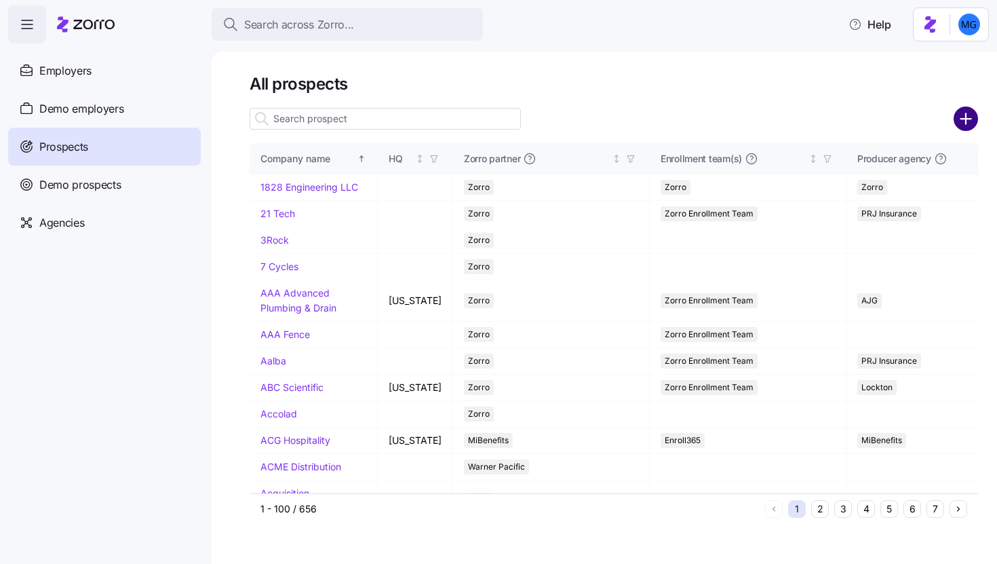
click at [957, 117] on circle "add icon" at bounding box center [966, 119] width 22 height 22
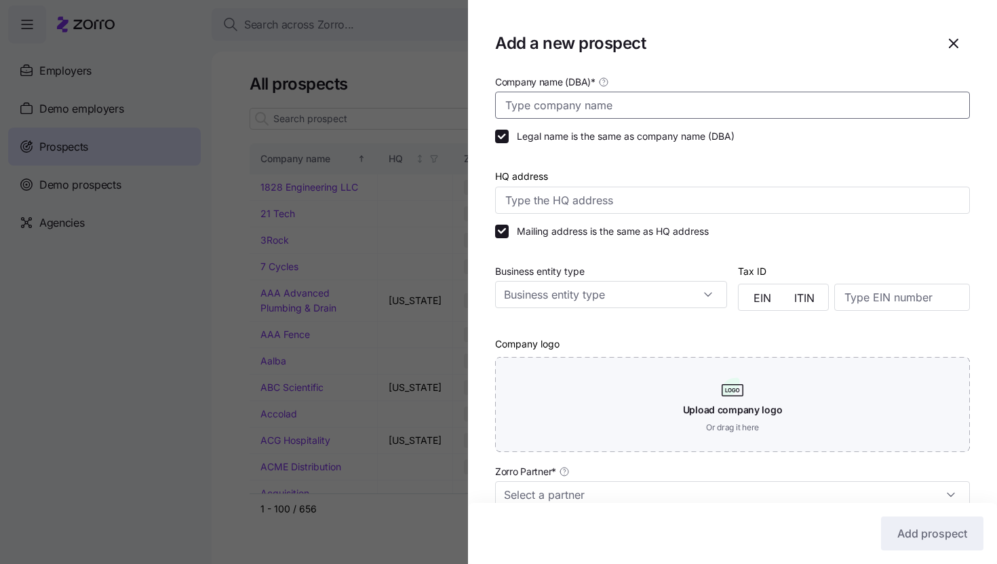
click at [670, 105] on input "Company name (DBA) *" at bounding box center [732, 105] width 475 height 27
click at [946, 39] on icon "button" at bounding box center [954, 43] width 16 height 16
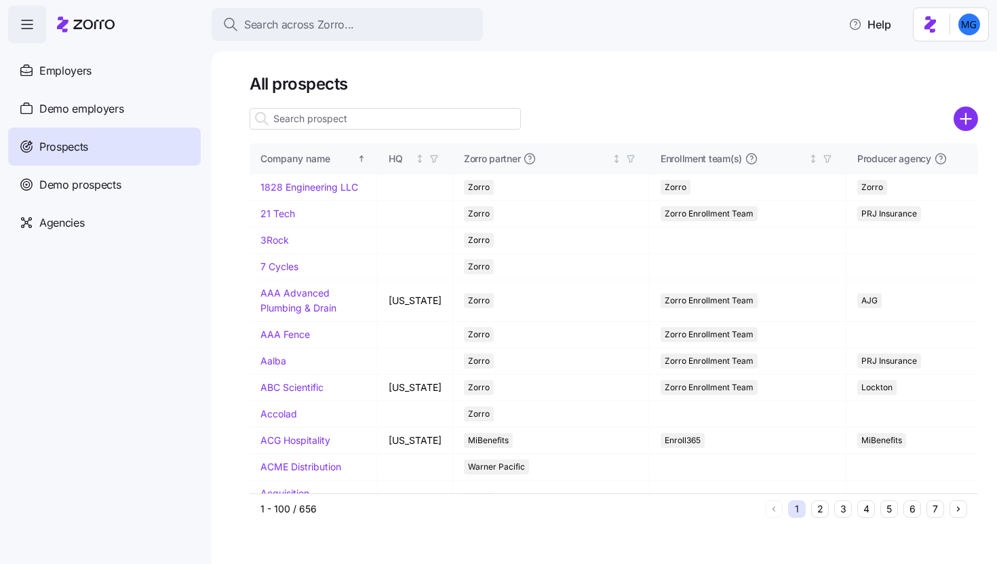
click at [419, 120] on input at bounding box center [385, 119] width 271 height 22
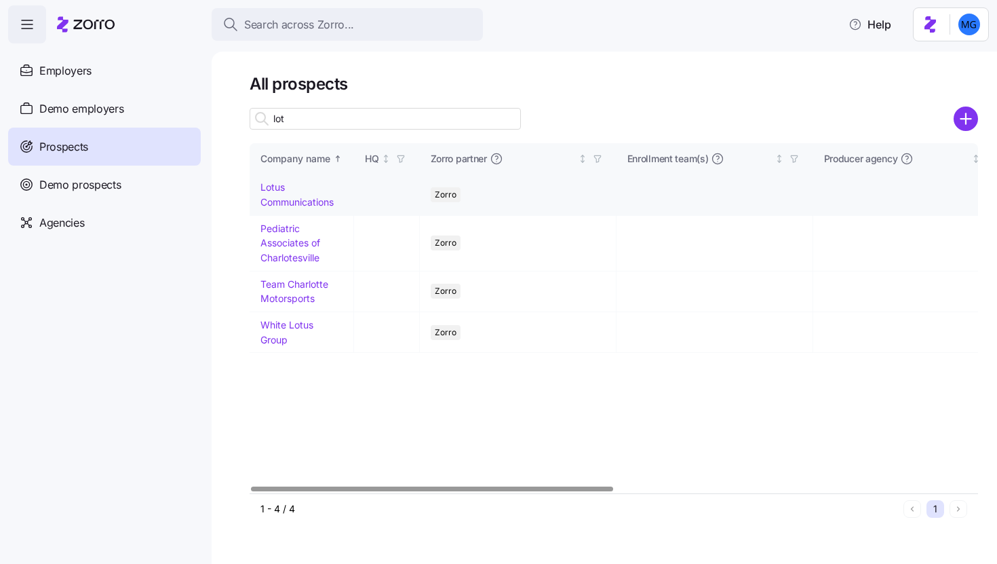
type input "lot"
click at [276, 199] on link "Lotus Communications" at bounding box center [297, 194] width 73 height 26
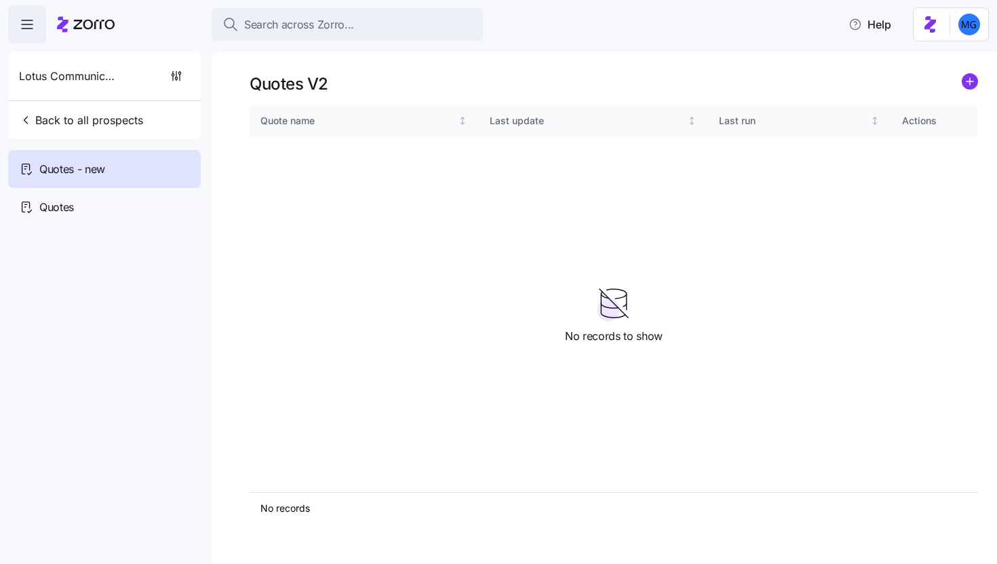
click at [970, 79] on icon "add icon" at bounding box center [970, 81] width 0 height 7
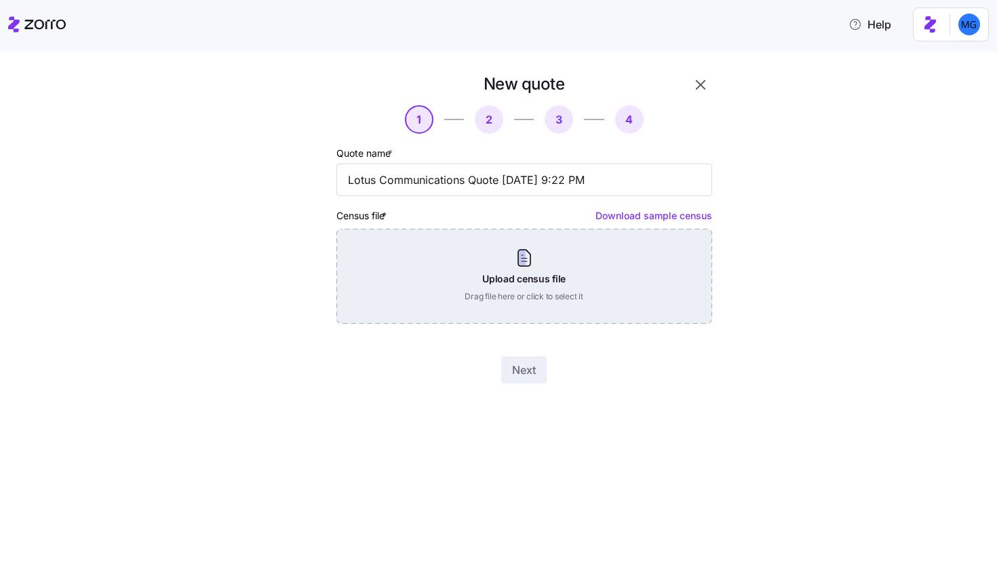
click at [507, 246] on div "Upload census file Drag file here or click to select it" at bounding box center [525, 276] width 376 height 95
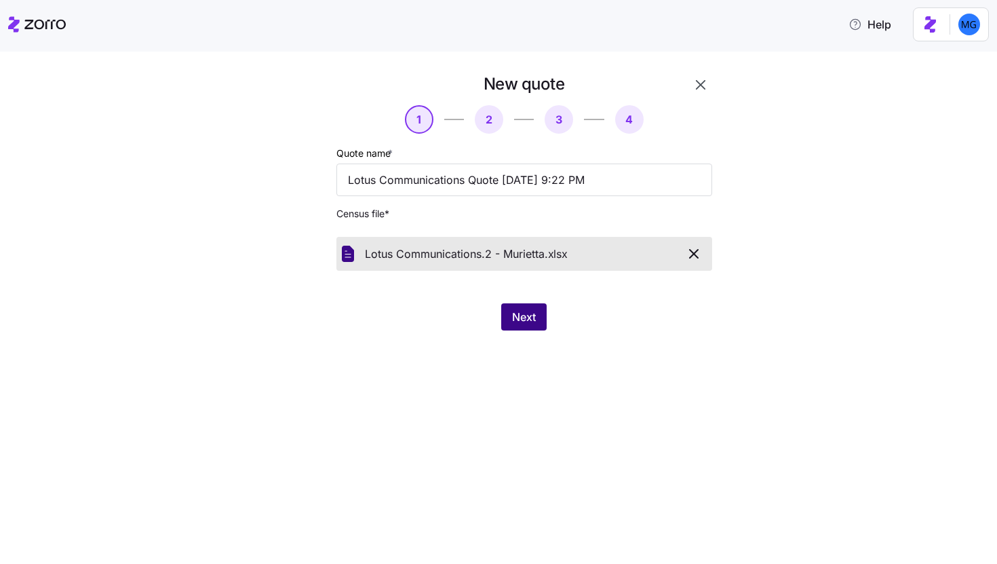
click at [527, 313] on span "Next" at bounding box center [524, 317] width 24 height 16
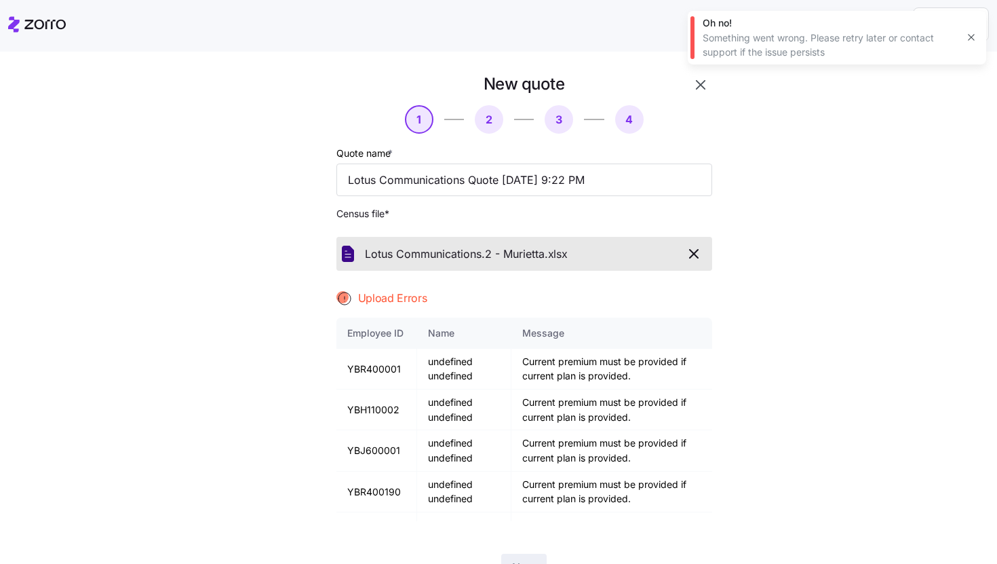
click at [969, 36] on icon "button" at bounding box center [971, 37] width 11 height 11
click at [701, 82] on icon "button" at bounding box center [701, 85] width 16 height 16
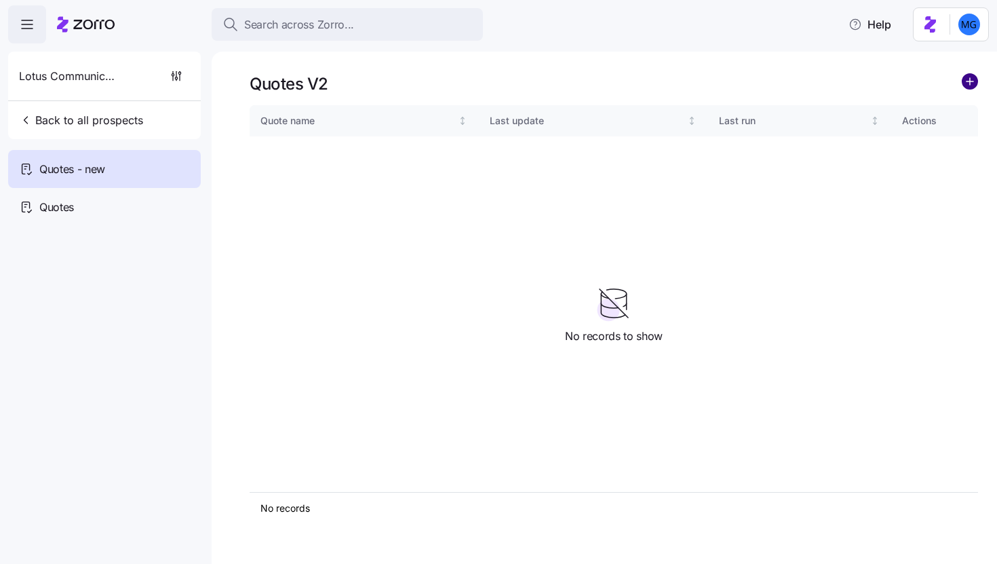
click at [974, 80] on circle "add icon" at bounding box center [970, 81] width 15 height 15
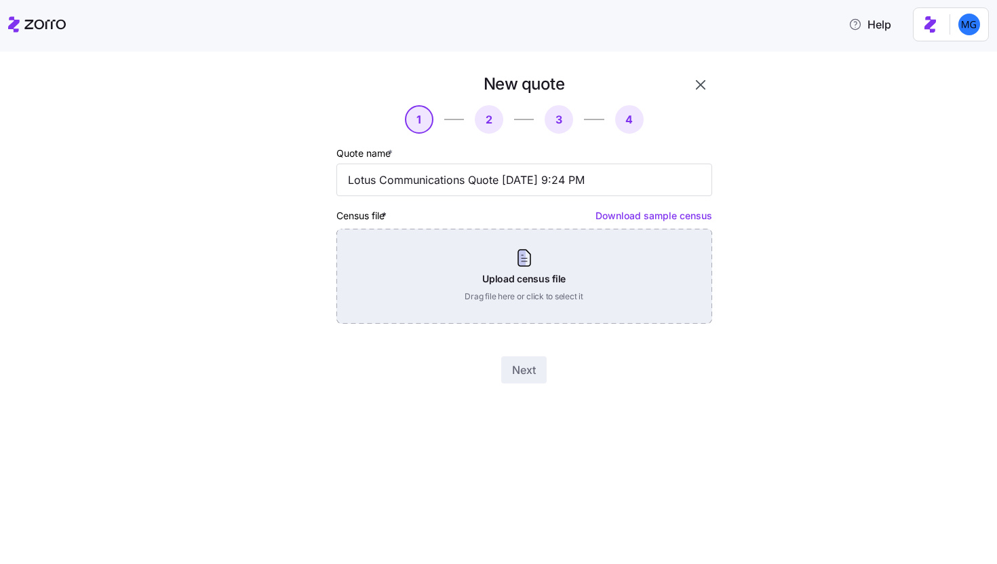
click at [539, 261] on div "Upload census file Drag file here or click to select it" at bounding box center [525, 276] width 376 height 95
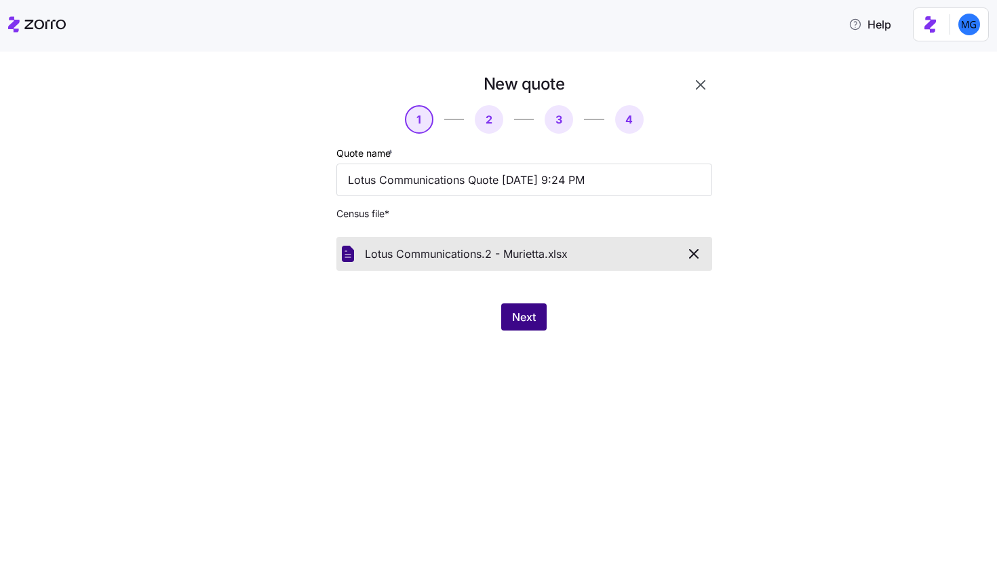
click at [516, 318] on span "Next" at bounding box center [524, 317] width 24 height 16
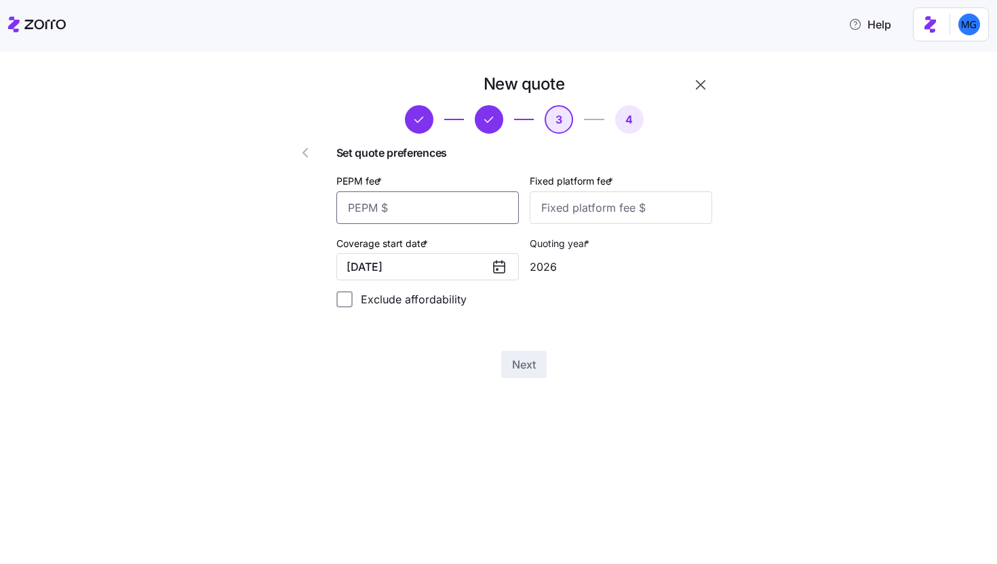
click at [451, 208] on input "PEPM fee *" at bounding box center [428, 207] width 183 height 33
type input "110"
click at [575, 210] on input "Fixed platform fee *" at bounding box center [621, 207] width 183 height 33
type input "2"
type input "100"
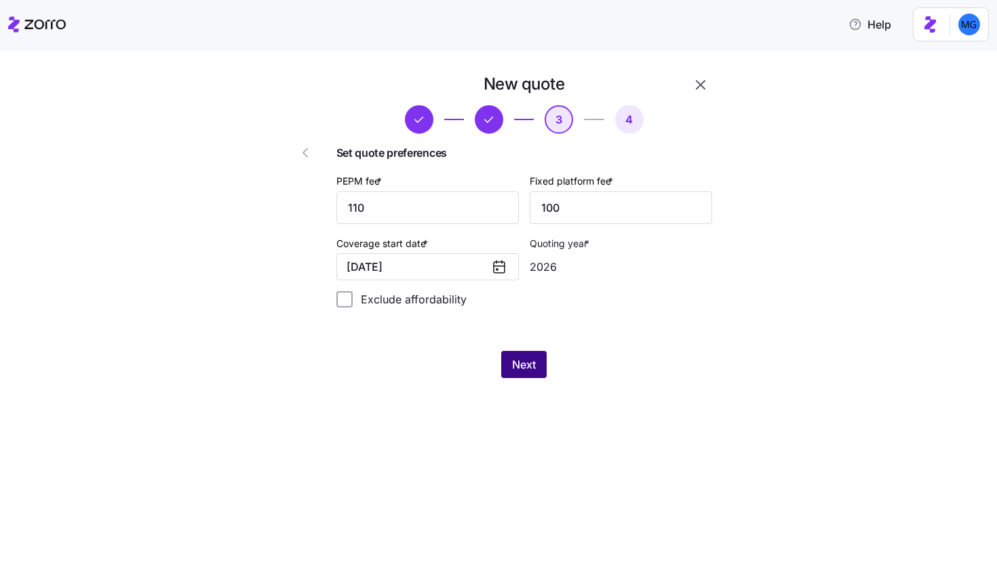
click at [536, 371] on span "Next" at bounding box center [524, 364] width 24 height 16
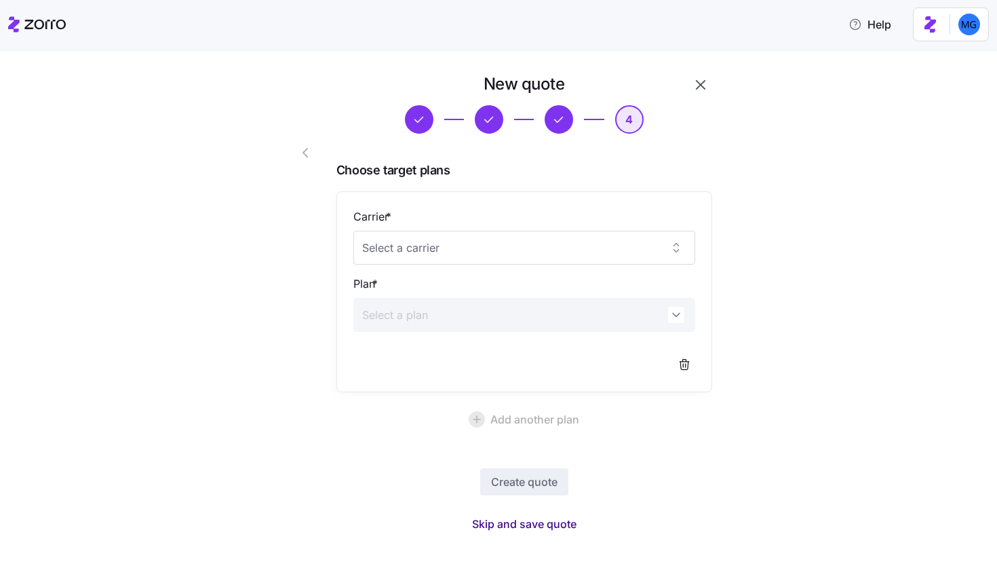
click at [547, 525] on span "Skip and save quote" at bounding box center [524, 524] width 104 height 16
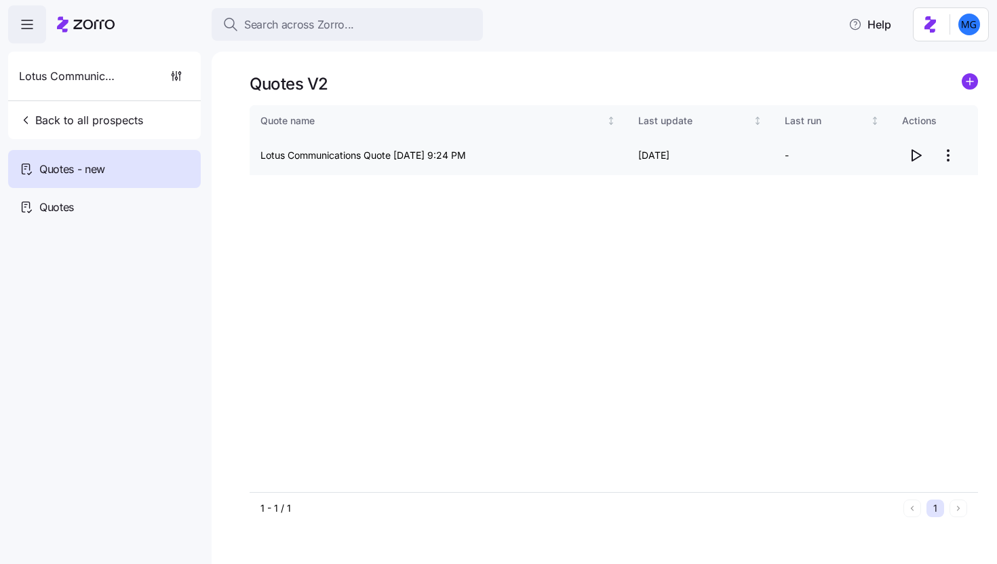
click at [918, 158] on icon "button" at bounding box center [916, 155] width 16 height 16
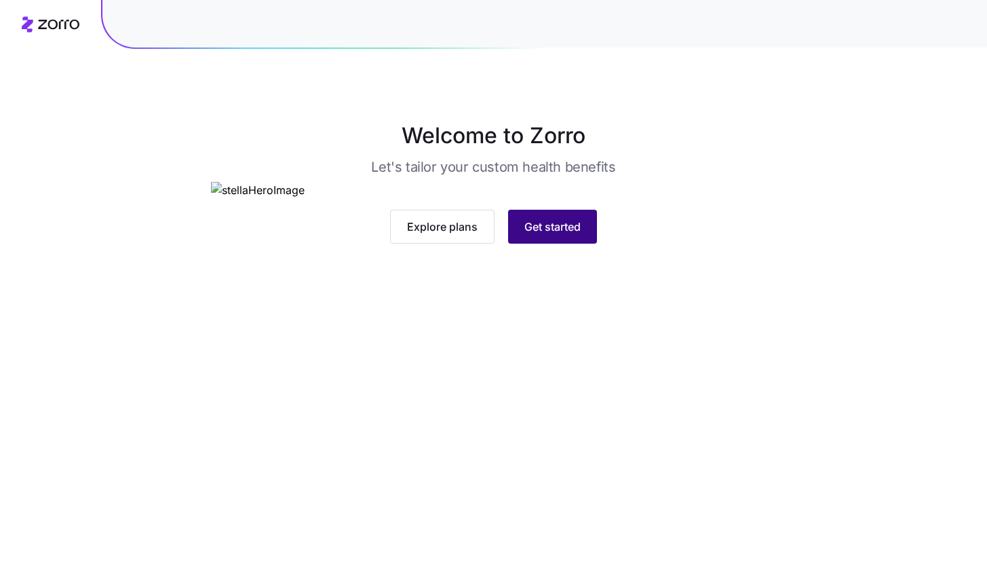
click at [558, 244] on button "Get started" at bounding box center [552, 227] width 89 height 34
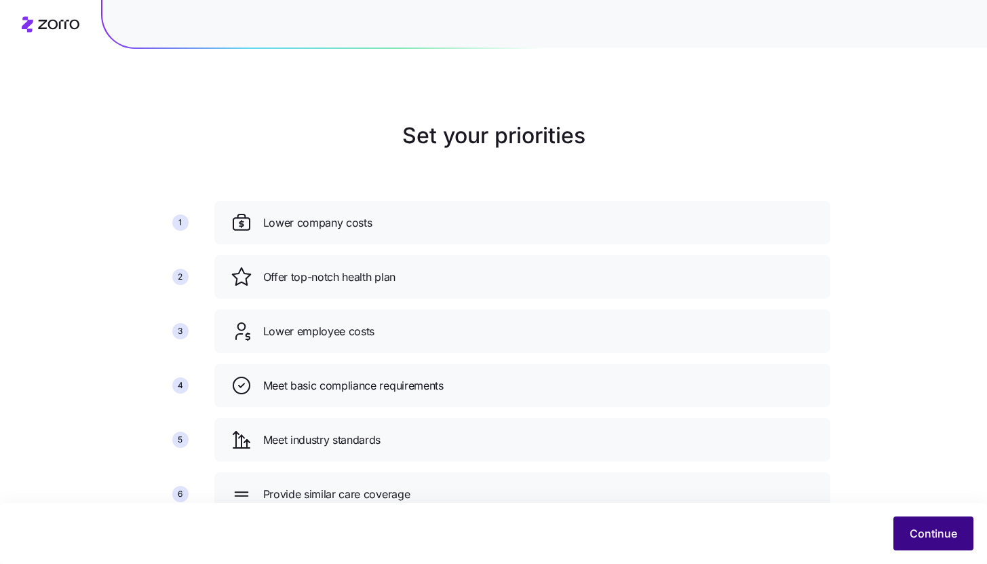
click at [937, 541] on button "Continue" at bounding box center [934, 533] width 80 height 34
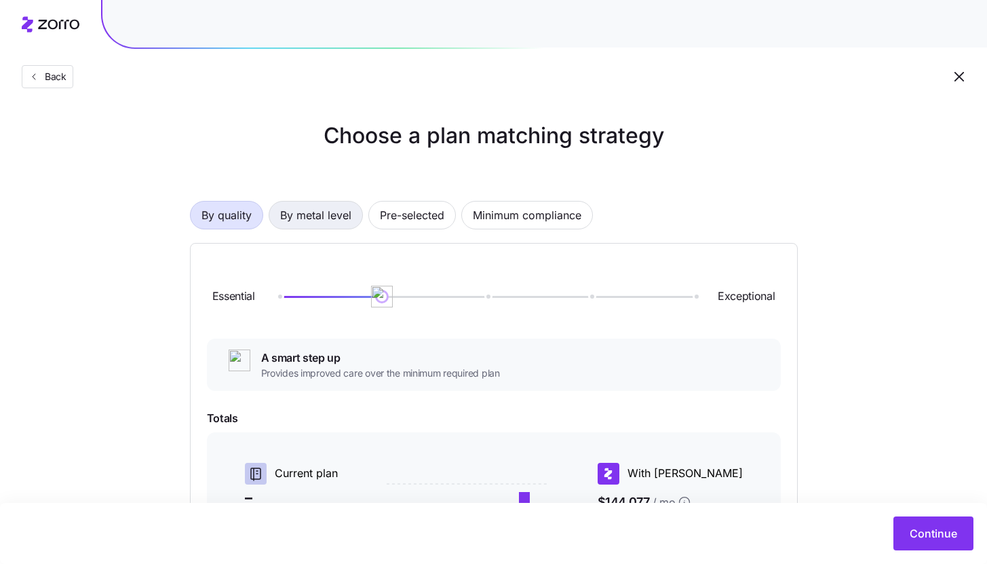
click at [305, 226] on span "By metal level" at bounding box center [315, 215] width 71 height 27
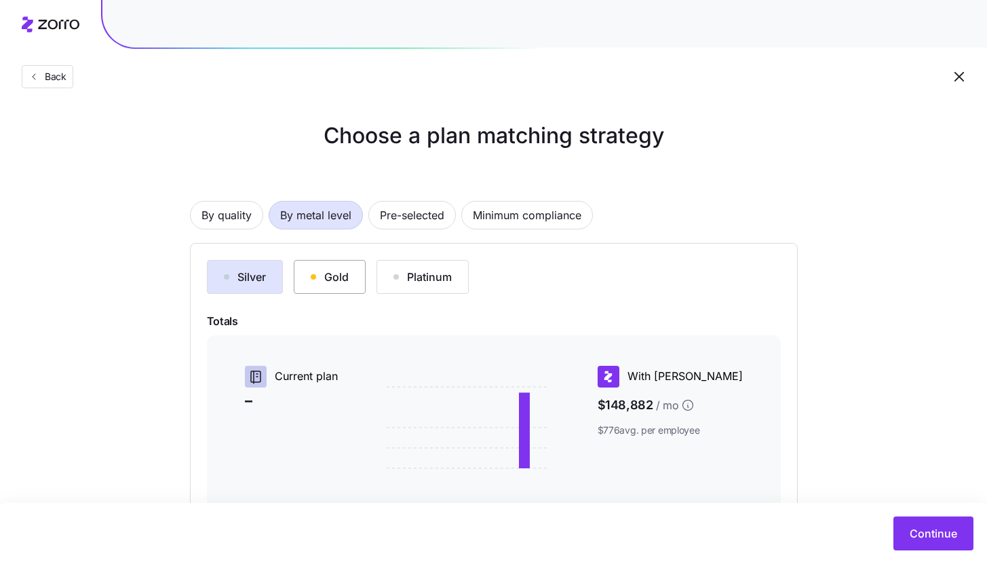
click at [339, 273] on div "Gold" at bounding box center [330, 277] width 38 height 16
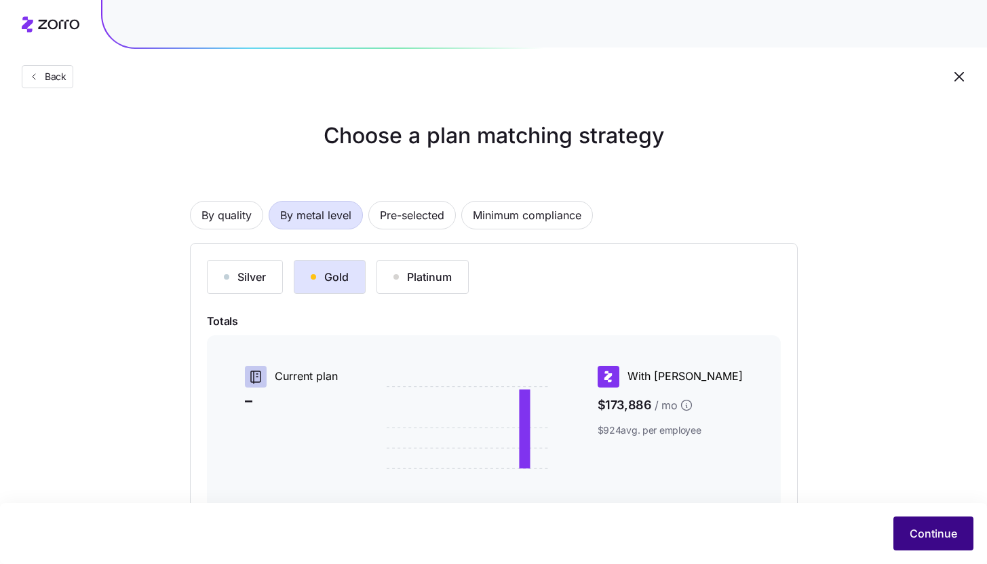
click at [945, 525] on span "Continue" at bounding box center [933, 533] width 47 height 16
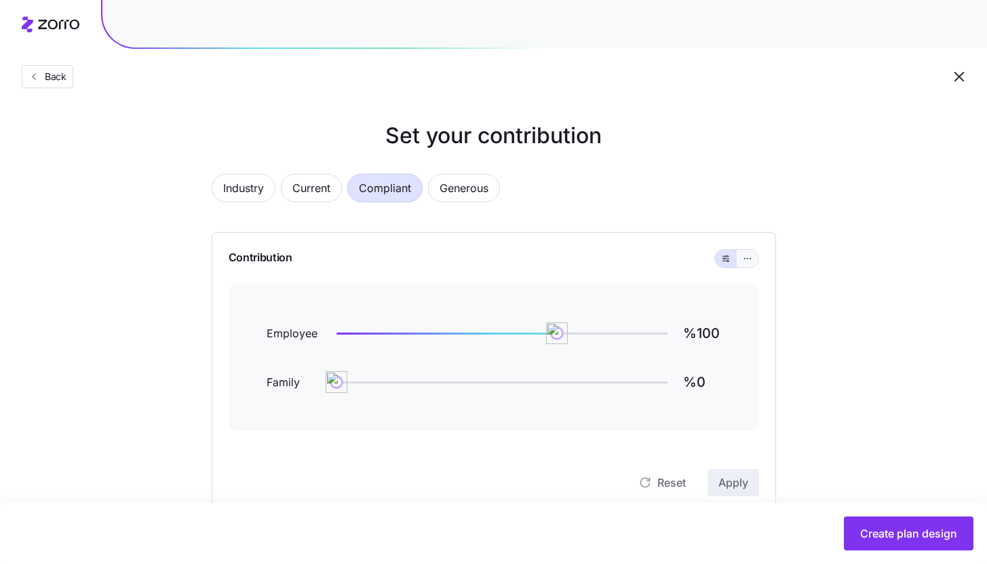
click at [745, 263] on icon "button" at bounding box center [747, 258] width 9 height 16
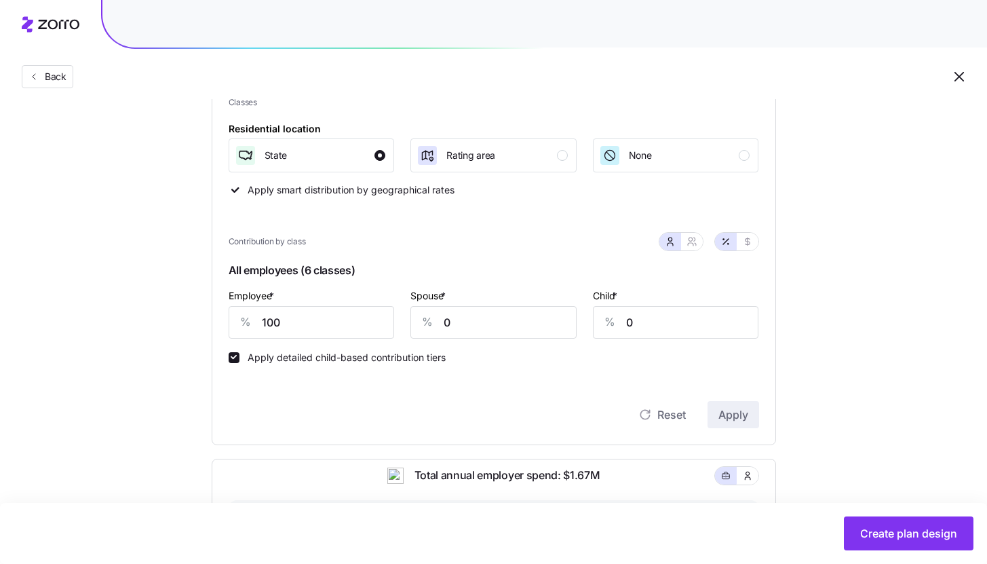
scroll to position [198, 0]
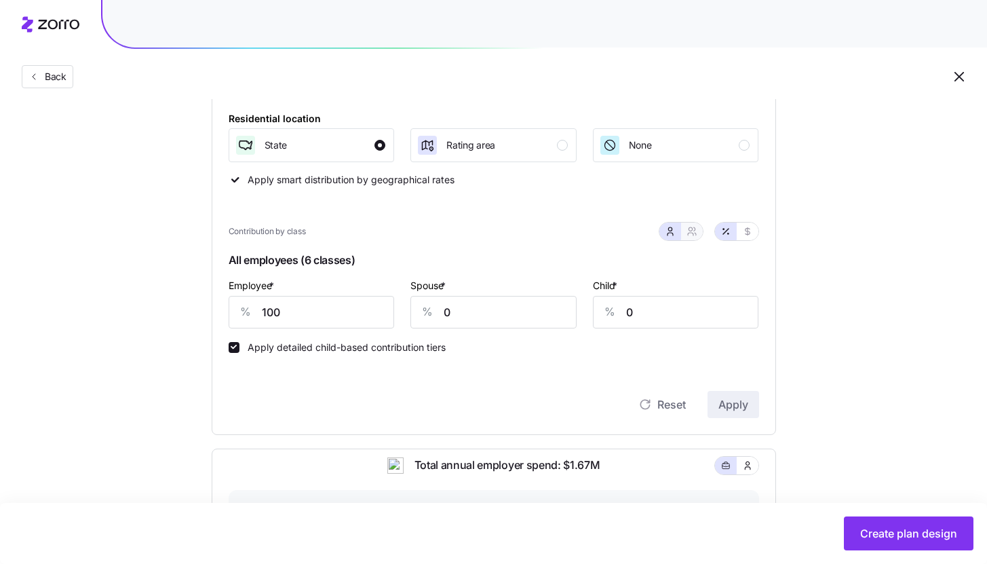
click at [696, 234] on button "button" at bounding box center [692, 231] width 11 height 11
type input "50"
type input "63"
click at [325, 316] on input "100" at bounding box center [289, 312] width 121 height 33
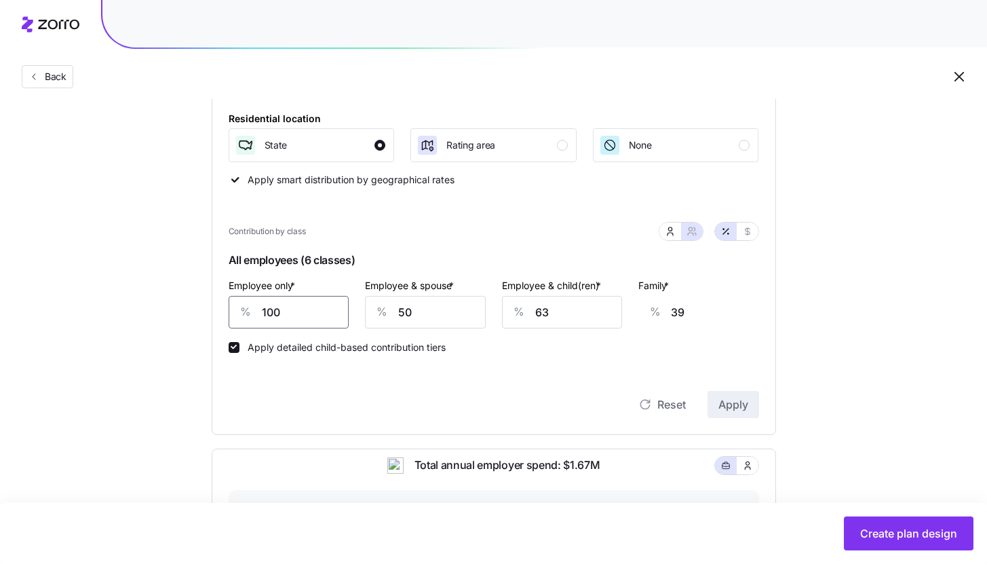
type input "8"
type input "74"
type input "85"
type input "45"
type input "85"
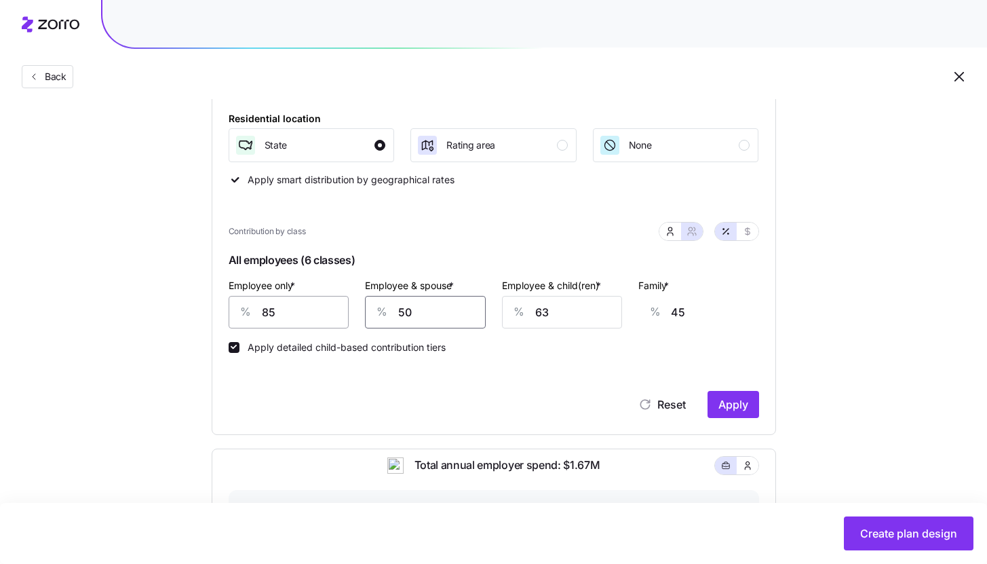
type input "5"
type input "10"
type input "50"
type input "44"
type input "5"
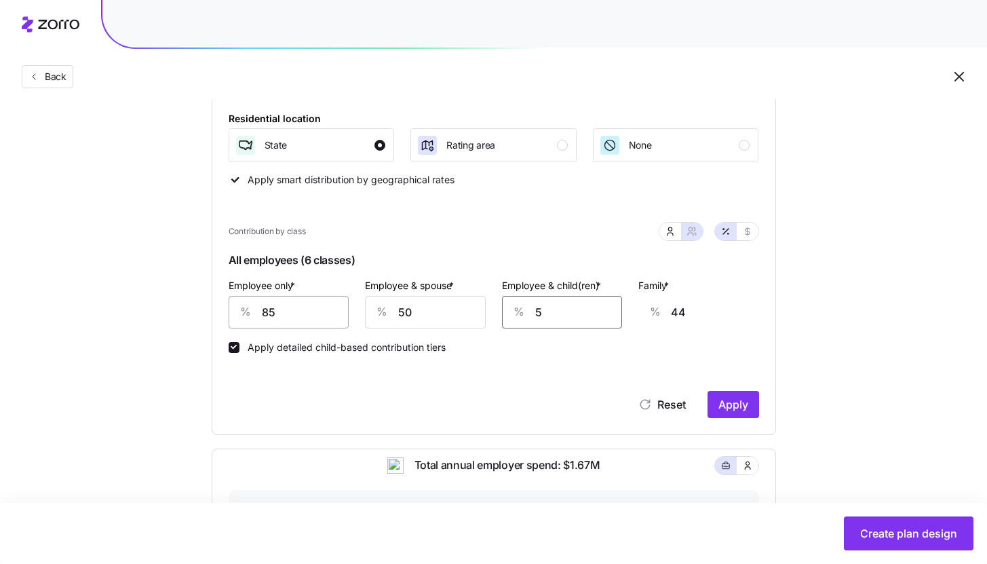
type input "9"
type input "50"
type input "36"
click at [736, 406] on span "Apply" at bounding box center [733, 404] width 30 height 16
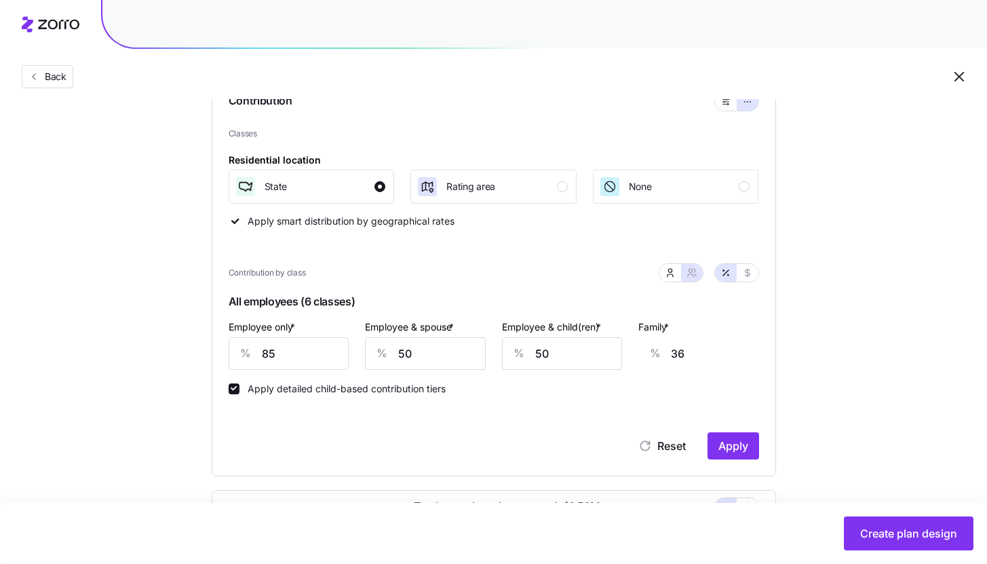
type input "54"
type input "39"
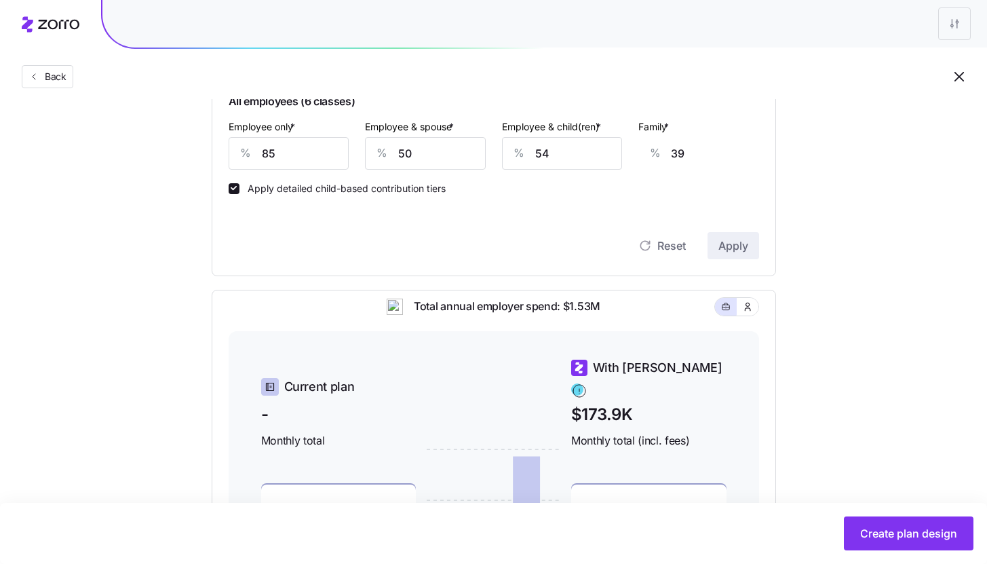
scroll to position [339, 0]
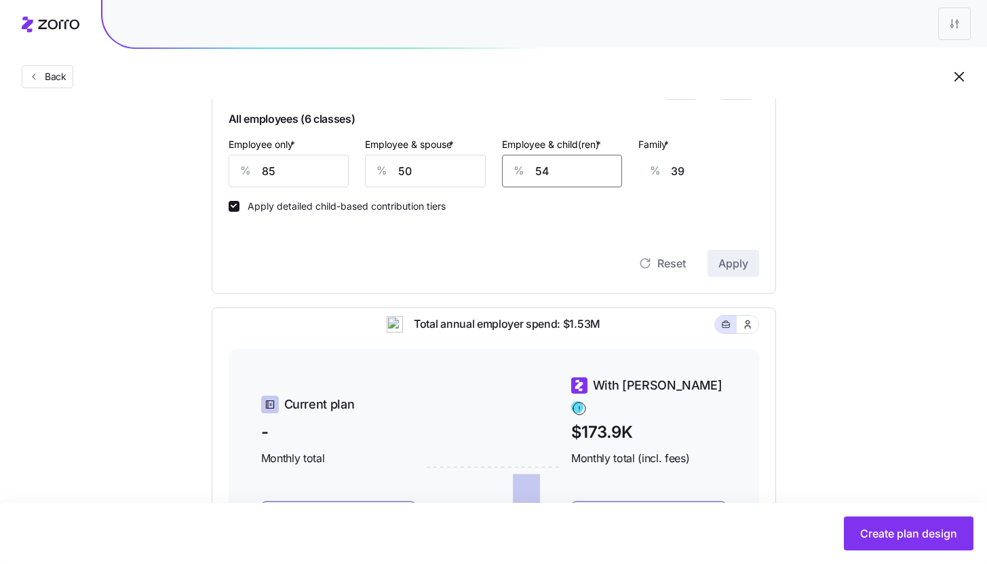
click at [602, 185] on input "54" at bounding box center [562, 171] width 121 height 33
type input "5"
type input "9"
type input "50"
type input "36"
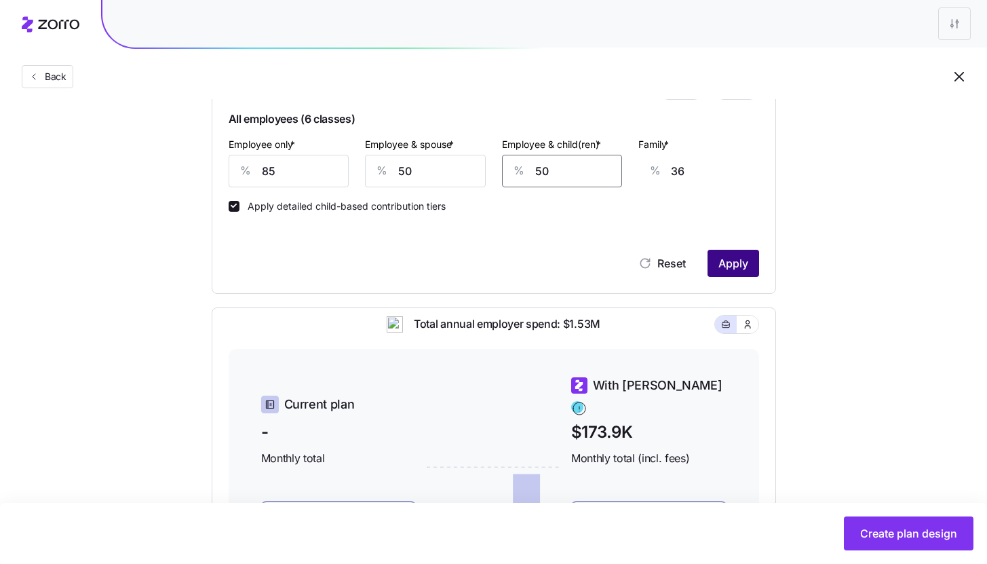
type input "50"
click at [728, 262] on span "Apply" at bounding box center [733, 263] width 30 height 16
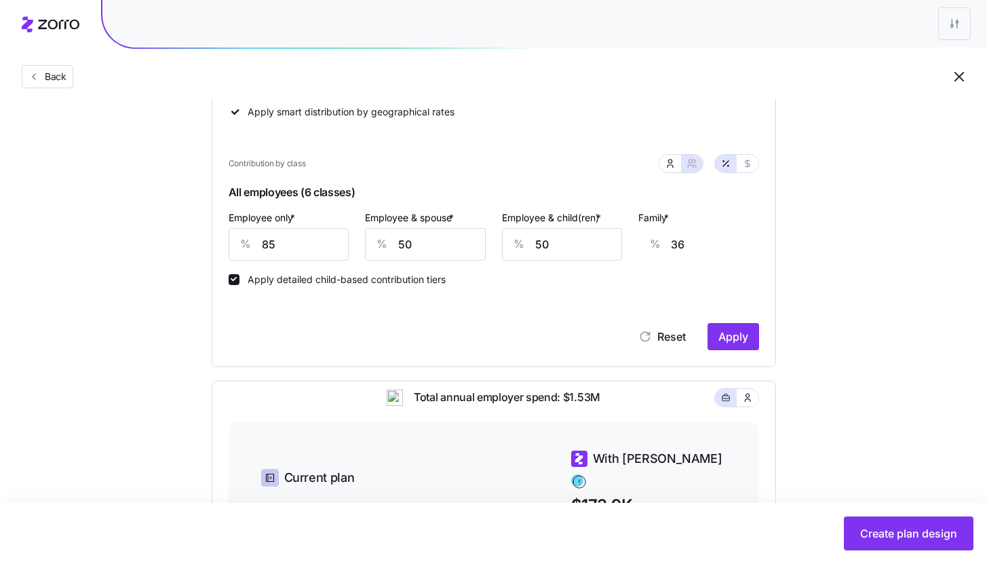
scroll to position [264, 0]
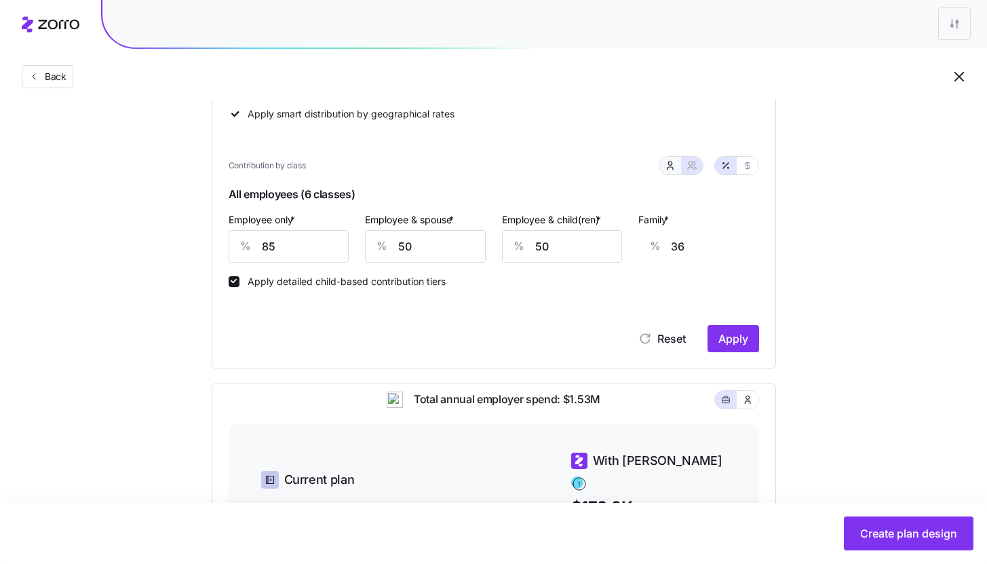
click at [672, 160] on span "button" at bounding box center [670, 165] width 11 height 11
type input "15"
type input "0"
click at [695, 171] on span "button" at bounding box center [692, 165] width 11 height 11
type input "50"
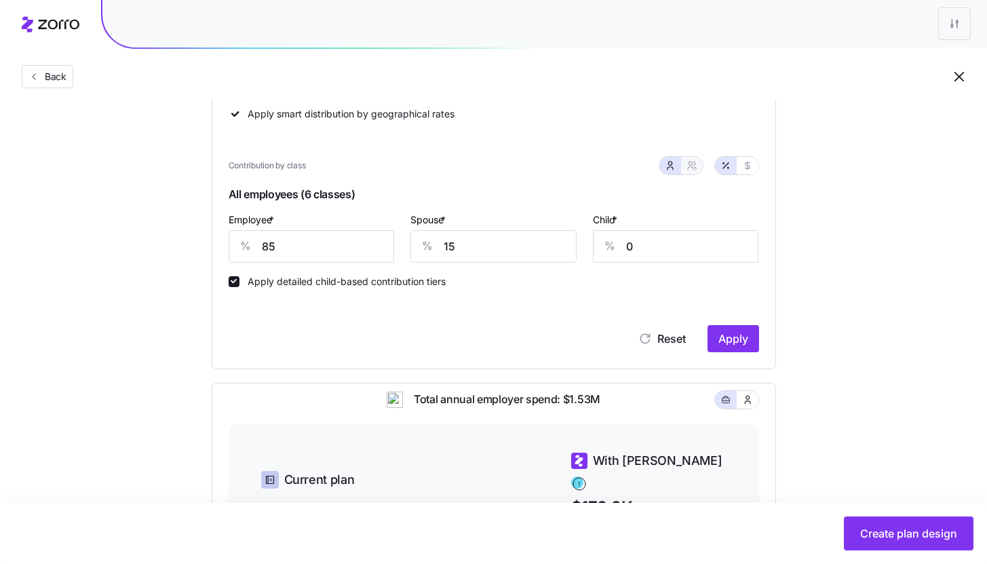
type input "54"
click at [671, 168] on icon "button" at bounding box center [670, 165] width 11 height 11
type input "15"
type input "0"
click at [689, 168] on icon "button" at bounding box center [692, 165] width 11 height 11
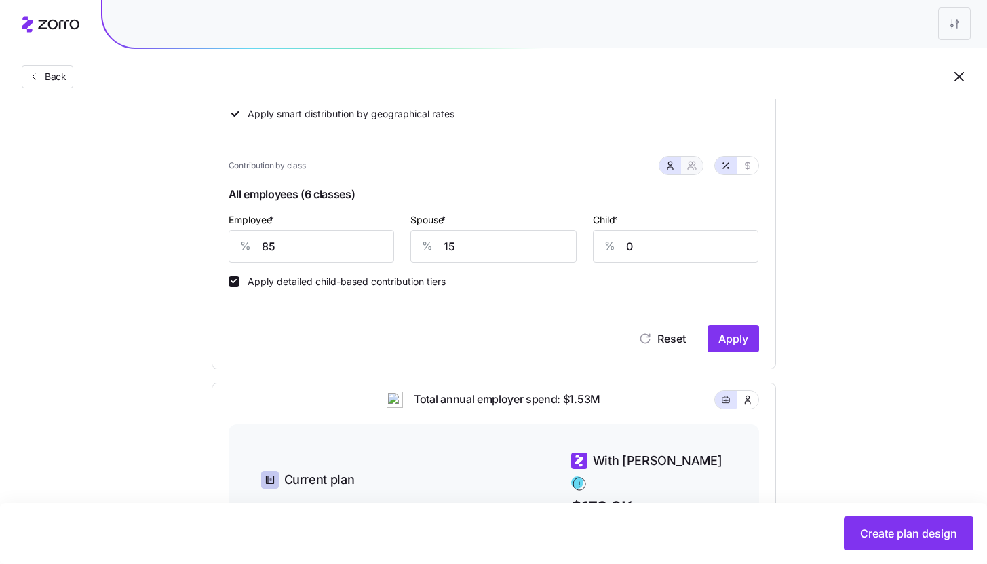
type input "50"
click at [600, 239] on input "54" at bounding box center [562, 246] width 121 height 33
type input "5"
type input "9"
type input "50"
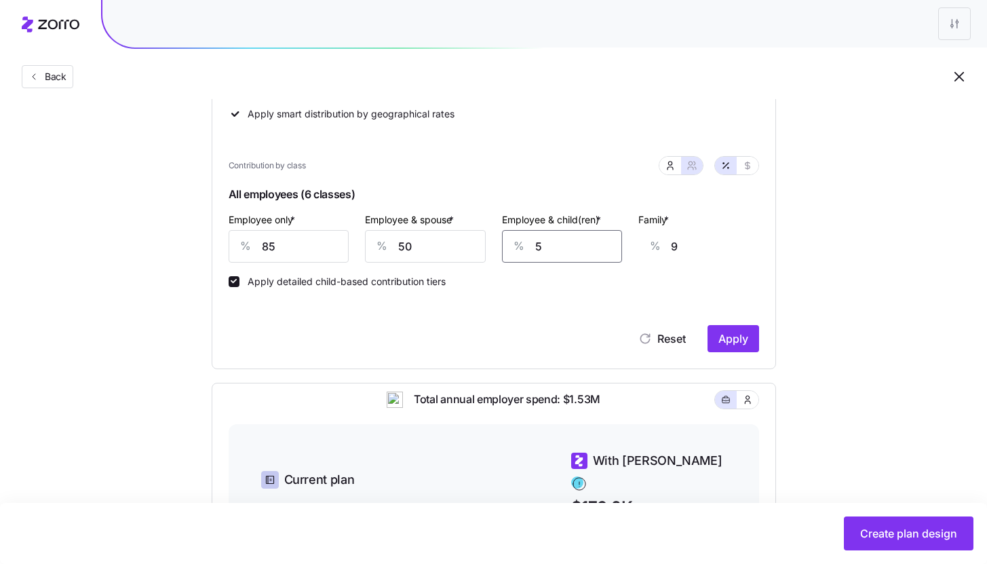
type input "36"
type input "50"
click at [745, 330] on button "Apply" at bounding box center [734, 338] width 52 height 27
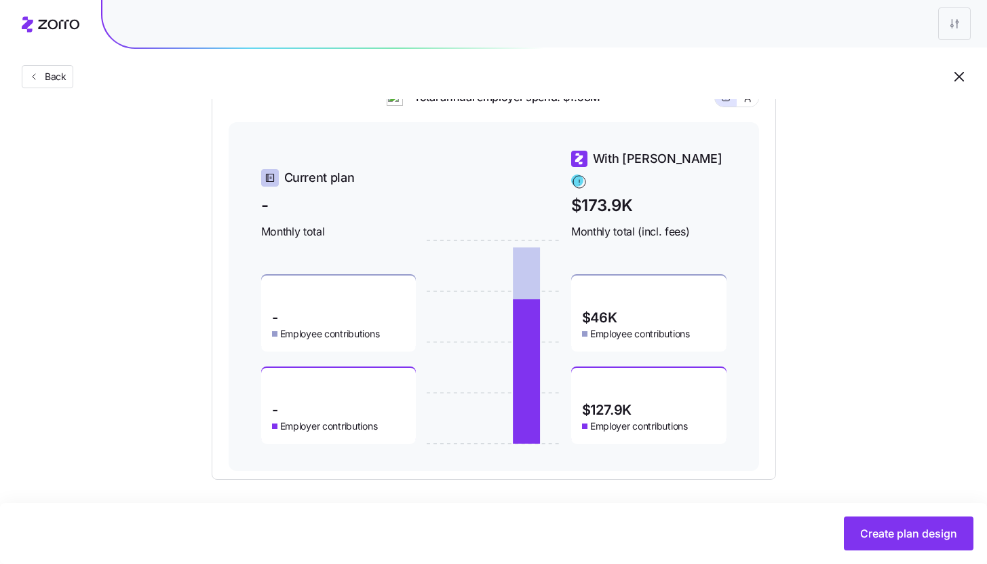
scroll to position [569, 0]
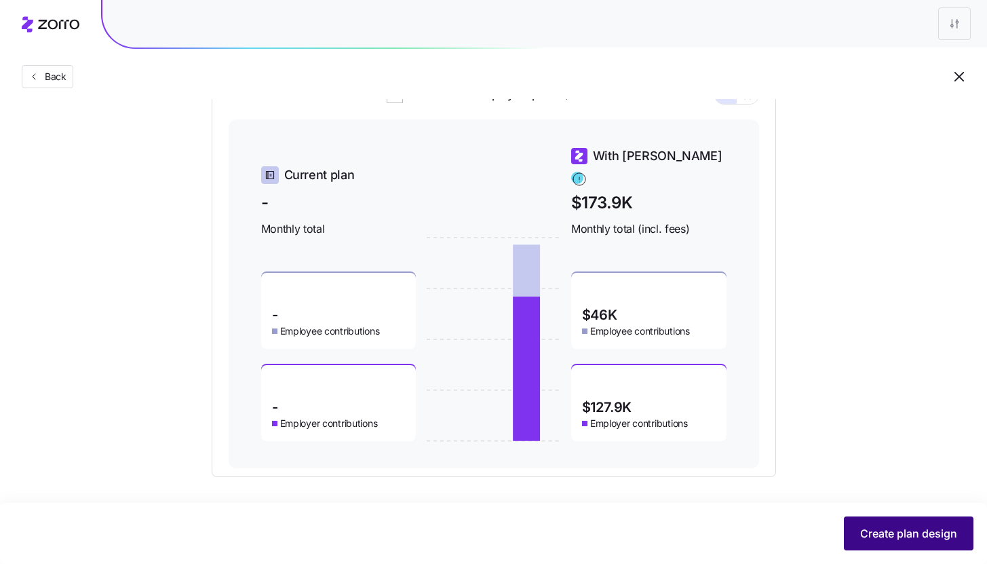
click at [936, 528] on span "Create plan design" at bounding box center [908, 533] width 97 height 16
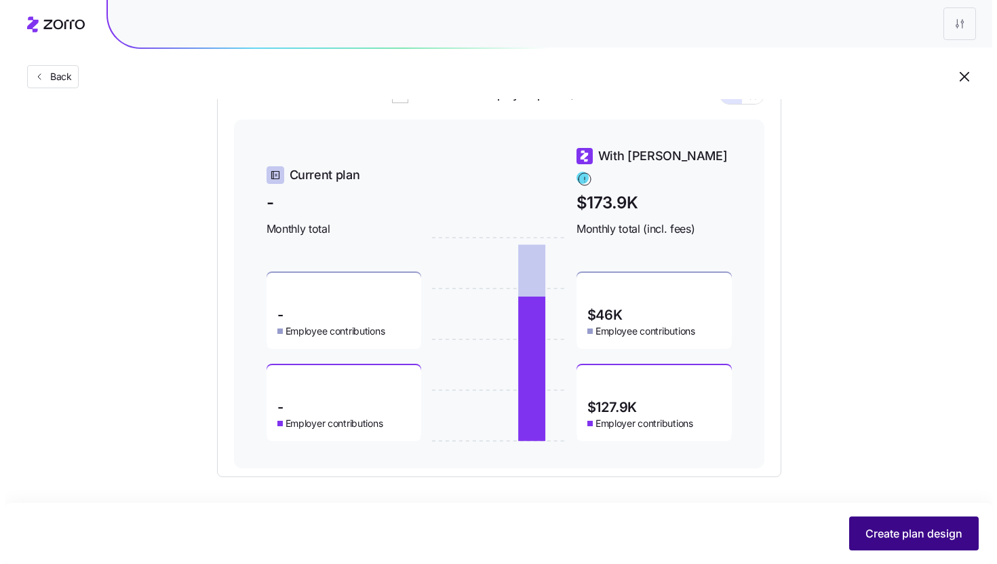
scroll to position [0, 0]
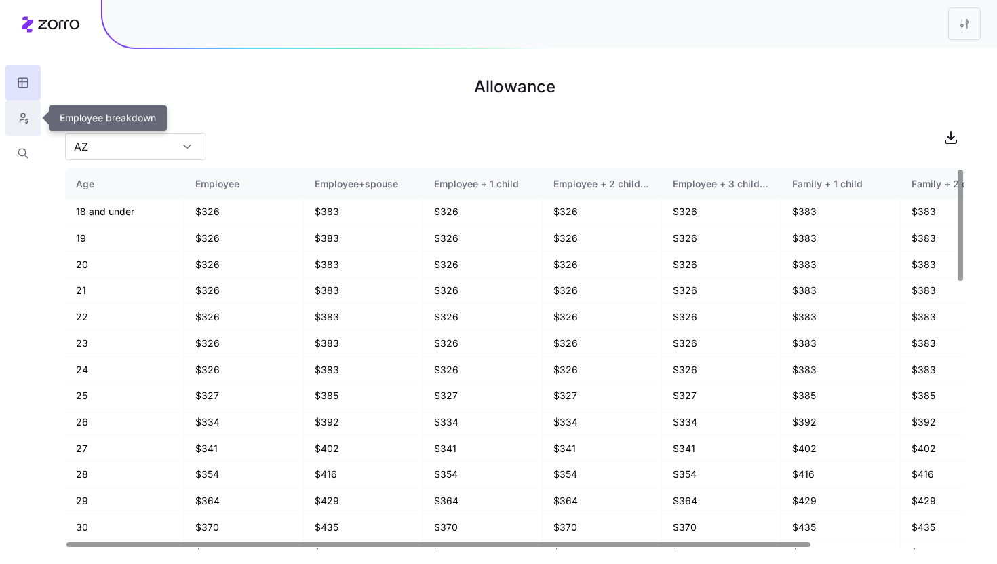
click at [37, 117] on button "button" at bounding box center [22, 117] width 35 height 35
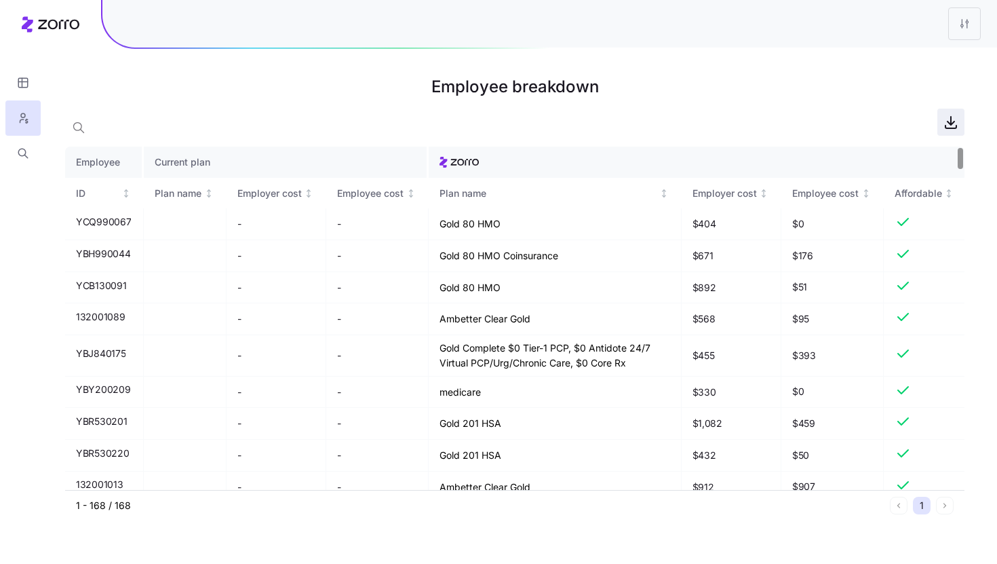
click at [951, 124] on icon "button" at bounding box center [951, 121] width 0 height 8
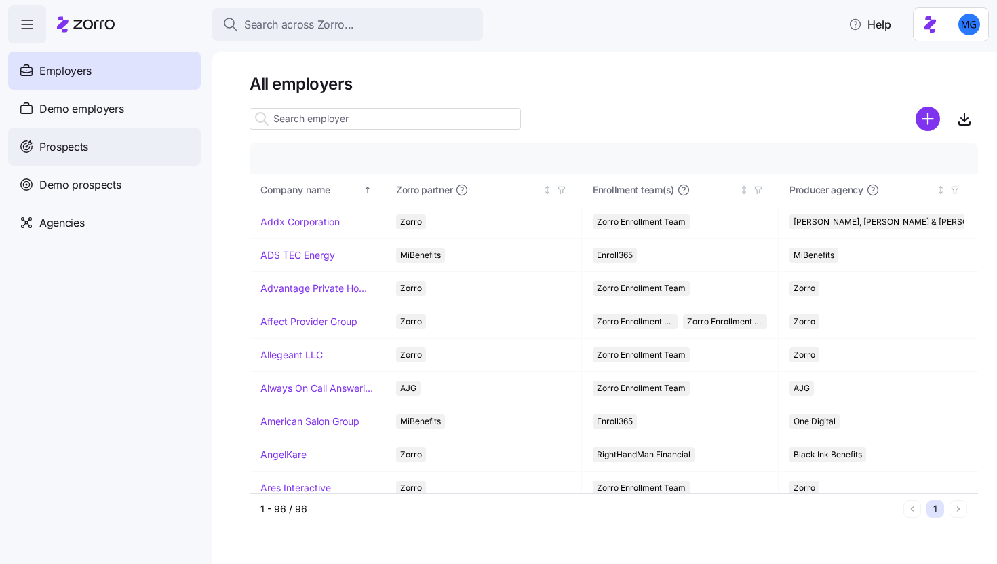
click at [136, 143] on div "Prospects" at bounding box center [104, 147] width 193 height 38
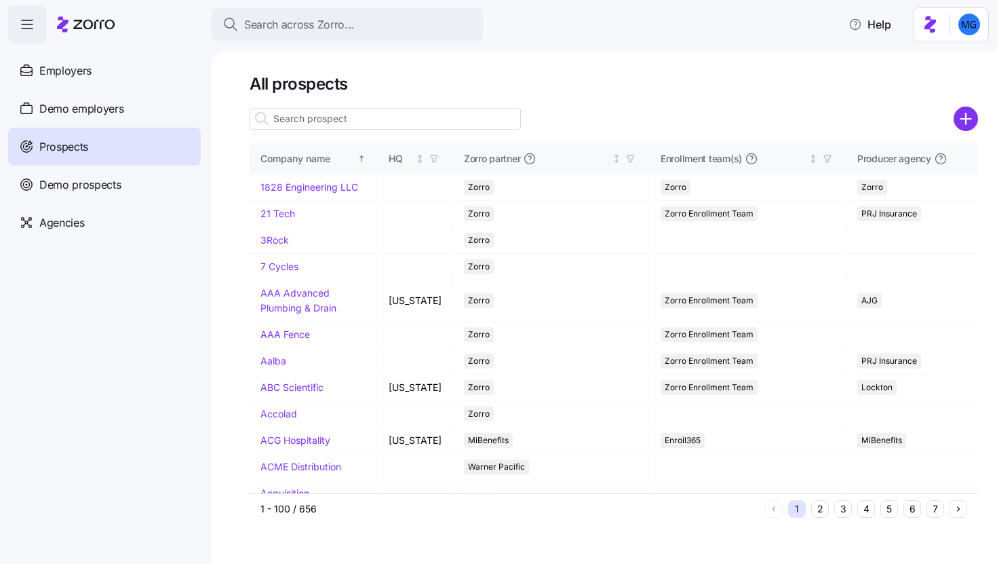
click at [970, 118] on icon "add icon" at bounding box center [966, 119] width 24 height 24
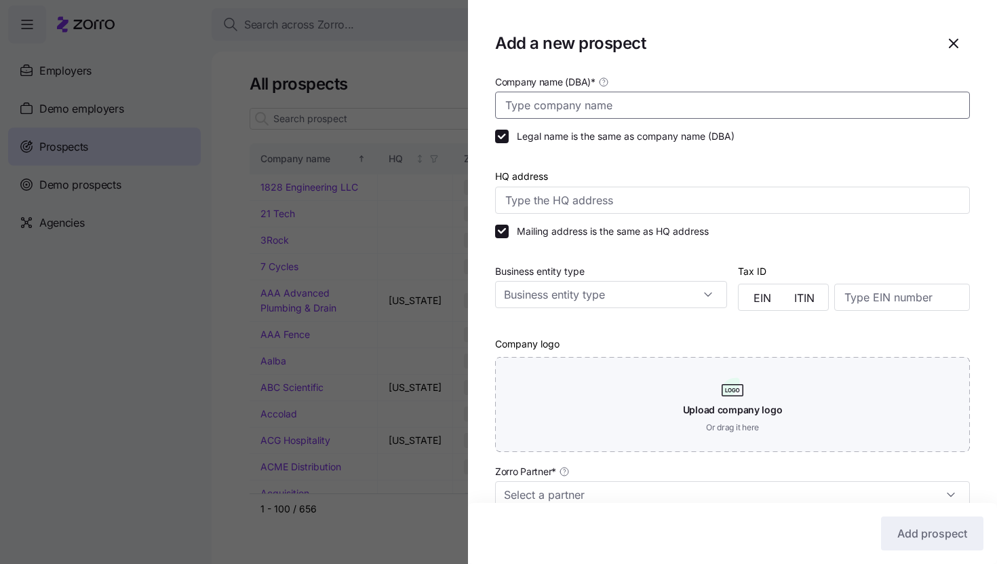
click at [720, 110] on input "Company name (DBA) *" at bounding box center [732, 105] width 475 height 27
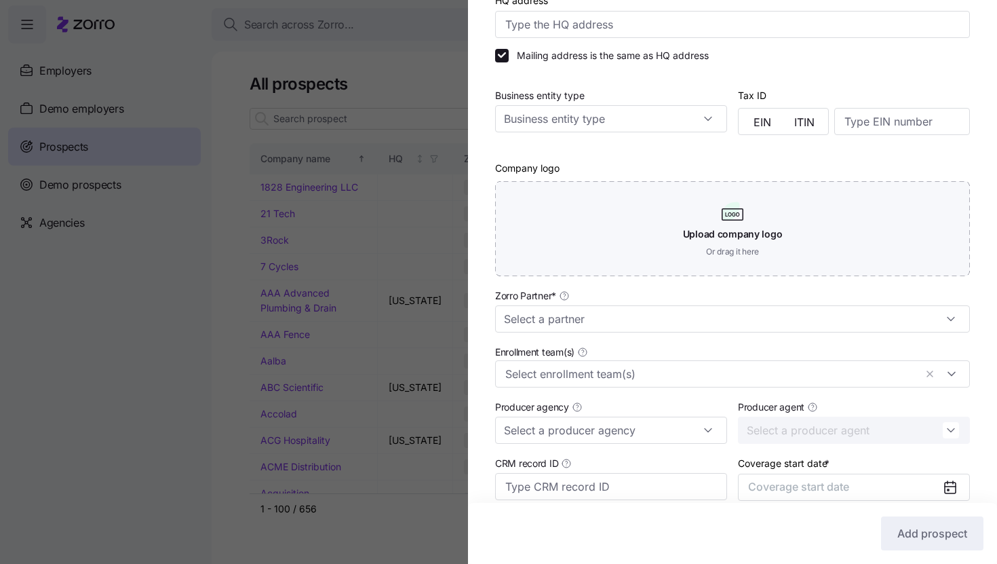
scroll to position [217, 0]
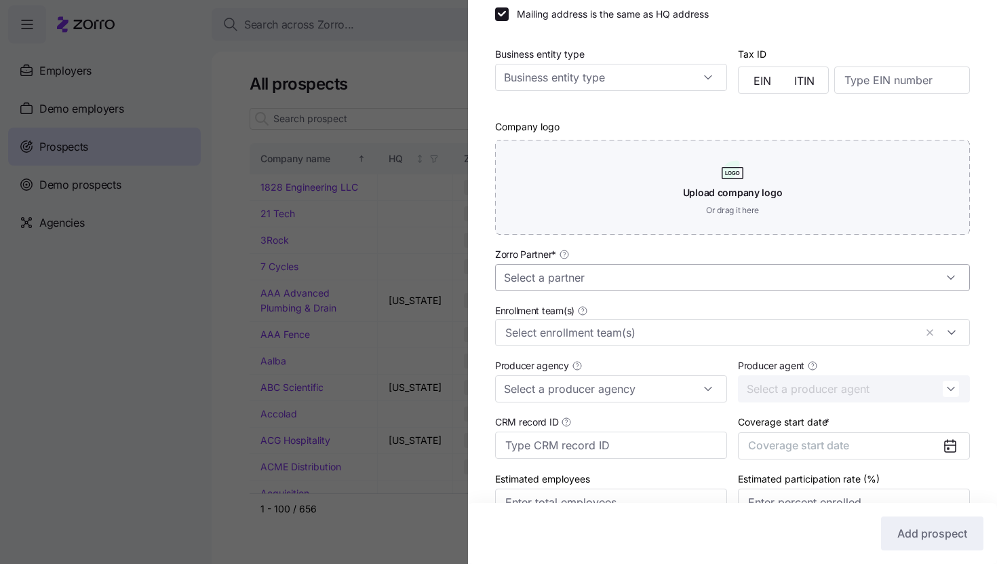
type input "AX US Management"
click at [676, 290] on input "Zorro Partner *" at bounding box center [732, 277] width 475 height 27
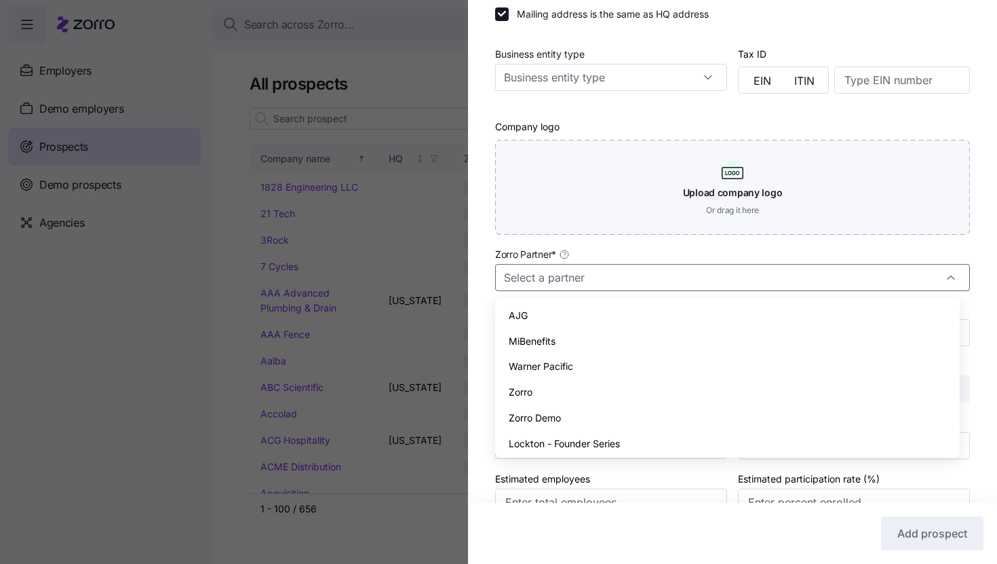
click at [642, 394] on div "Zorro" at bounding box center [728, 392] width 454 height 26
type input "Zorro"
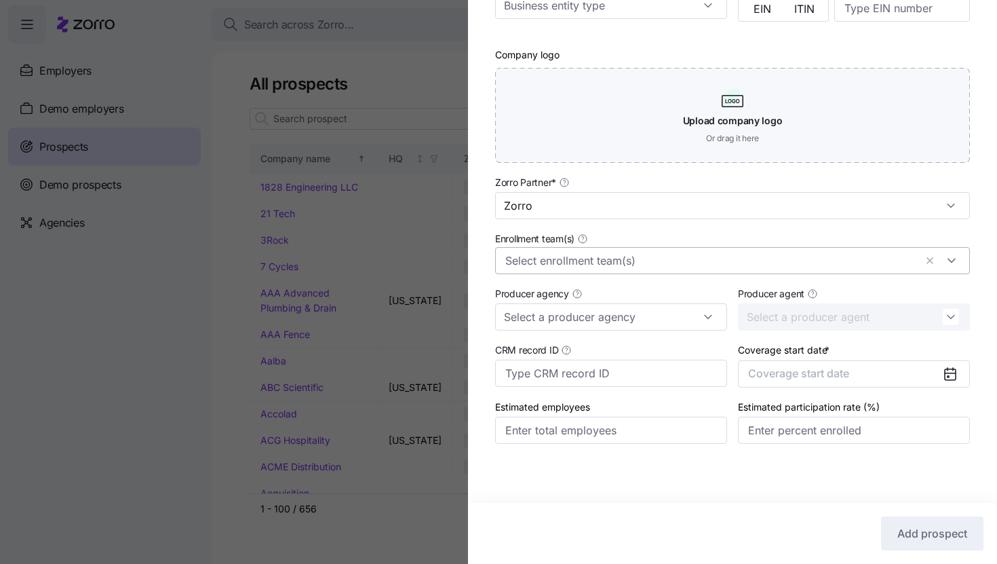
scroll to position [292, 0]
click at [853, 370] on button "Coverage start date" at bounding box center [854, 373] width 232 height 27
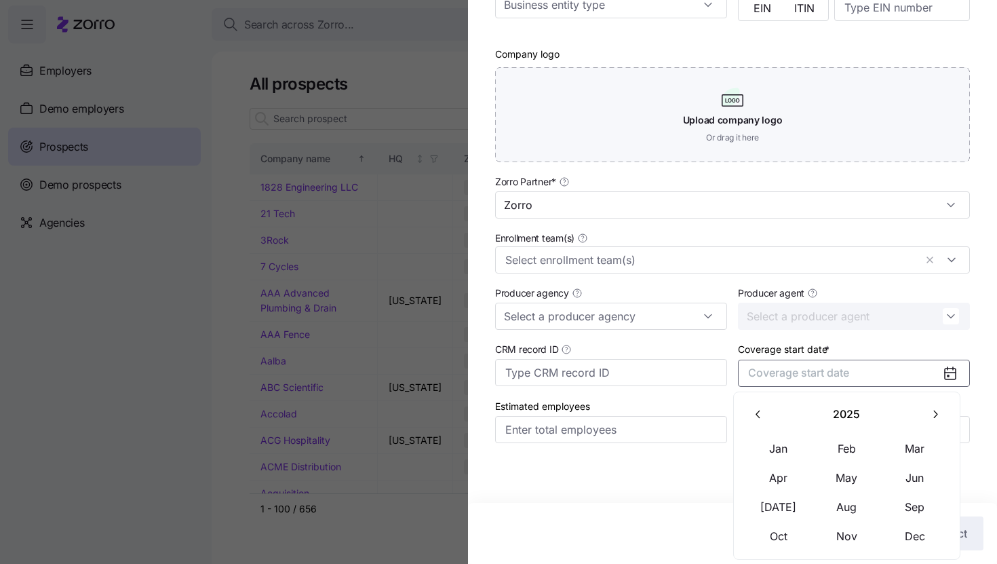
click at [927, 411] on button "button" at bounding box center [935, 414] width 28 height 28
click at [760, 443] on button "Jan" at bounding box center [779, 448] width 68 height 28
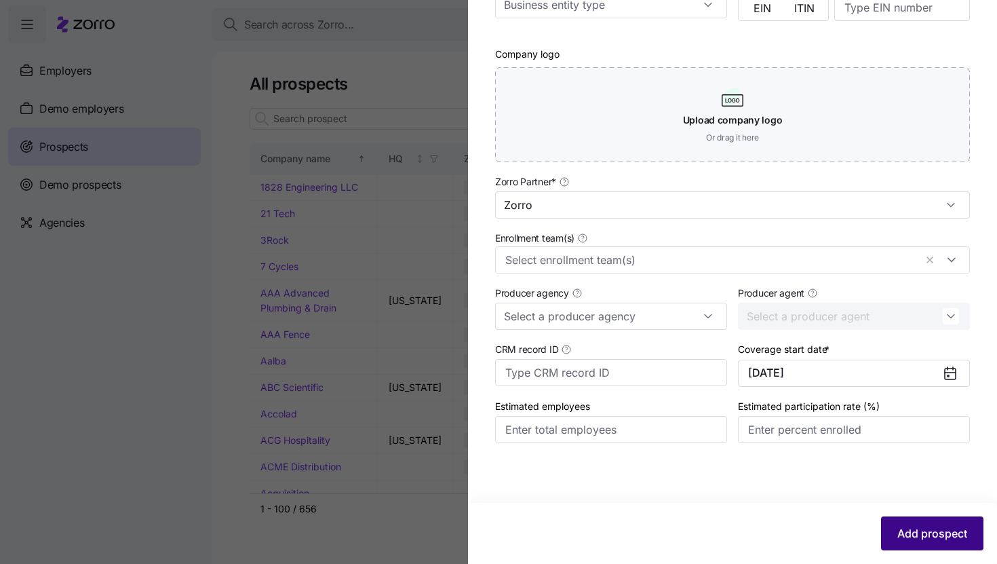
click at [925, 526] on span "Add prospect" at bounding box center [933, 533] width 70 height 16
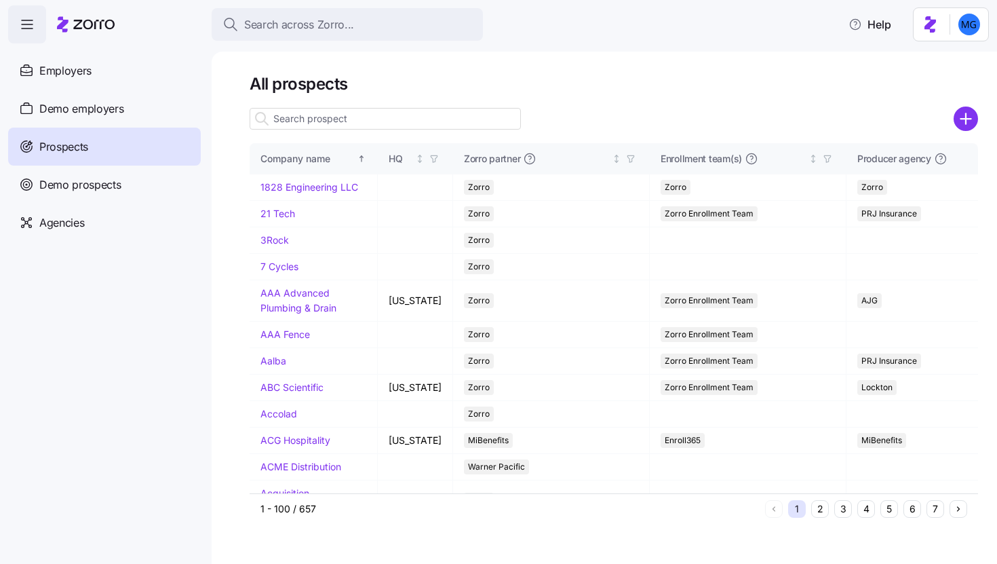
click at [459, 123] on input at bounding box center [385, 119] width 271 height 22
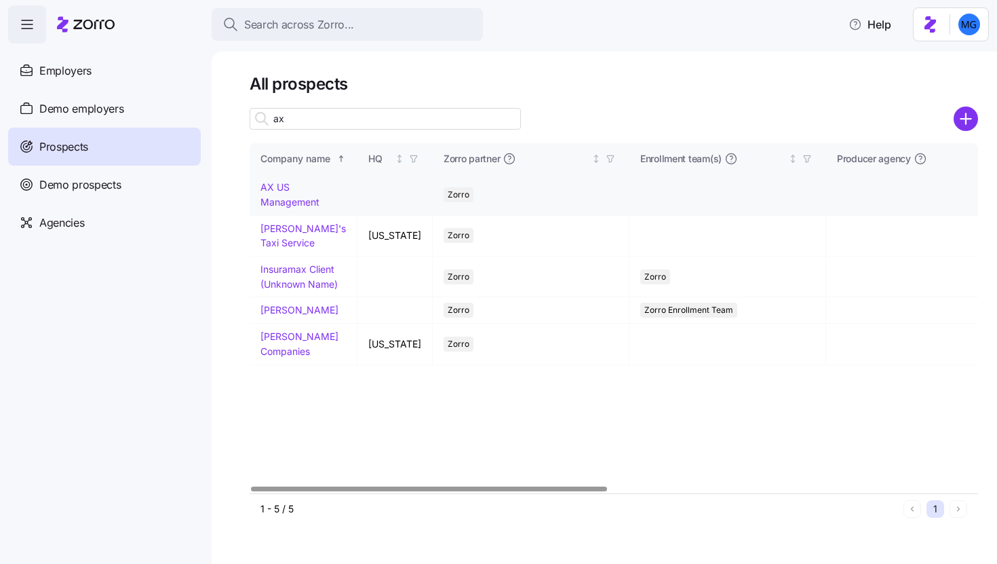
type input "ax"
click at [283, 200] on link "AX US Management" at bounding box center [290, 194] width 59 height 26
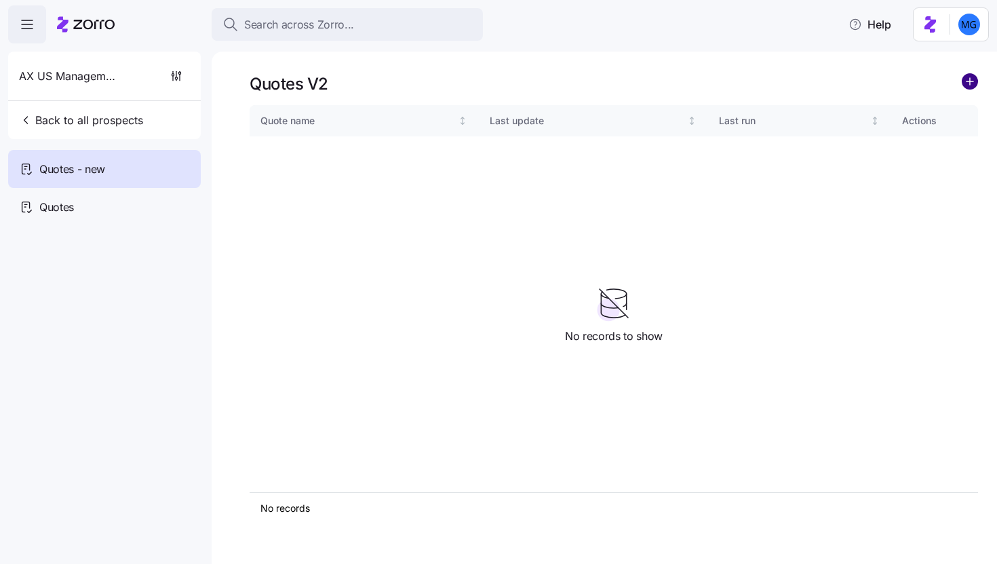
click at [964, 84] on circle "add icon" at bounding box center [970, 81] width 15 height 15
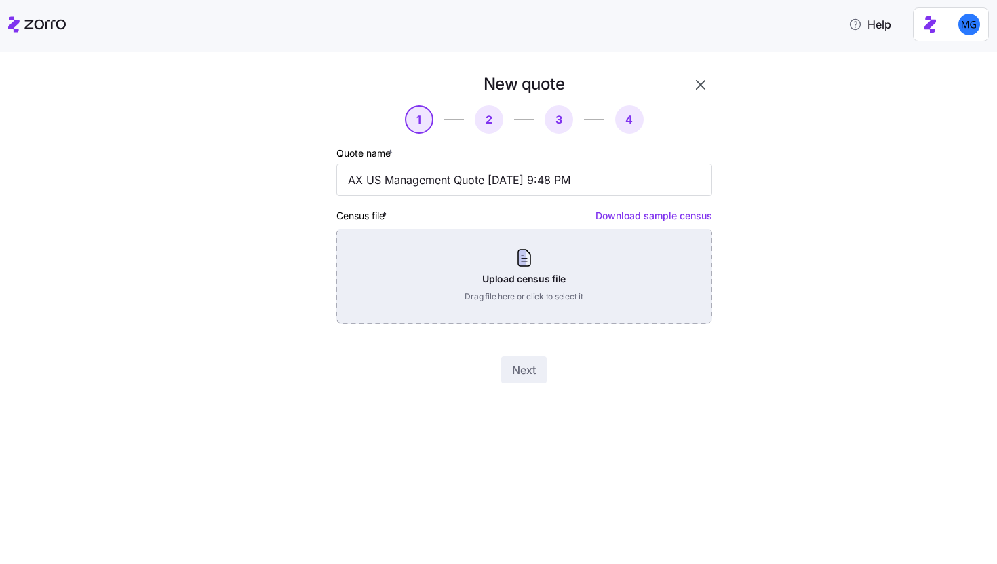
click at [588, 309] on div "Upload census file Drag file here or click to select it" at bounding box center [525, 276] width 376 height 95
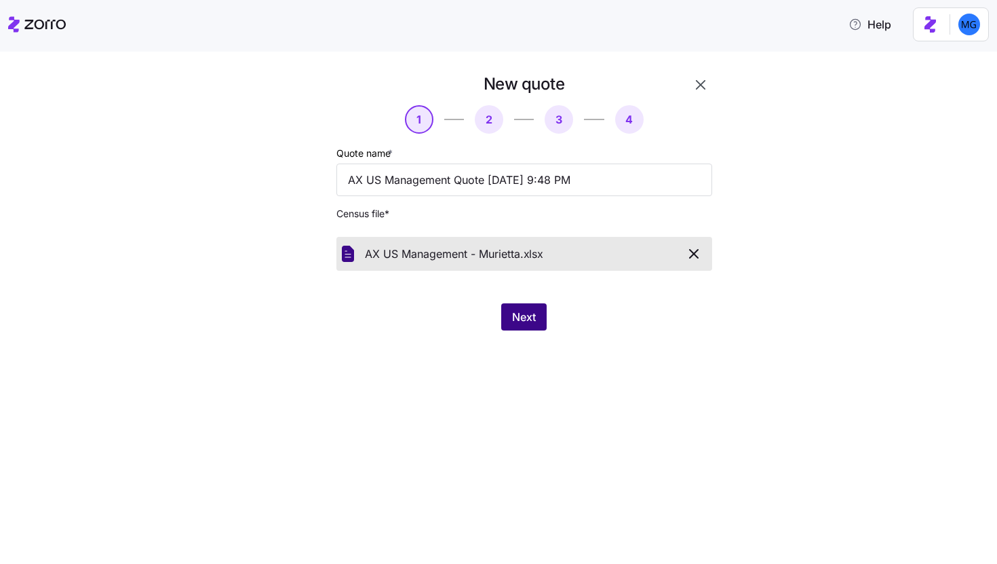
click at [516, 316] on span "Next" at bounding box center [524, 317] width 24 height 16
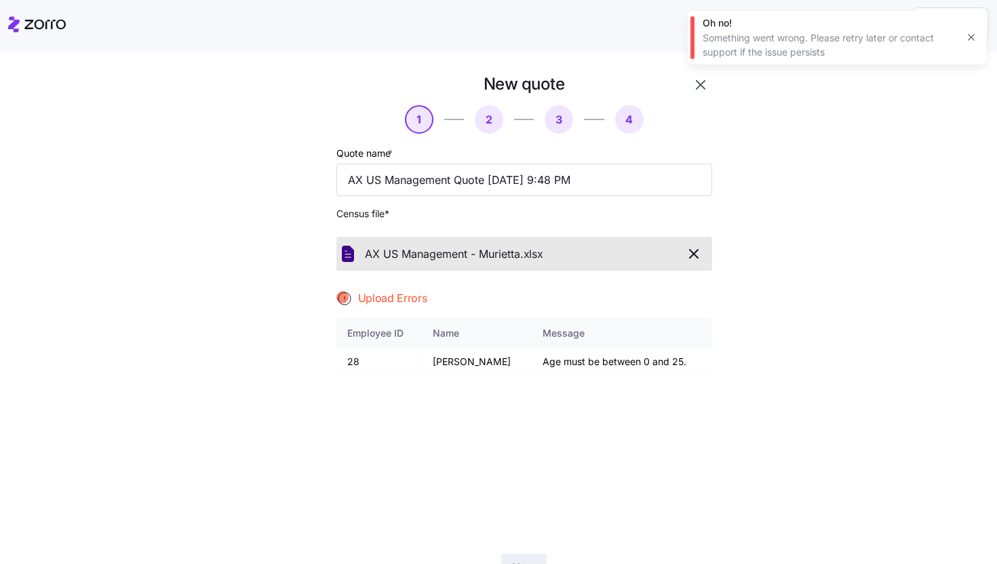
click at [975, 36] on icon "button" at bounding box center [971, 37] width 11 height 11
click at [693, 246] on icon "button" at bounding box center [694, 254] width 16 height 16
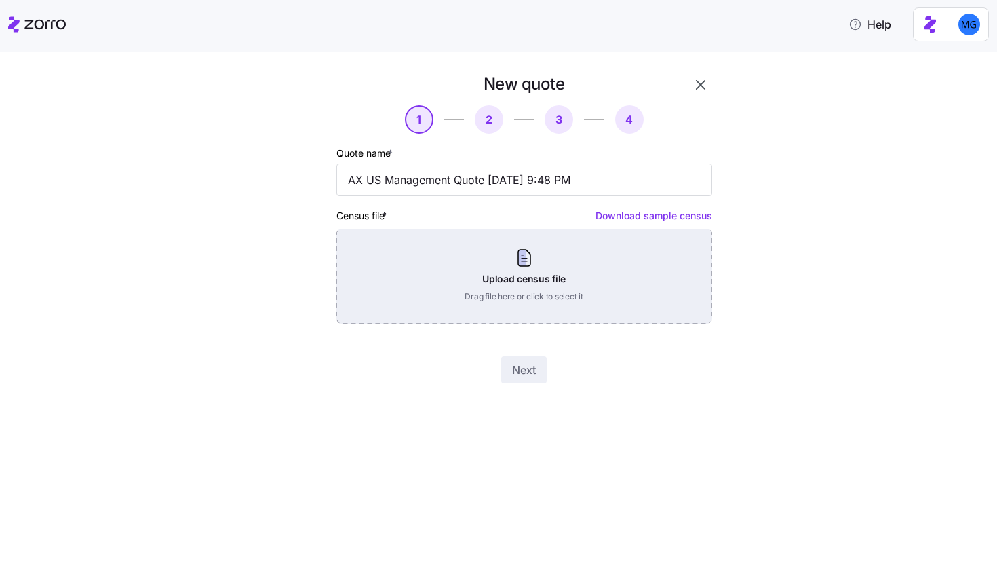
click at [527, 275] on div "Upload census file Drag file here or click to select it" at bounding box center [525, 276] width 376 height 95
click at [510, 285] on div "Upload census file Drag file here or click to select it" at bounding box center [525, 276] width 376 height 95
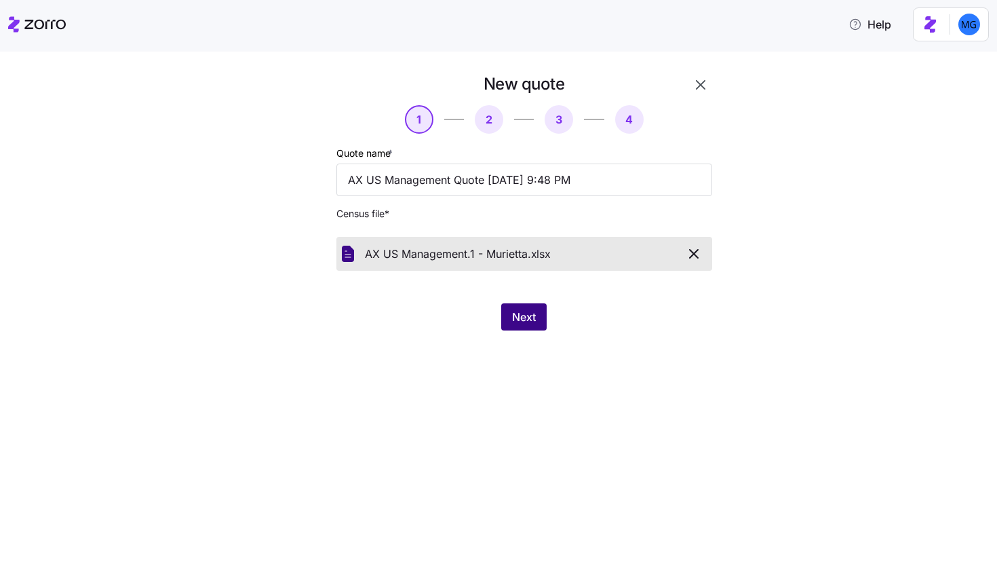
click at [539, 324] on button "Next" at bounding box center [523, 316] width 45 height 27
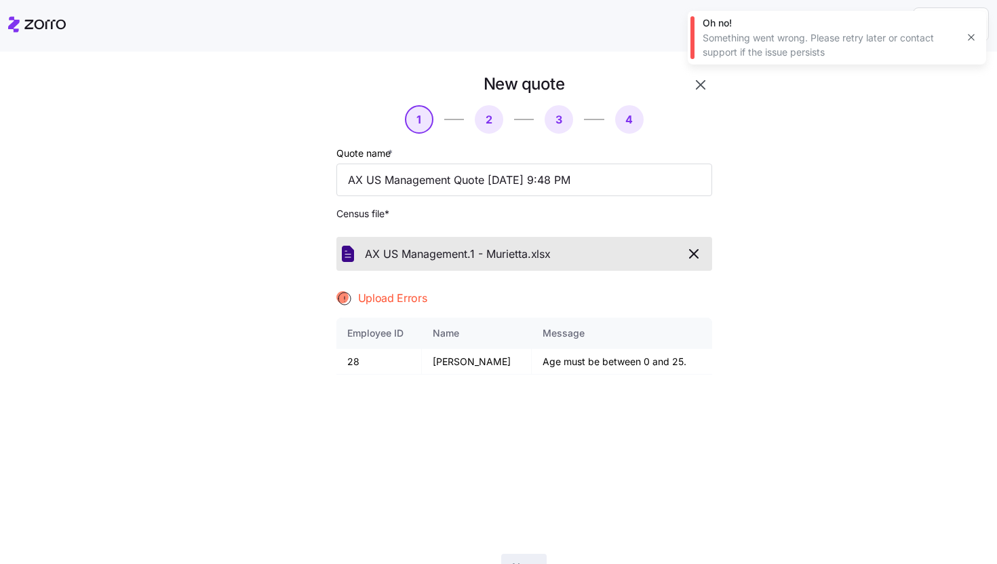
click at [966, 42] on icon "button" at bounding box center [971, 37] width 11 height 11
click at [693, 91] on icon "button" at bounding box center [701, 85] width 16 height 16
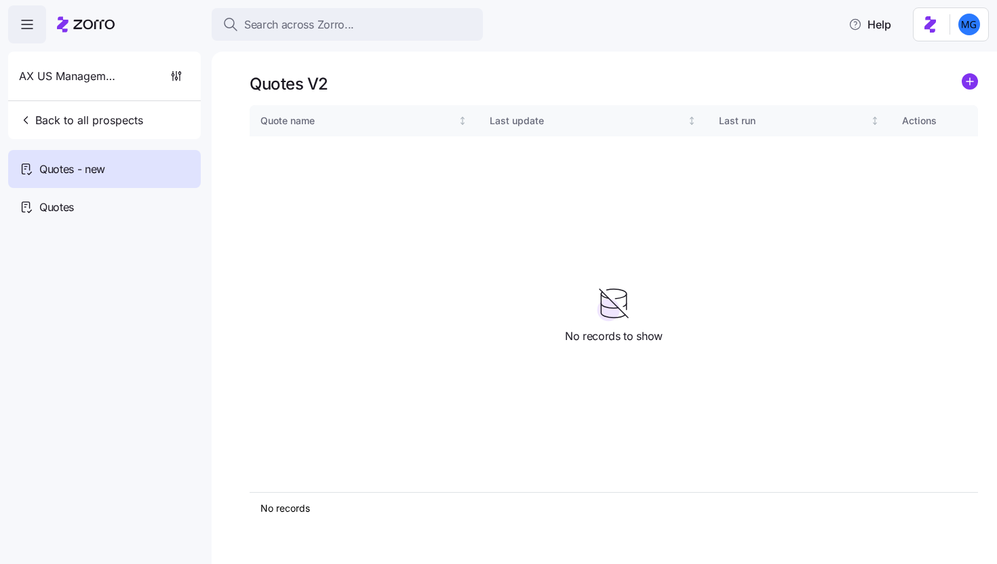
click at [970, 84] on icon "add icon" at bounding box center [970, 81] width 0 height 7
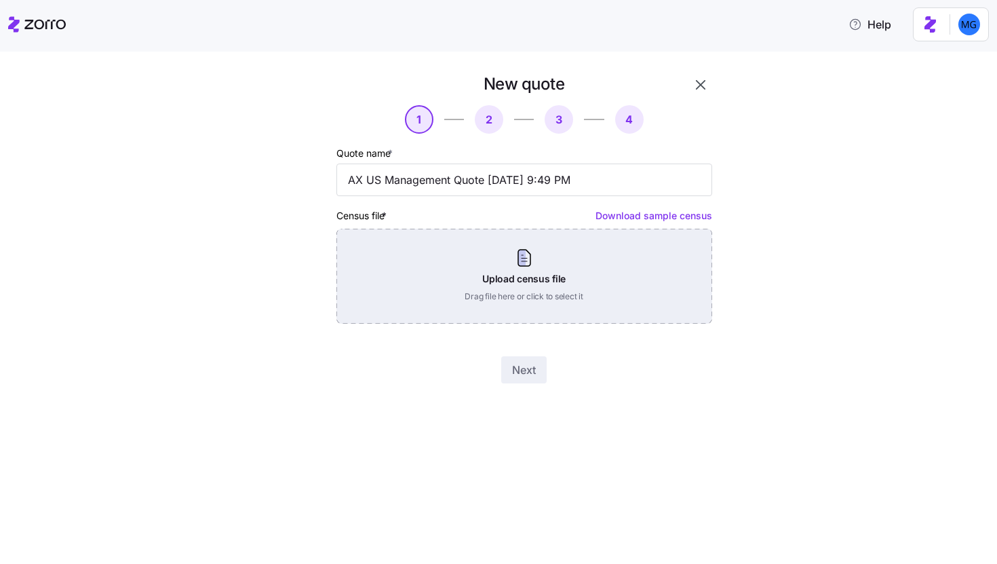
click at [617, 250] on div "Upload census file Drag file here or click to select it" at bounding box center [525, 276] width 376 height 95
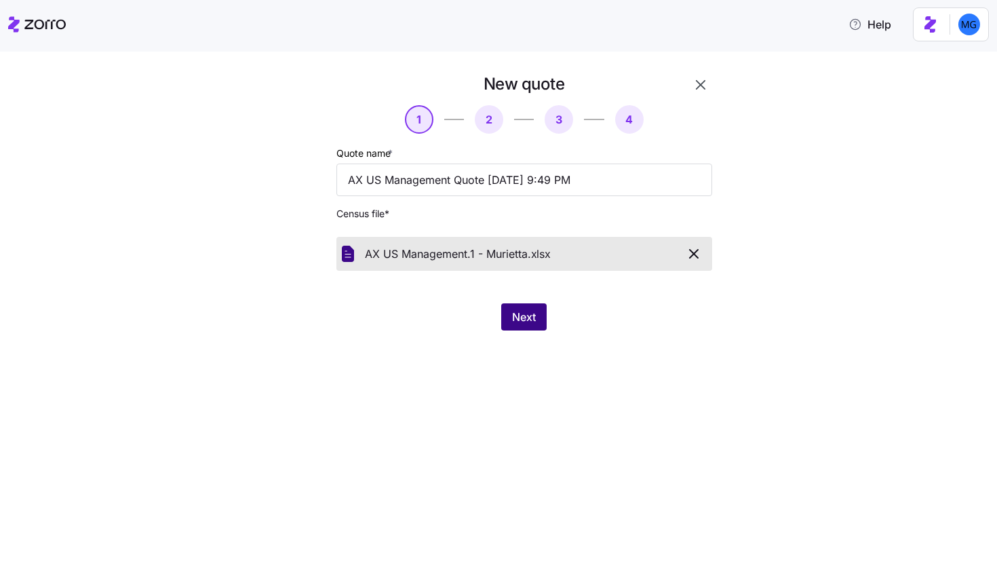
click at [530, 326] on button "Next" at bounding box center [523, 316] width 45 height 27
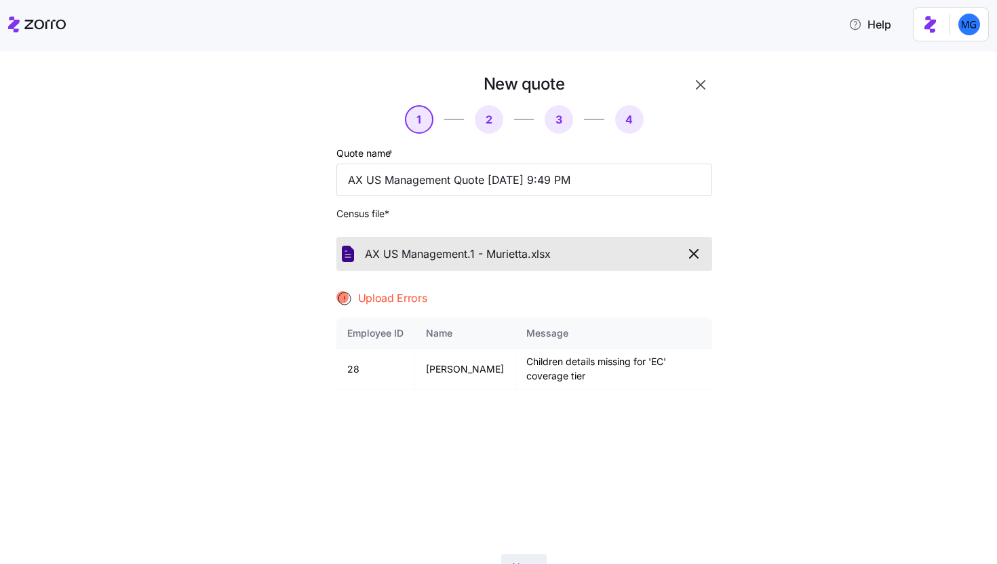
click at [693, 88] on icon "button" at bounding box center [701, 85] width 16 height 16
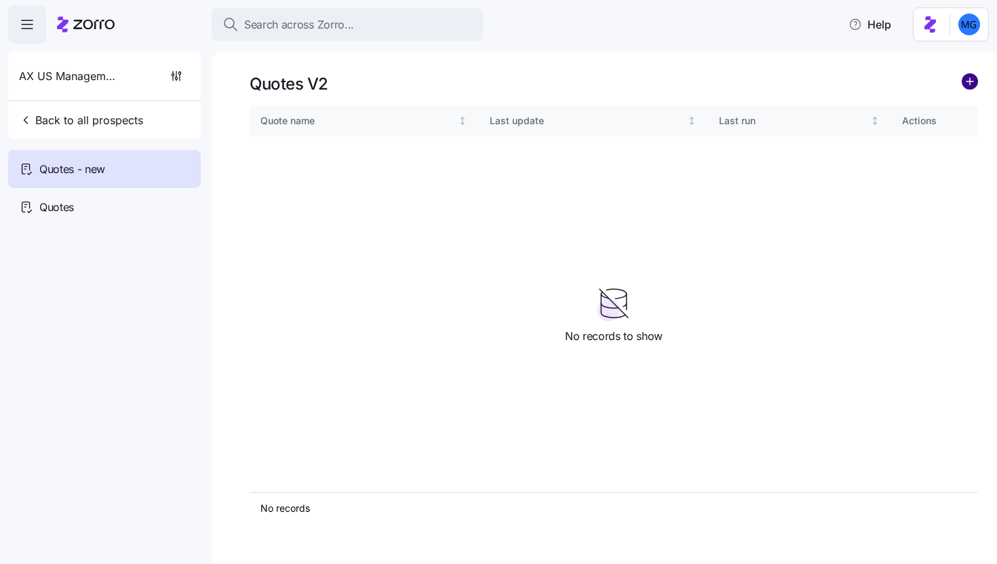
click at [965, 84] on circle "add icon" at bounding box center [970, 81] width 15 height 15
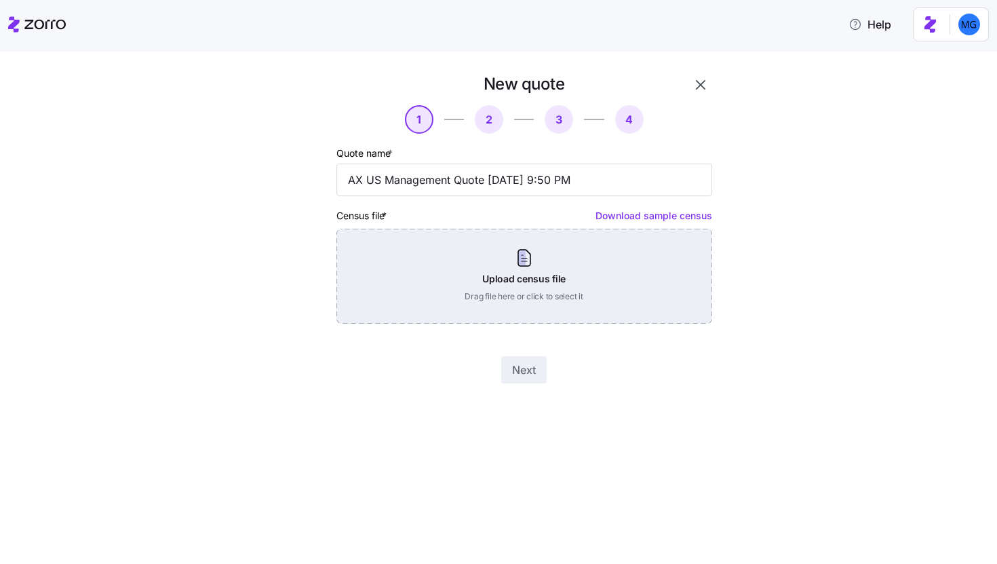
click at [568, 275] on div "Upload census file Drag file here or click to select it" at bounding box center [525, 276] width 376 height 95
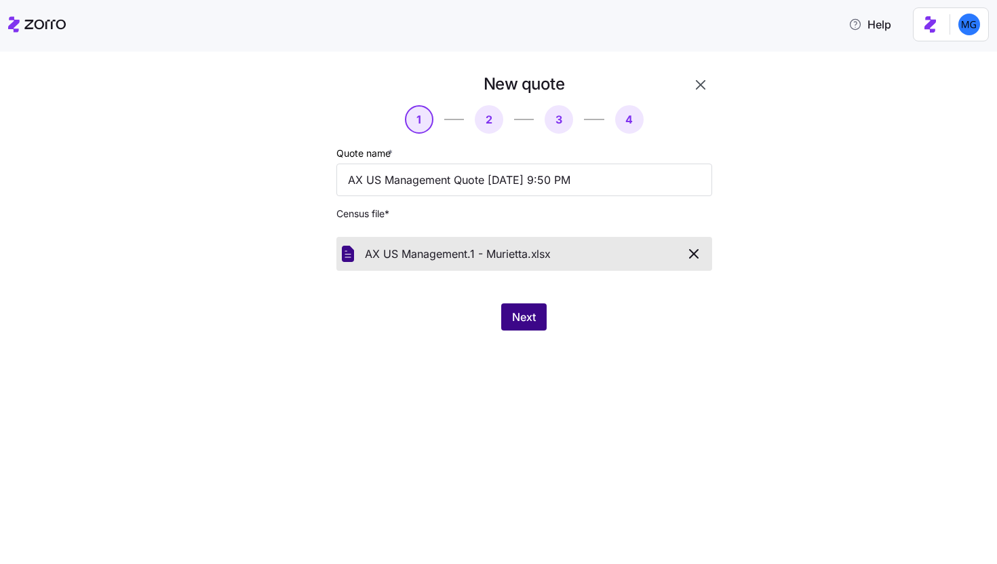
click at [514, 316] on span "Next" at bounding box center [524, 317] width 24 height 16
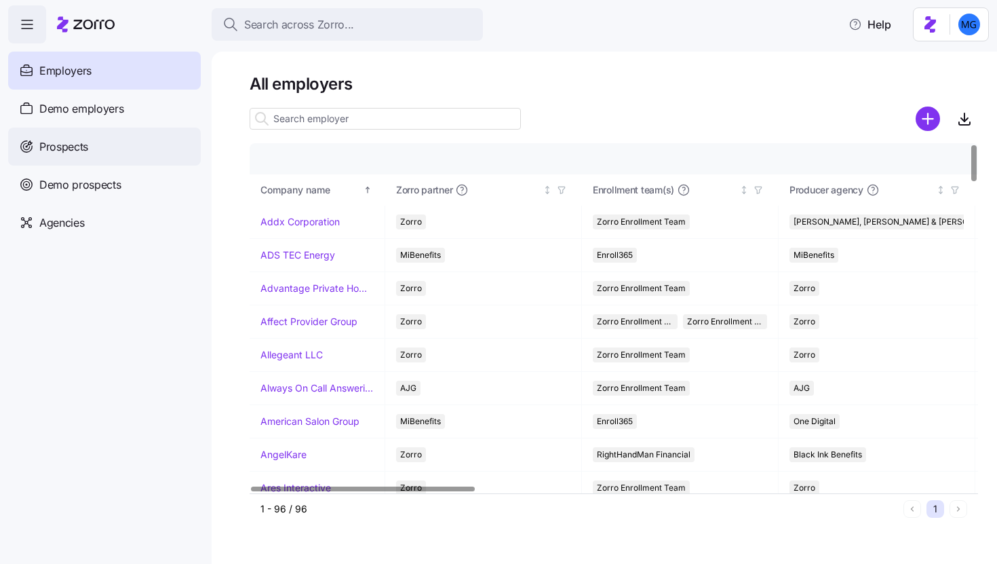
click at [109, 138] on div "Prospects" at bounding box center [104, 147] width 193 height 38
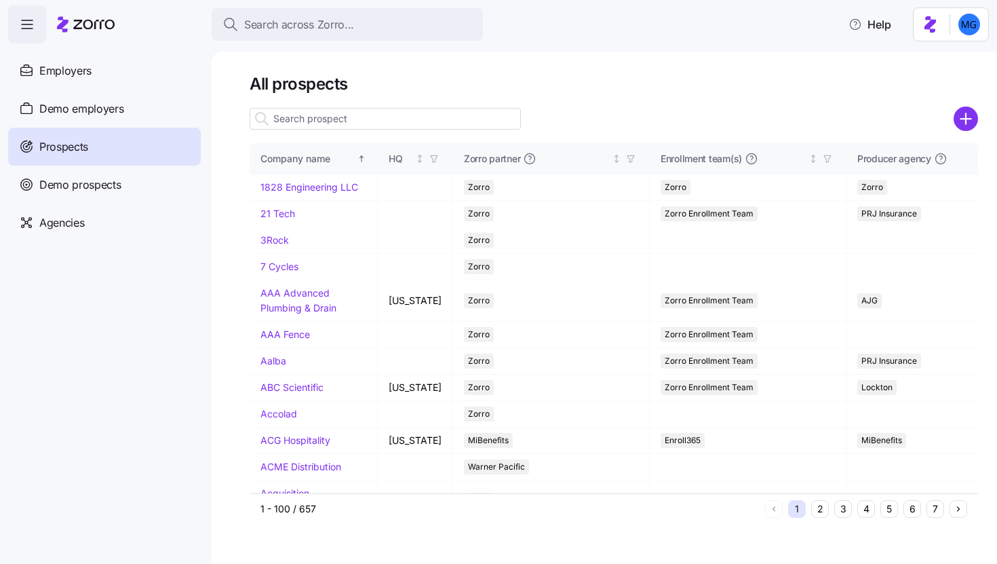
click at [493, 123] on input at bounding box center [385, 119] width 271 height 22
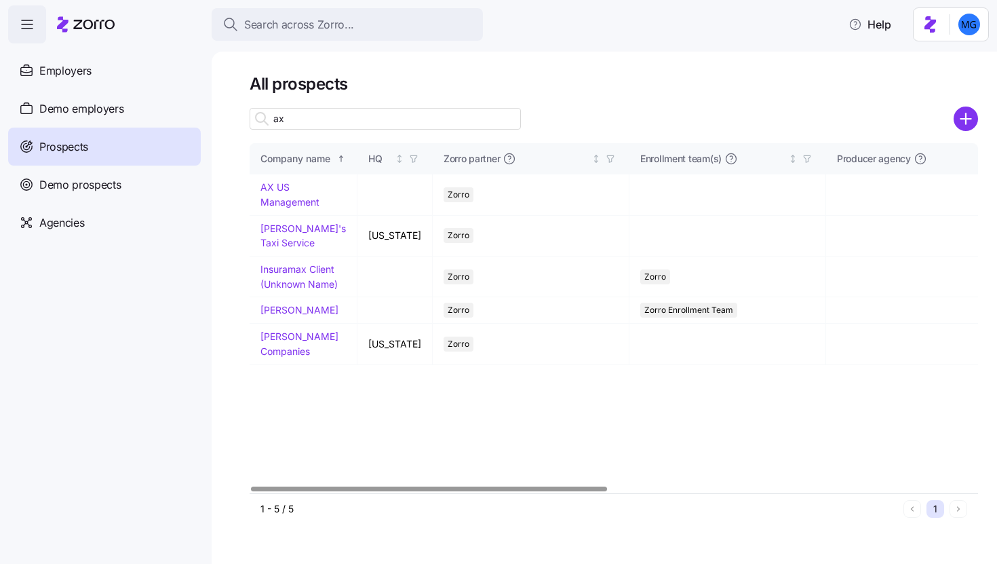
type input "ax"
click at [282, 204] on link "AX US Management" at bounding box center [290, 194] width 59 height 26
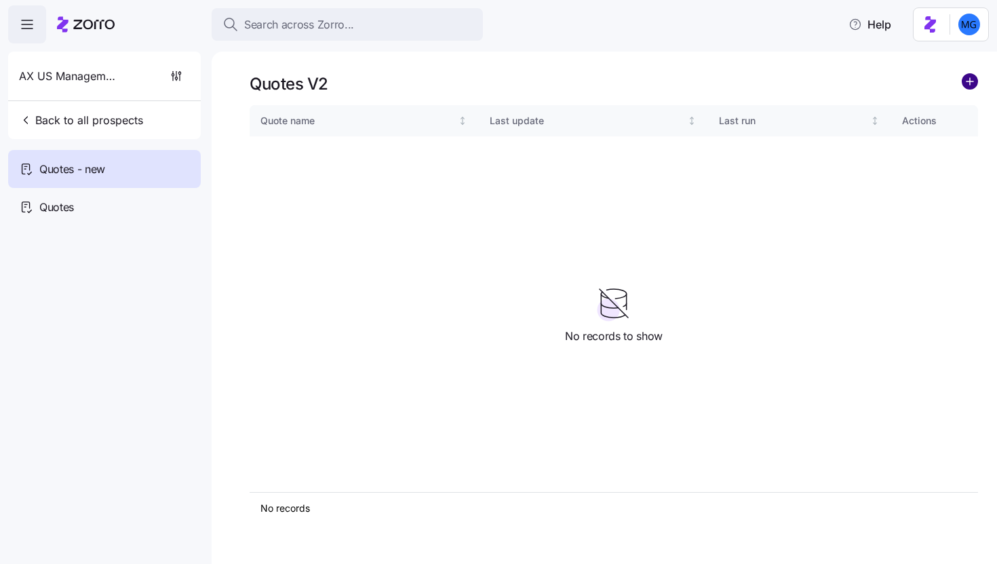
click at [967, 84] on circle "add icon" at bounding box center [970, 81] width 15 height 15
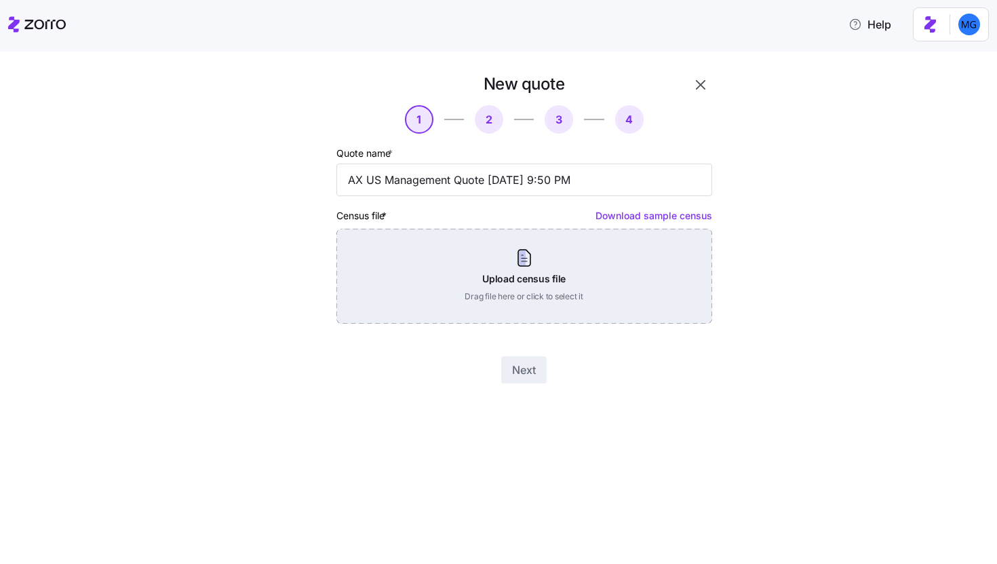
click at [590, 287] on div "Upload census file Drag file here or click to select it" at bounding box center [525, 276] width 376 height 95
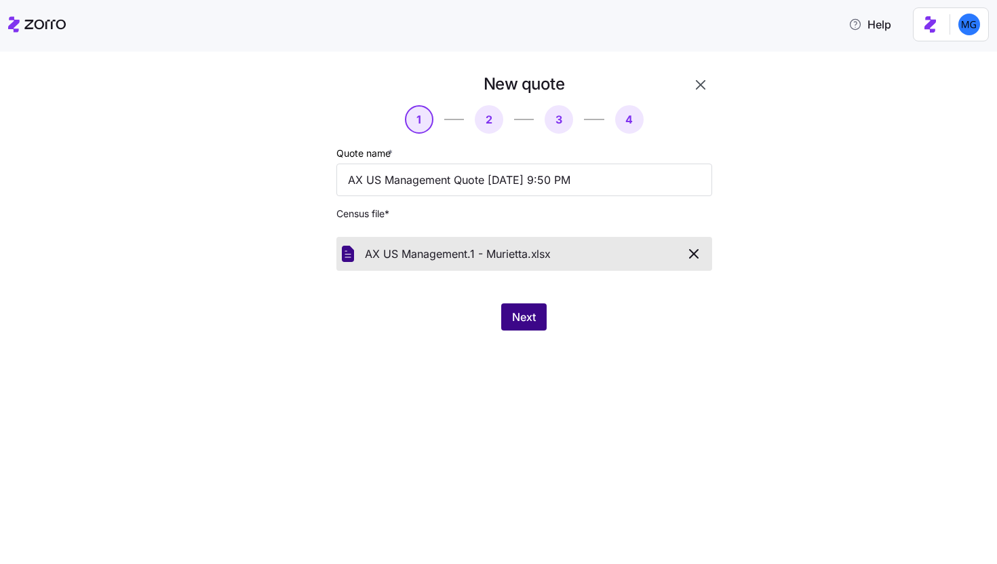
click at [536, 324] on button "Next" at bounding box center [523, 316] width 45 height 27
